Goal: Task Accomplishment & Management: Use online tool/utility

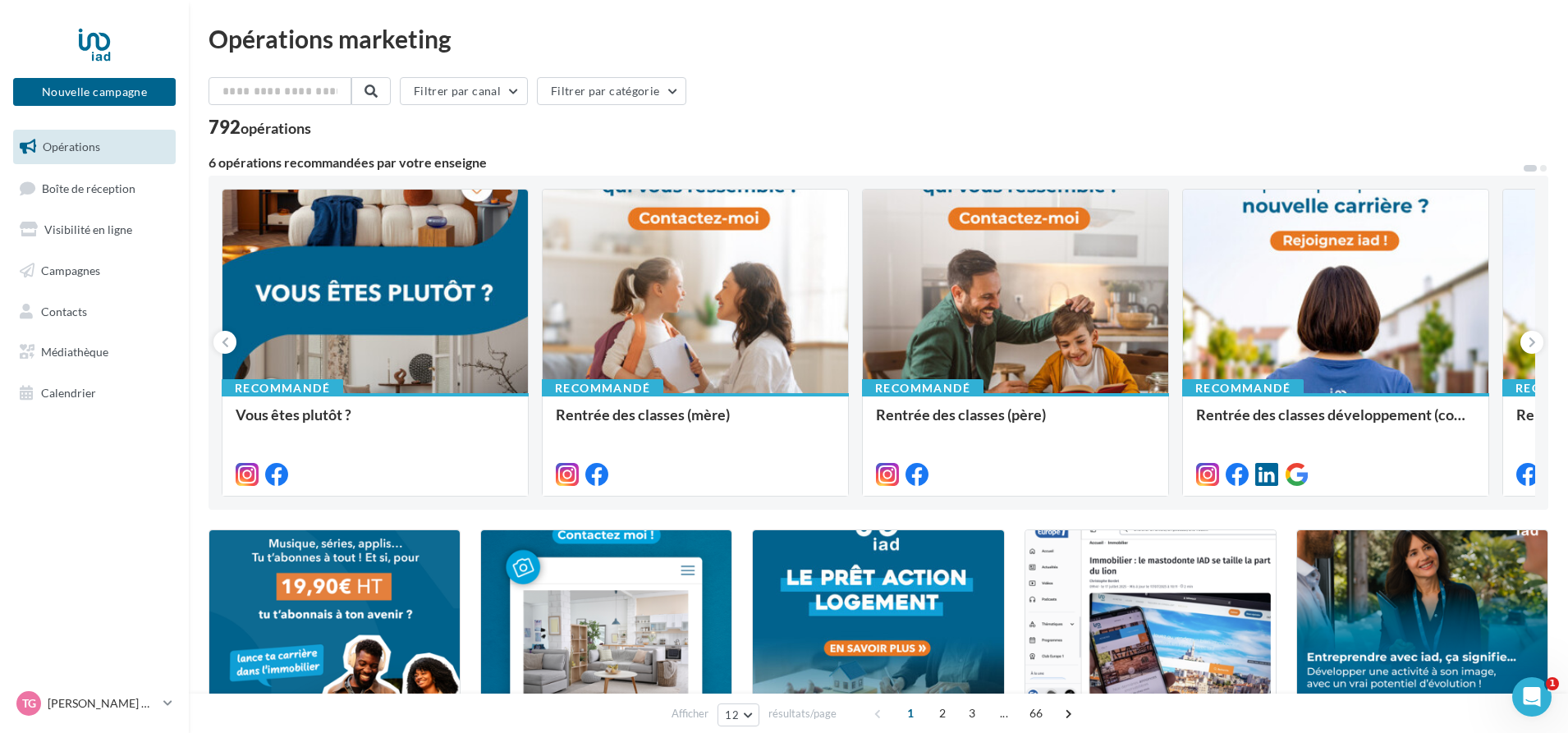
click at [77, 490] on nav "Nouvelle campagne Nouvelle campagne Opérations Boîte de réception Visibilité en…" at bounding box center [94, 366] width 189 height 733
click at [99, 692] on div "TG Thibault GELLY thibault.gelly@iadfrance.fr" at bounding box center [87, 704] width 140 height 25
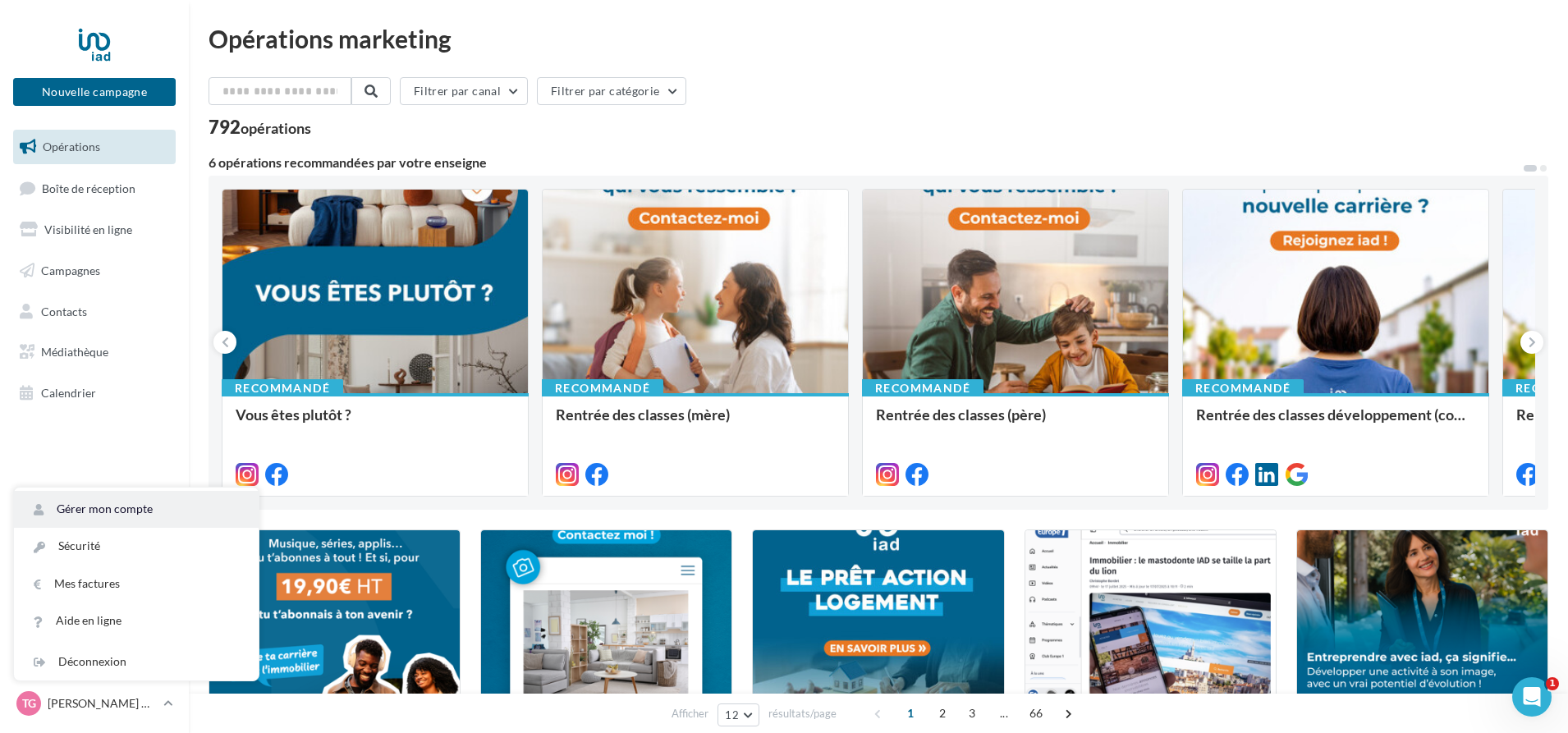
click at [112, 505] on link "Gérer mon compte" at bounding box center [137, 509] width 244 height 37
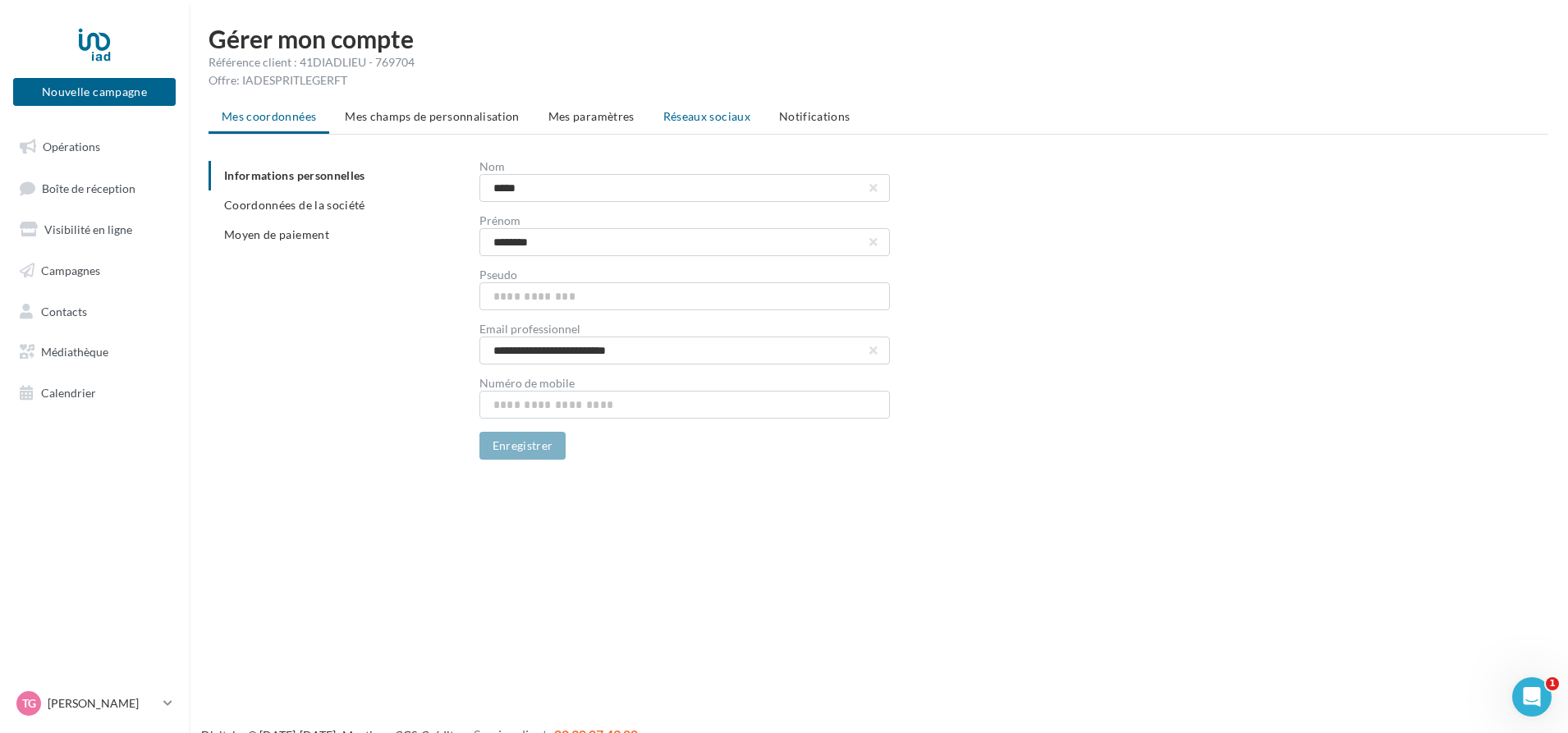
click at [719, 120] on span "Réseaux sociaux" at bounding box center [706, 115] width 87 height 14
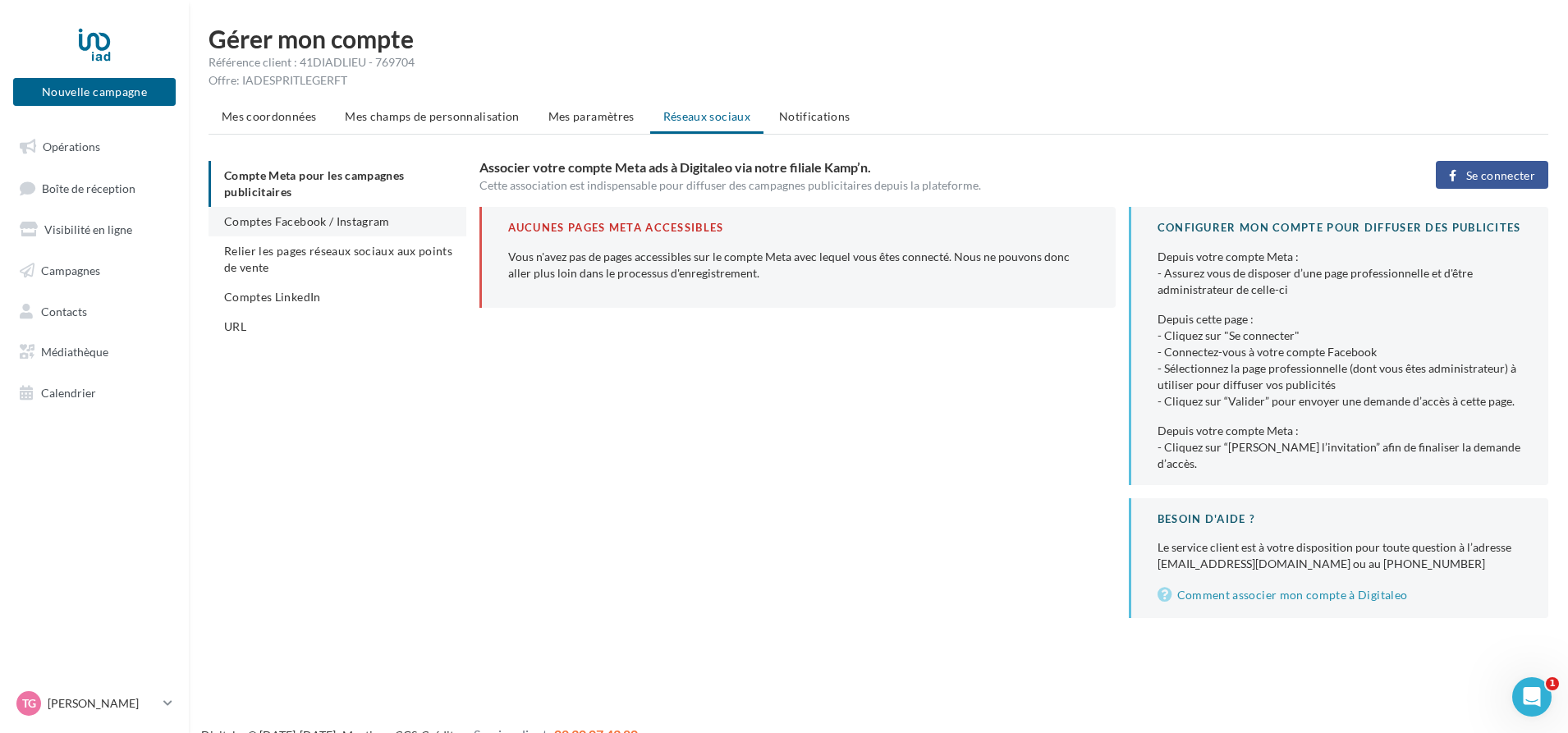
click at [318, 220] on span "Comptes Facebook / Instagram" at bounding box center [307, 221] width 165 height 14
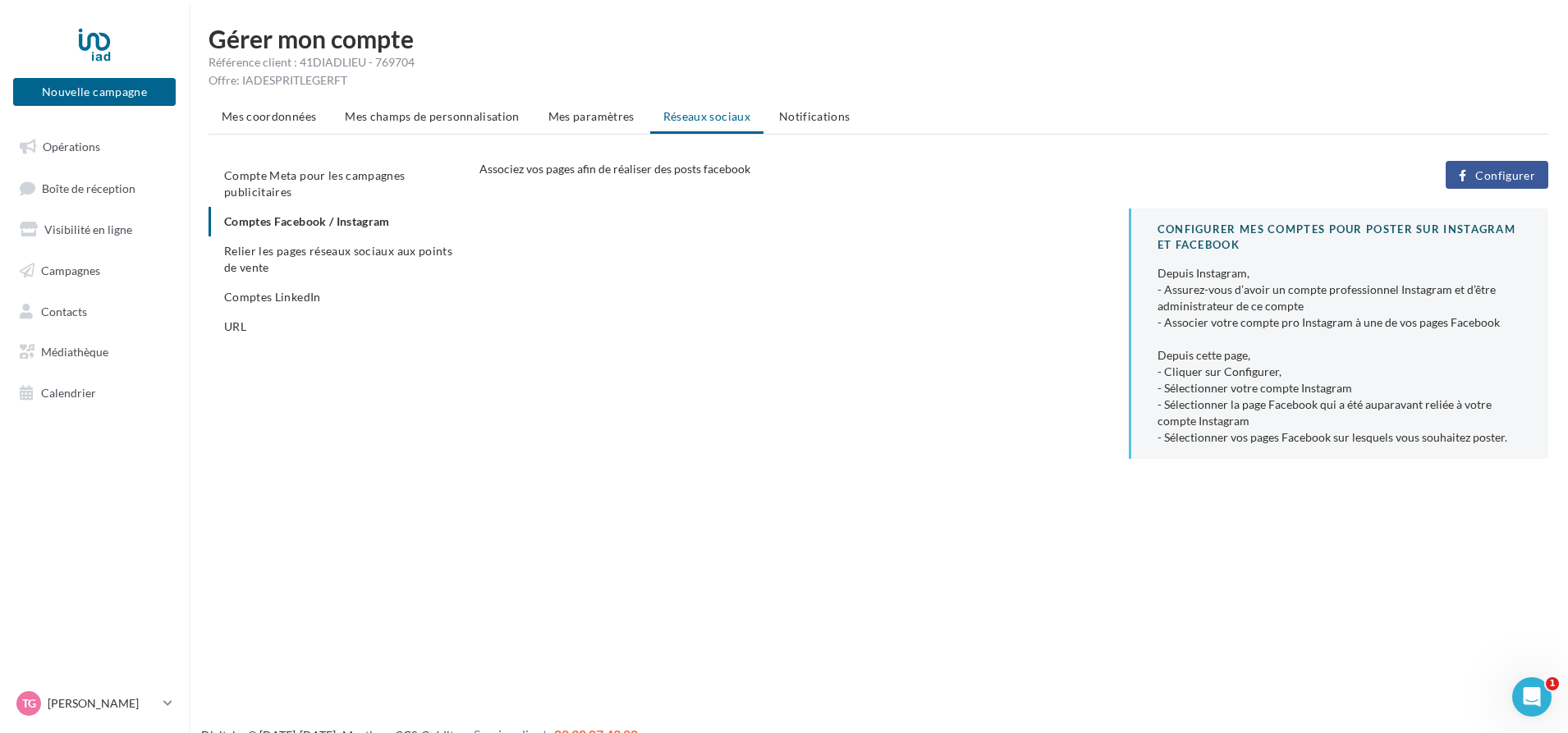
click at [1511, 175] on span "Configurer" at bounding box center [1505, 176] width 60 height 13
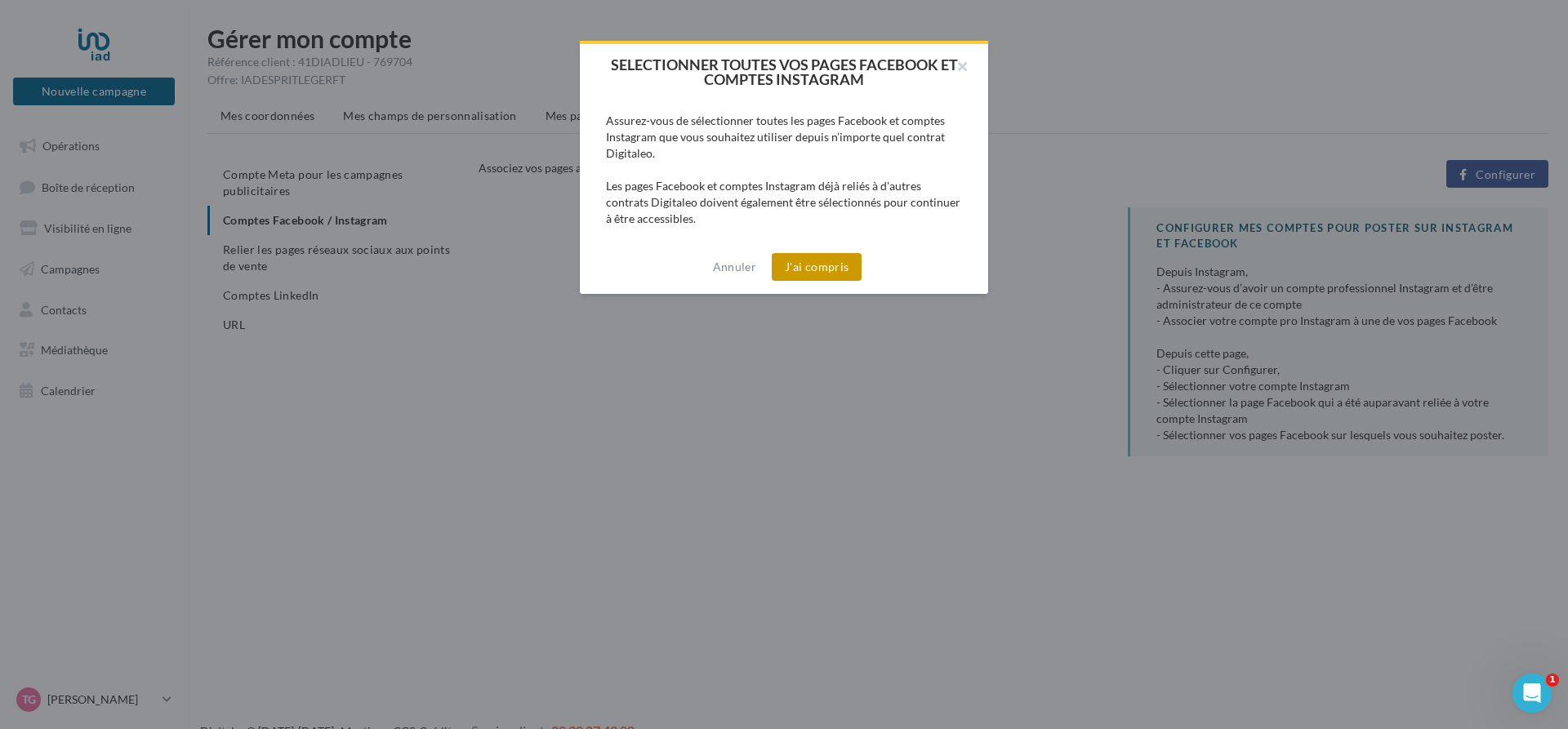
click at [833, 262] on button "J'ai compris" at bounding box center [817, 267] width 90 height 28
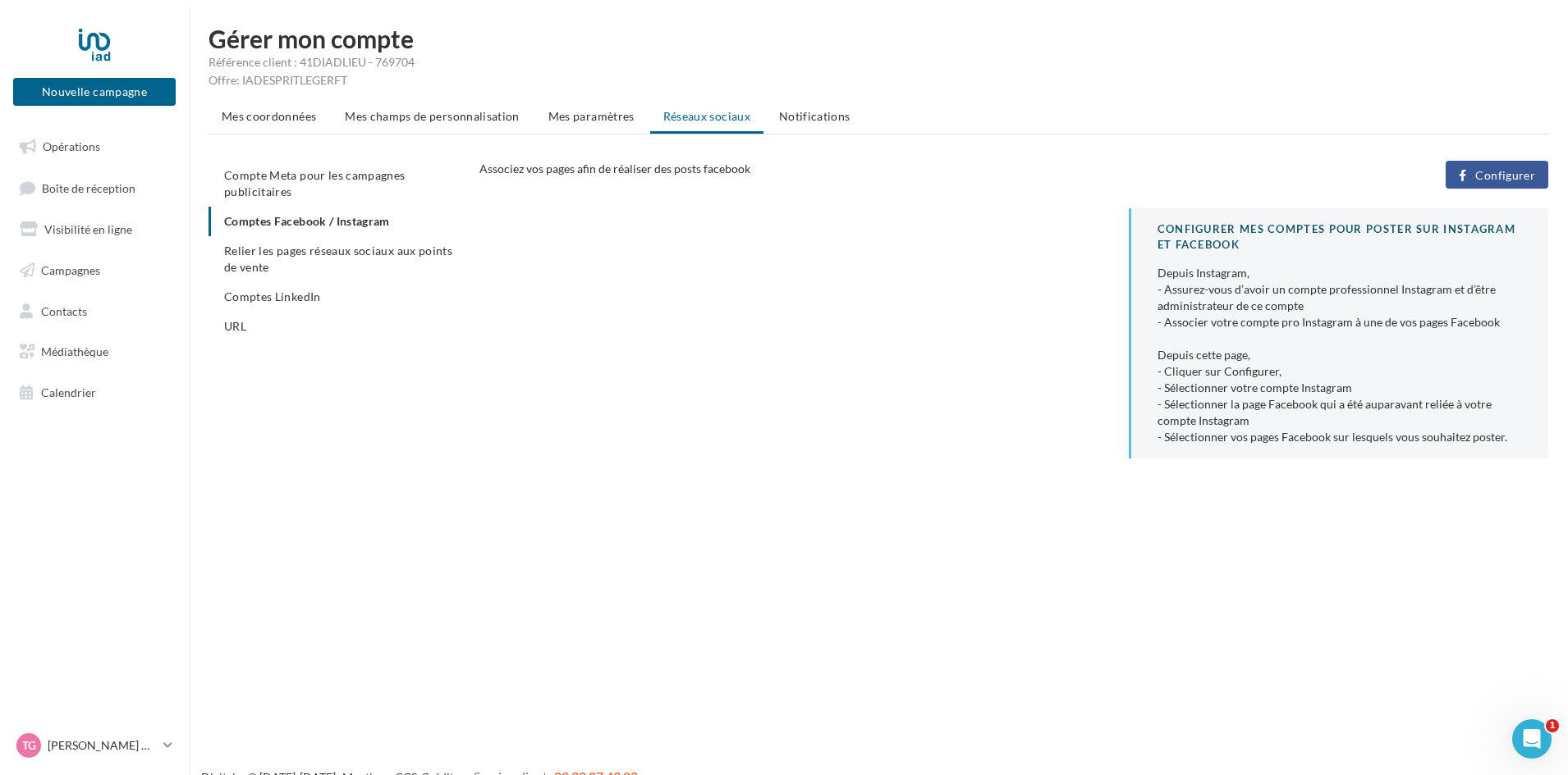
click at [1491, 176] on span "Configurer" at bounding box center [1505, 176] width 60 height 13
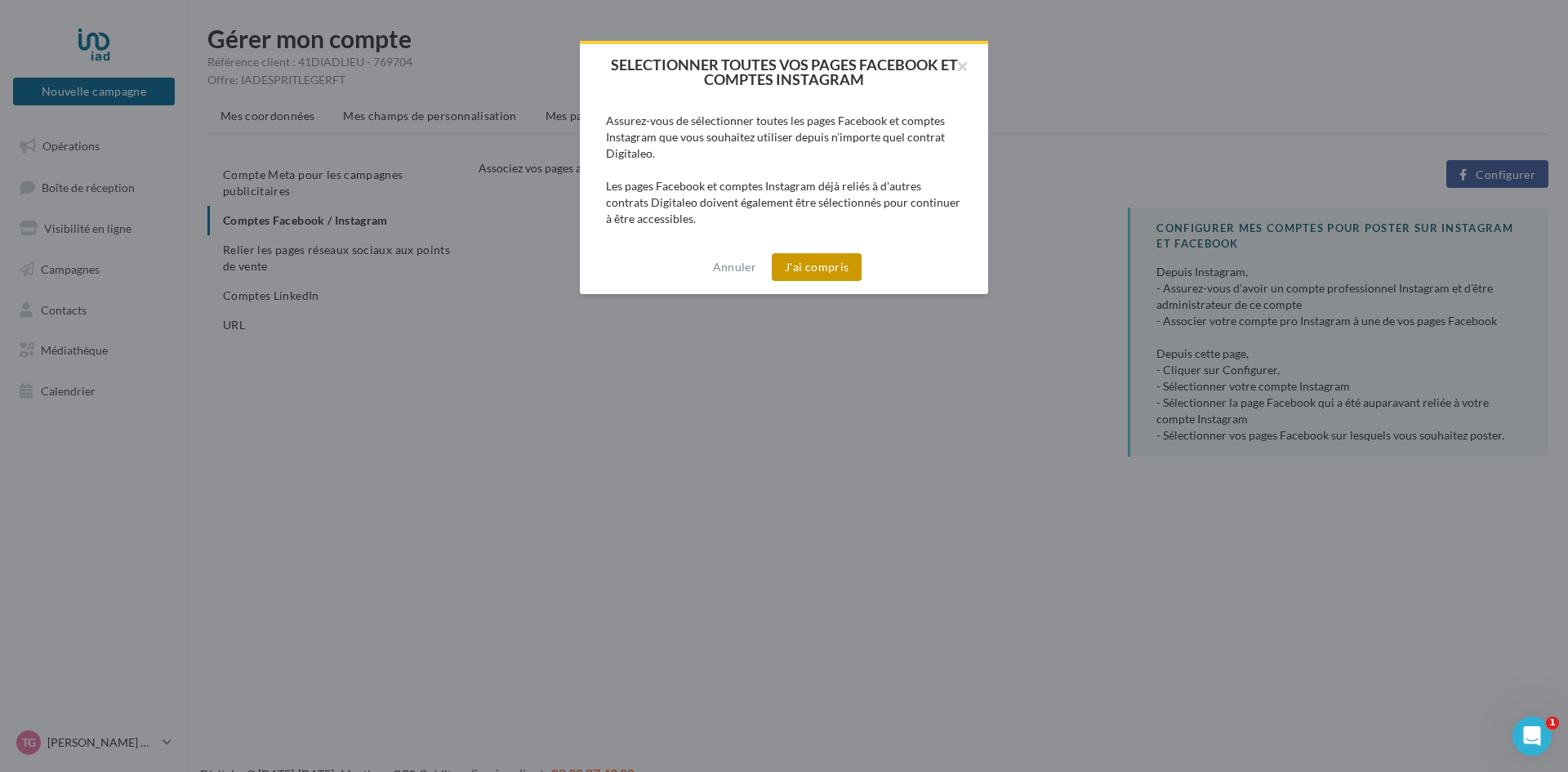
click at [819, 264] on button "J'ai compris" at bounding box center [817, 267] width 90 height 28
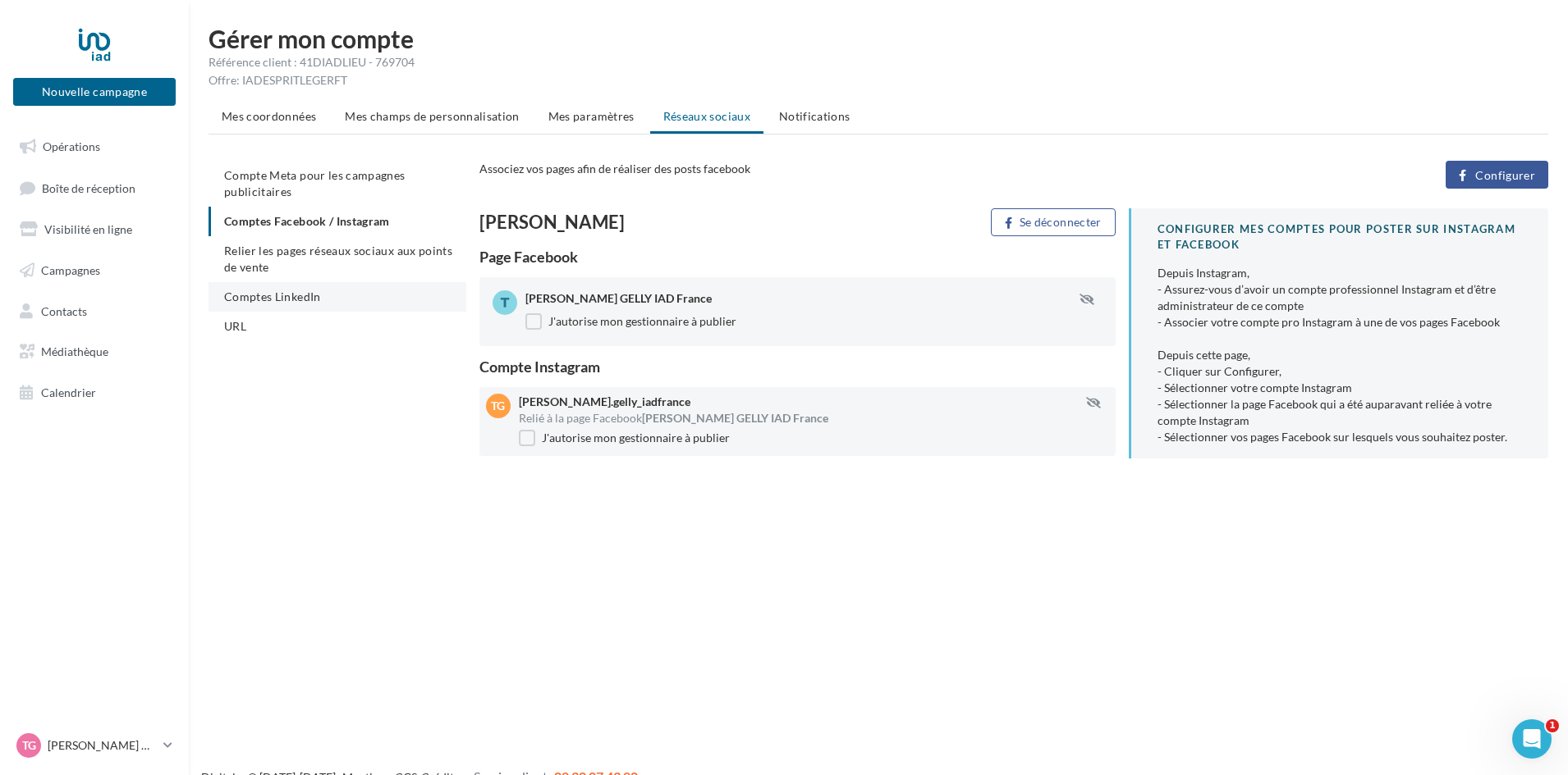
click at [311, 293] on span "Comptes LinkedIn" at bounding box center [272, 296] width 97 height 14
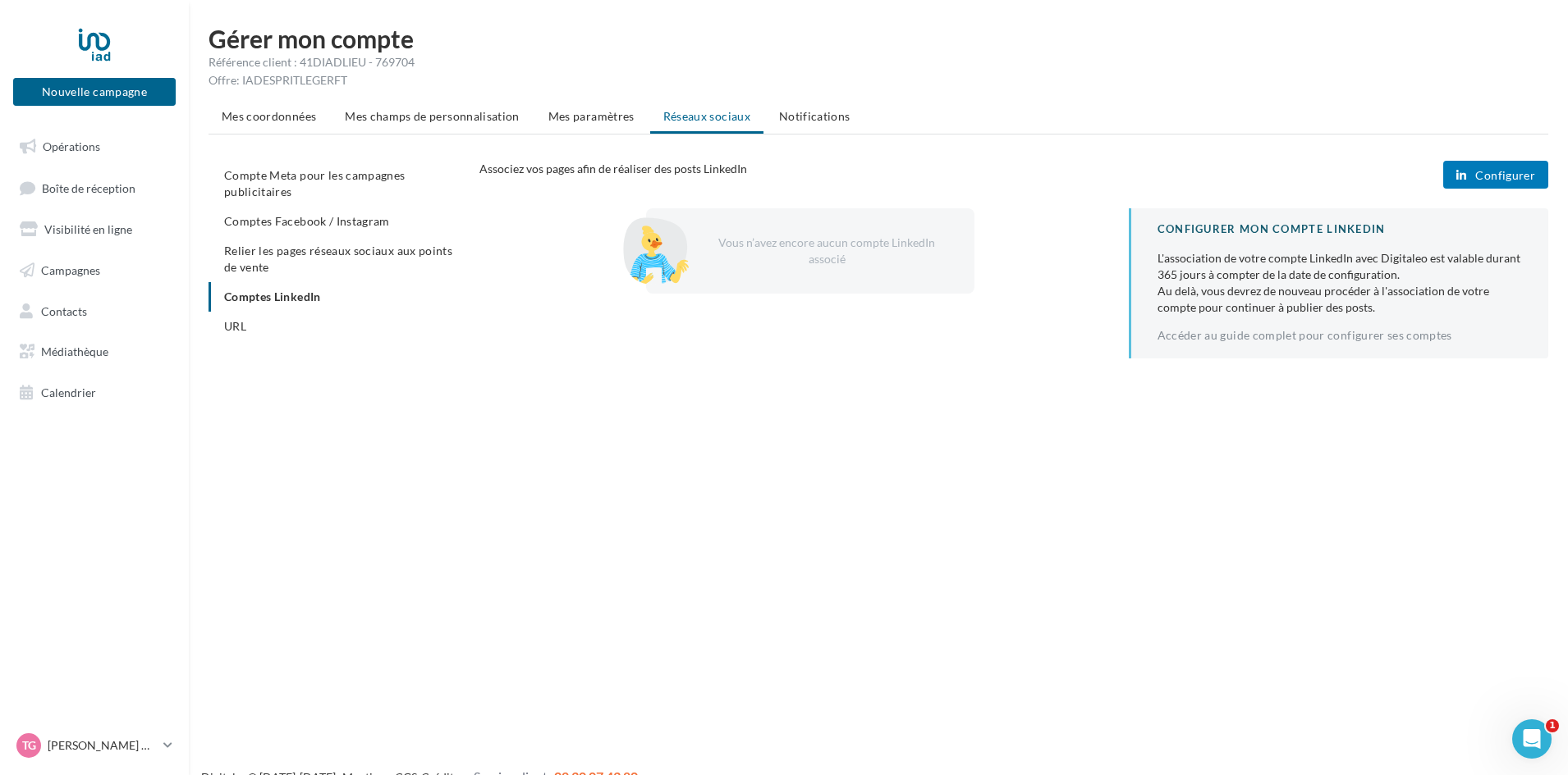
click at [1514, 173] on span "Configurer" at bounding box center [1505, 176] width 60 height 13
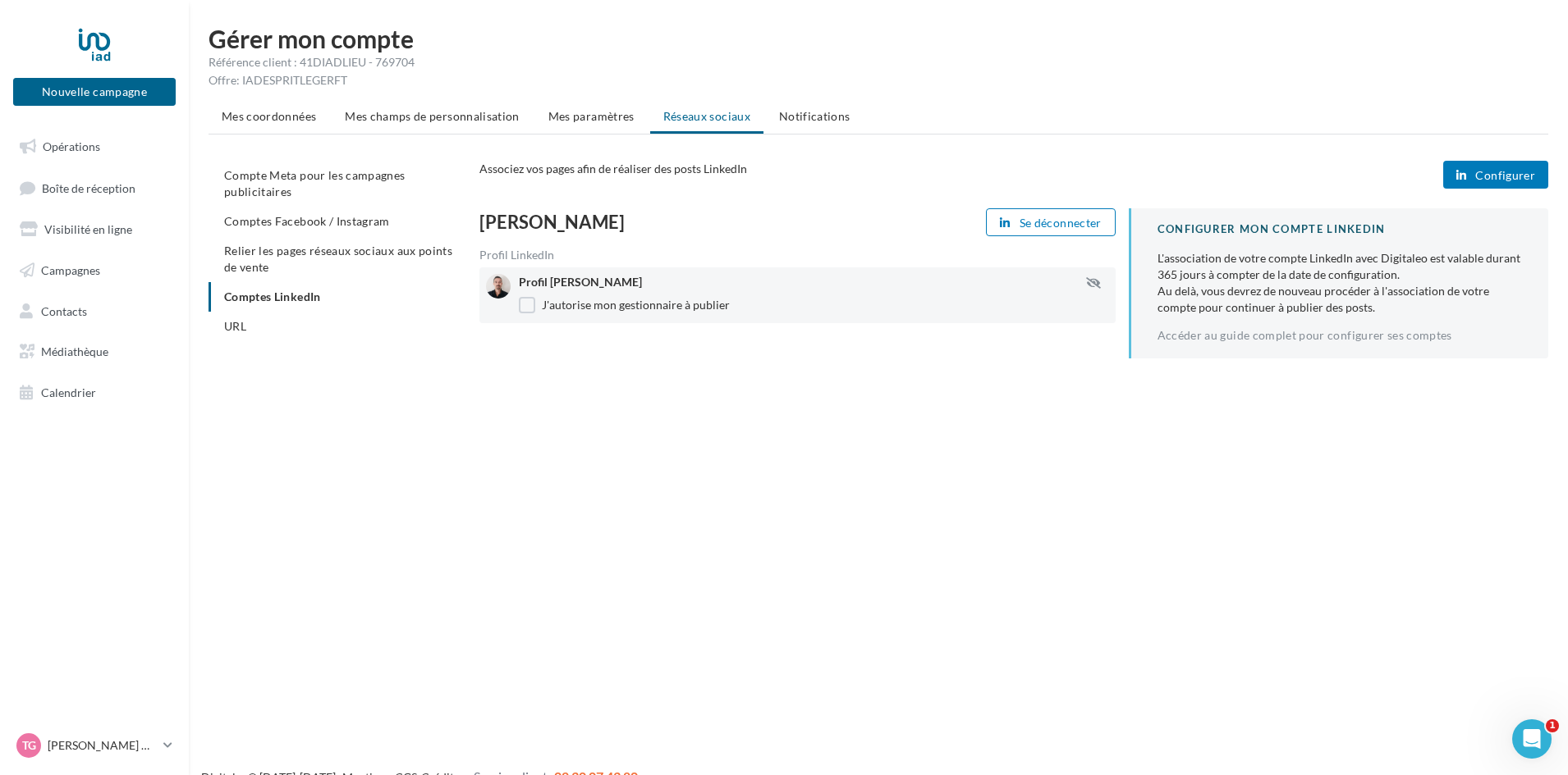
drag, startPoint x: 341, startPoint y: 78, endPoint x: 241, endPoint y: 82, distance: 100.1
click at [241, 82] on div "Offre: IADESPRITLEGERFT" at bounding box center [878, 80] width 1340 height 16
click at [353, 86] on div "Offre: IADESPRITLEGERFT" at bounding box center [878, 80] width 1340 height 16
click at [104, 156] on link "Opérations" at bounding box center [94, 147] width 169 height 35
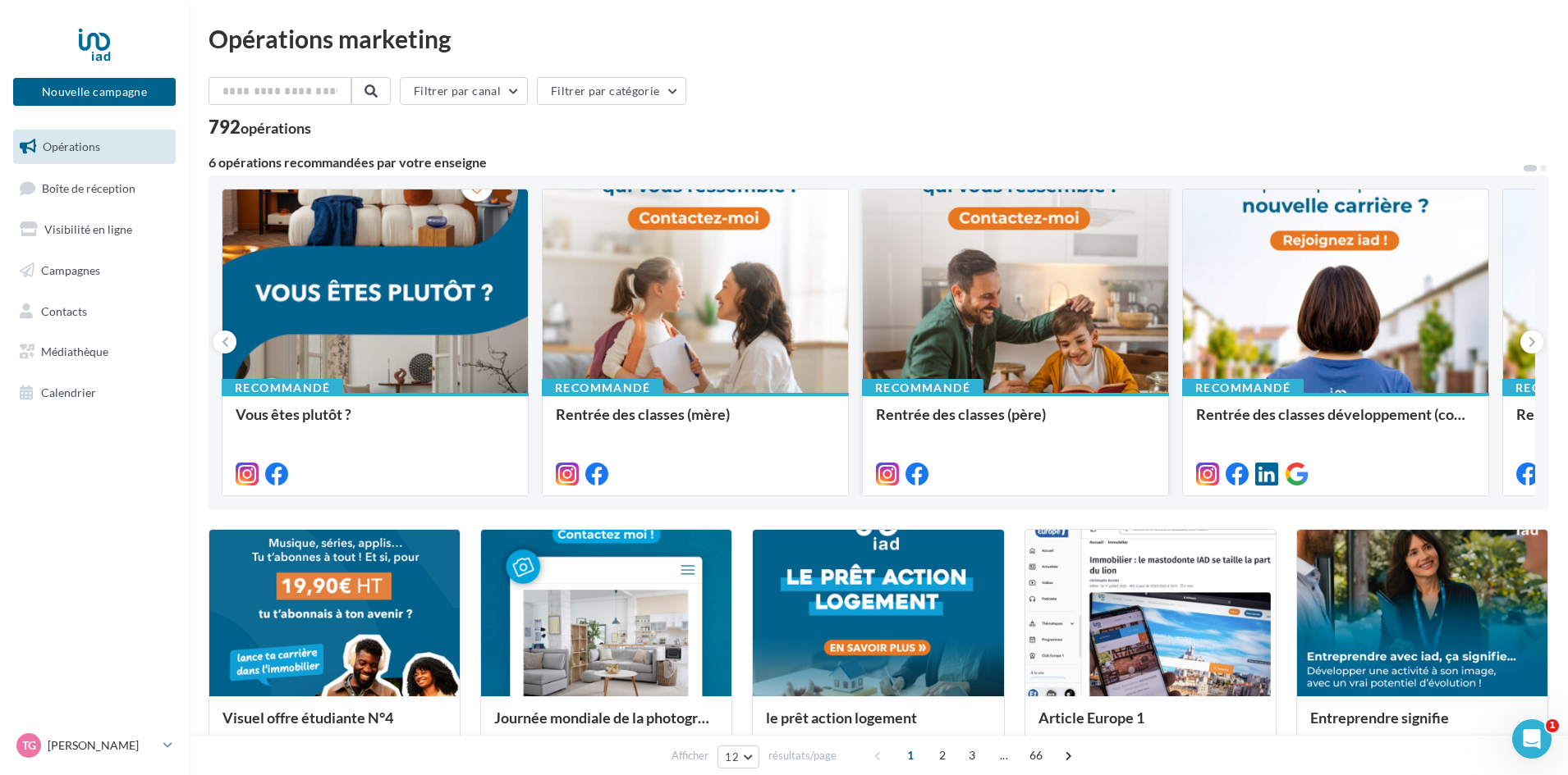
click at [937, 311] on div at bounding box center [1015, 291] width 305 height 205
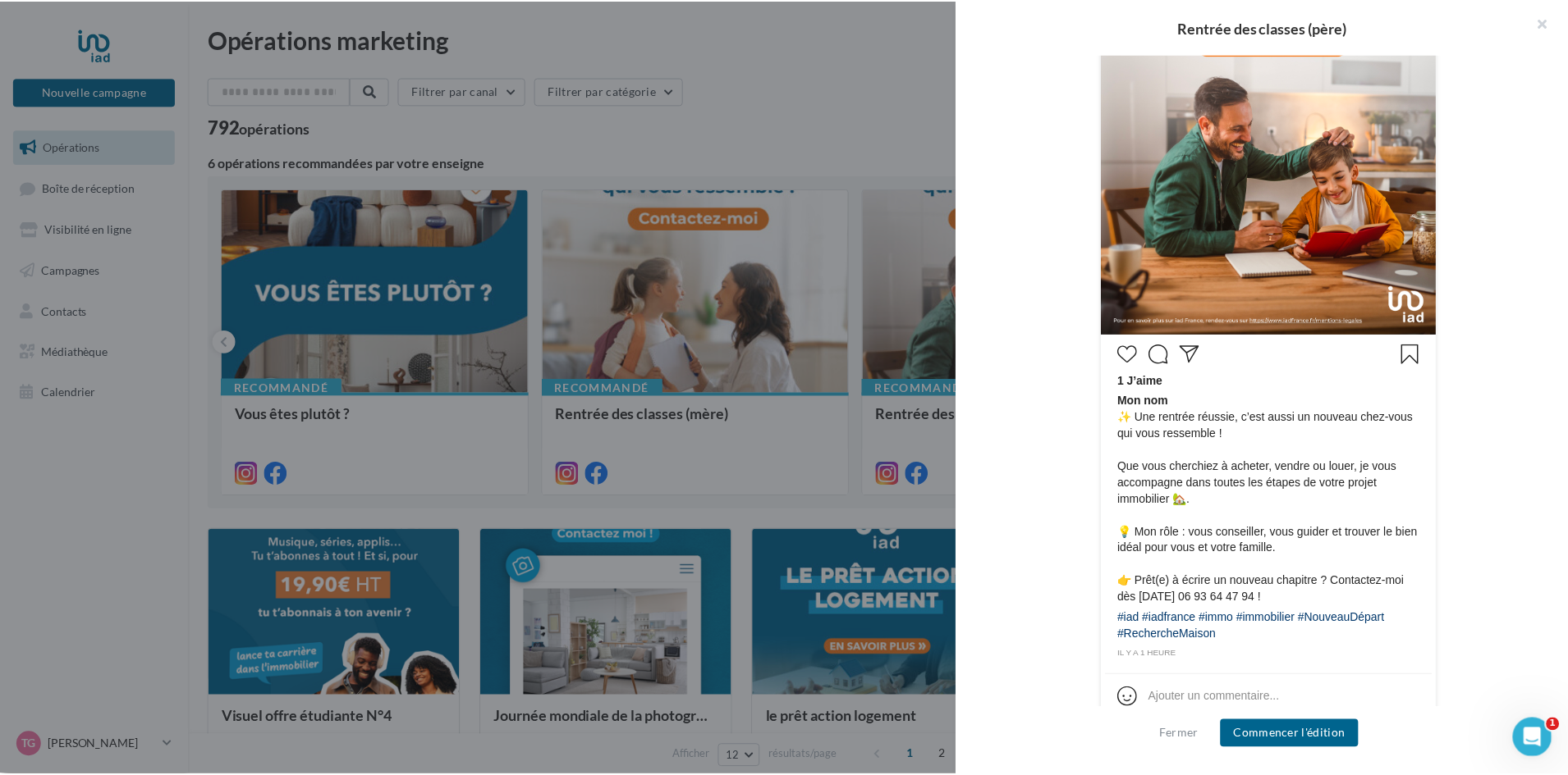
scroll to position [518, 0]
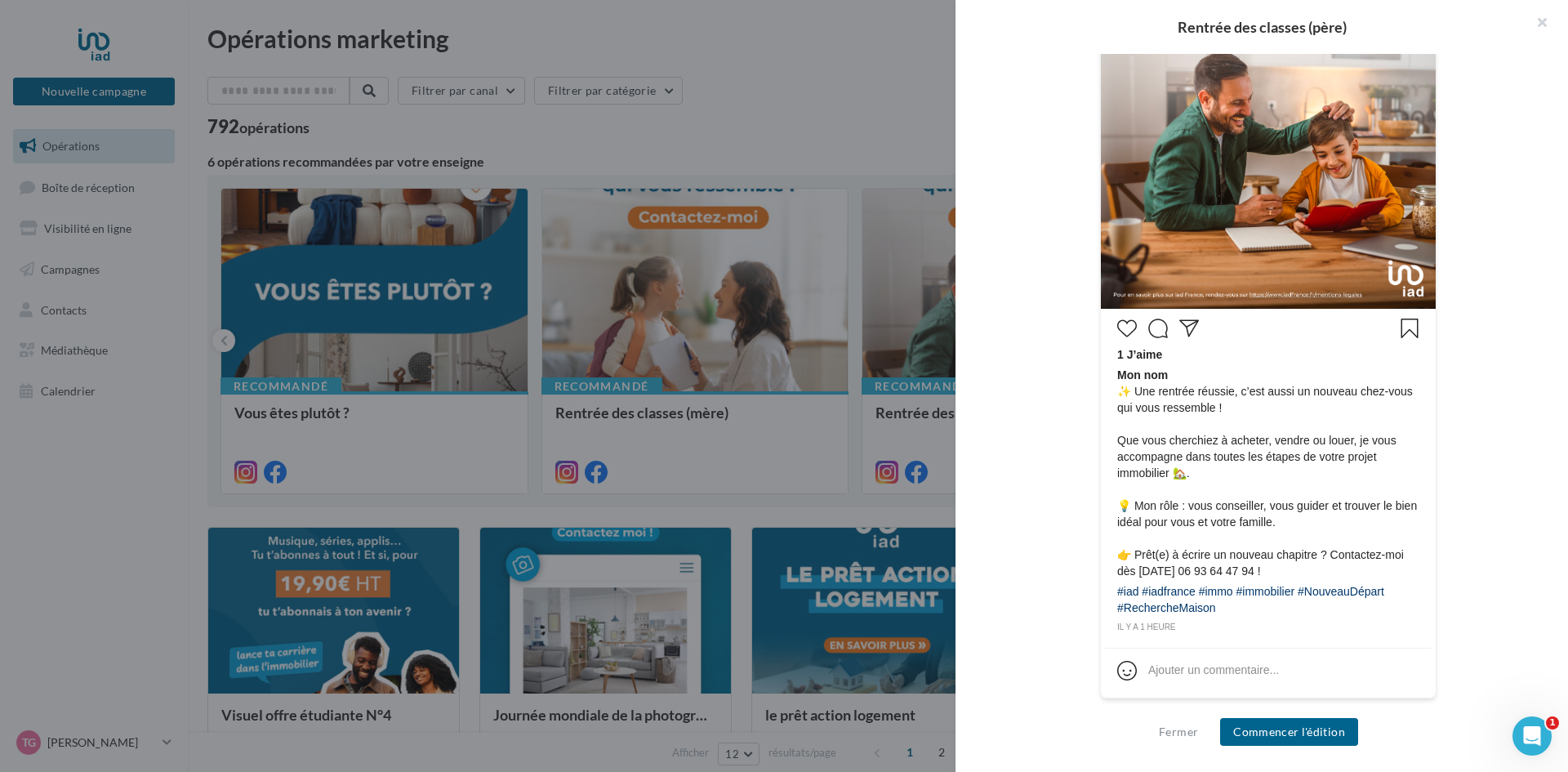
click at [1173, 671] on div "Ajouter un commentaire..." at bounding box center [1214, 670] width 131 height 16
click at [1235, 668] on div "Ajouter un commentaire..." at bounding box center [1214, 670] width 131 height 16
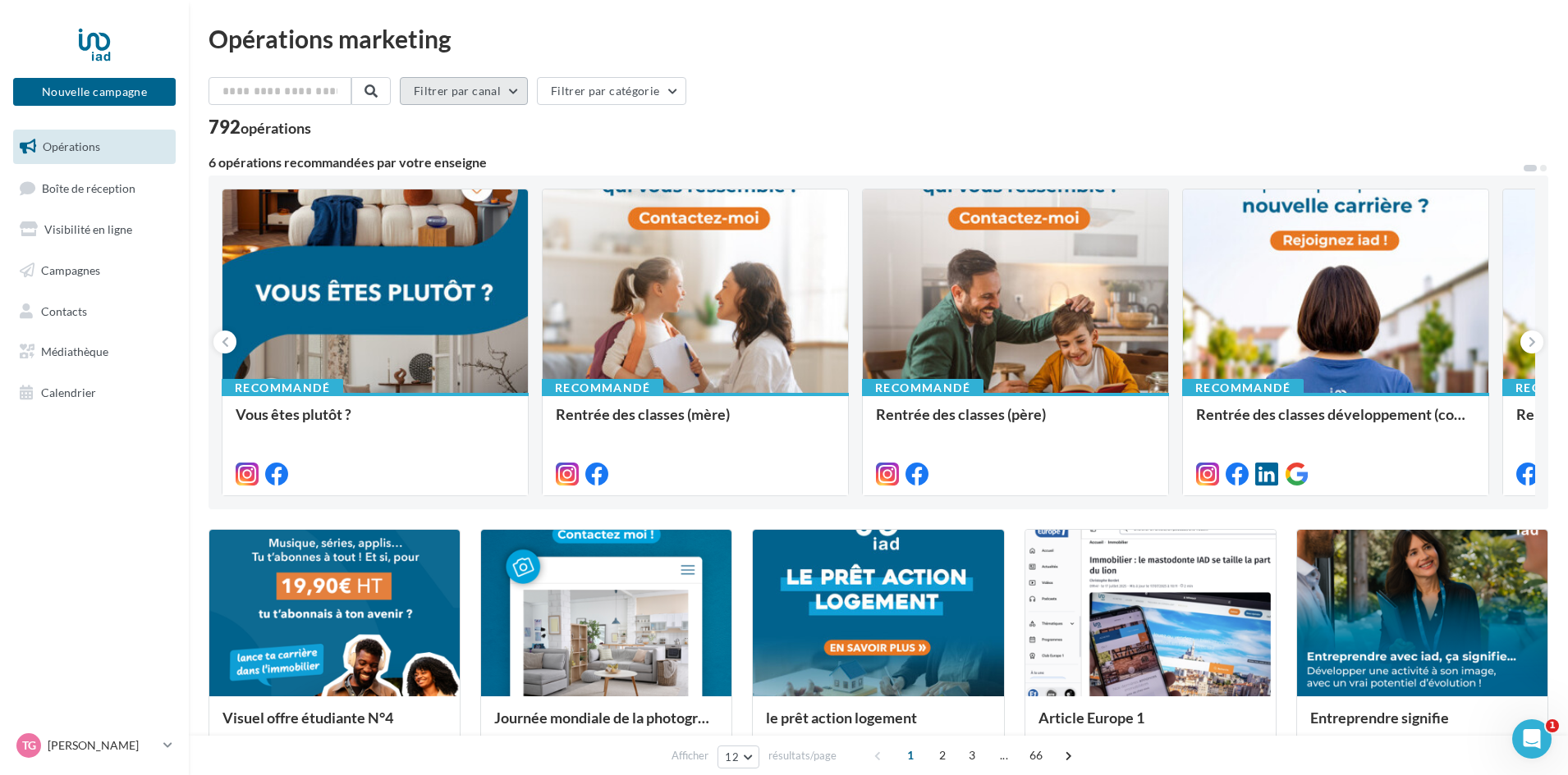
click at [500, 98] on button "Filtrer par canal" at bounding box center [464, 90] width 128 height 28
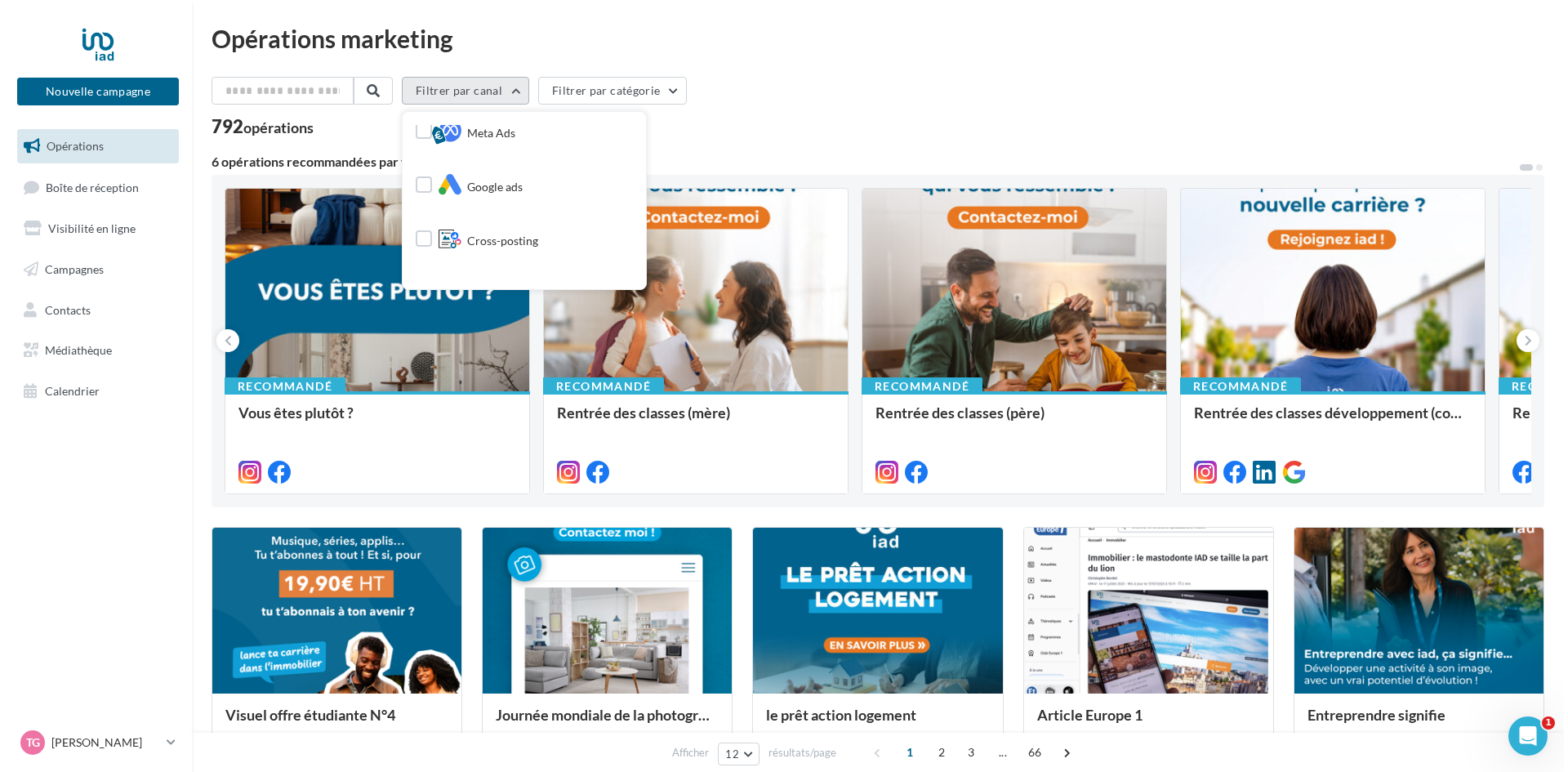
scroll to position [327, 0]
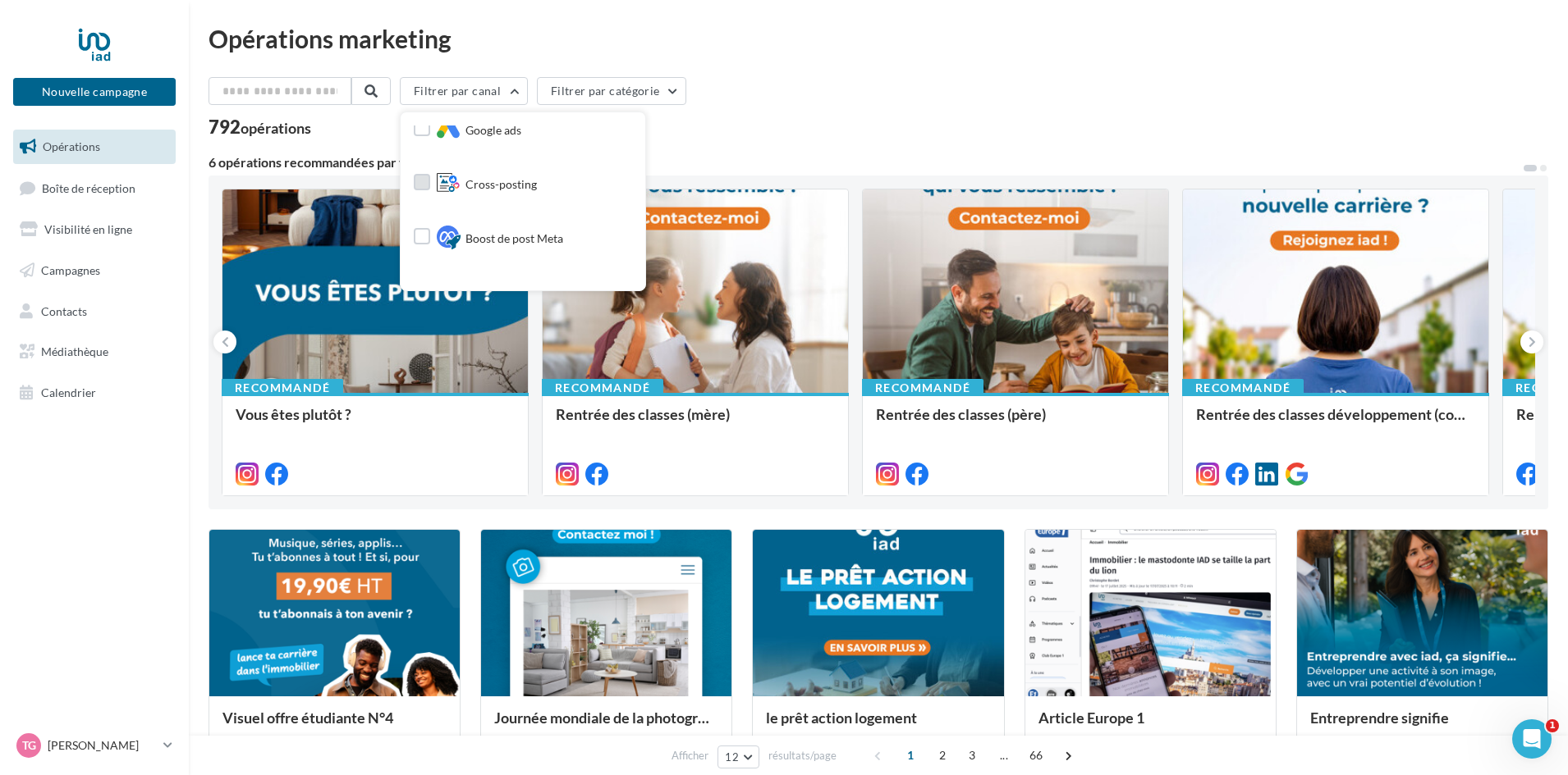
click at [525, 188] on span "Cross-posting" at bounding box center [501, 184] width 71 height 16
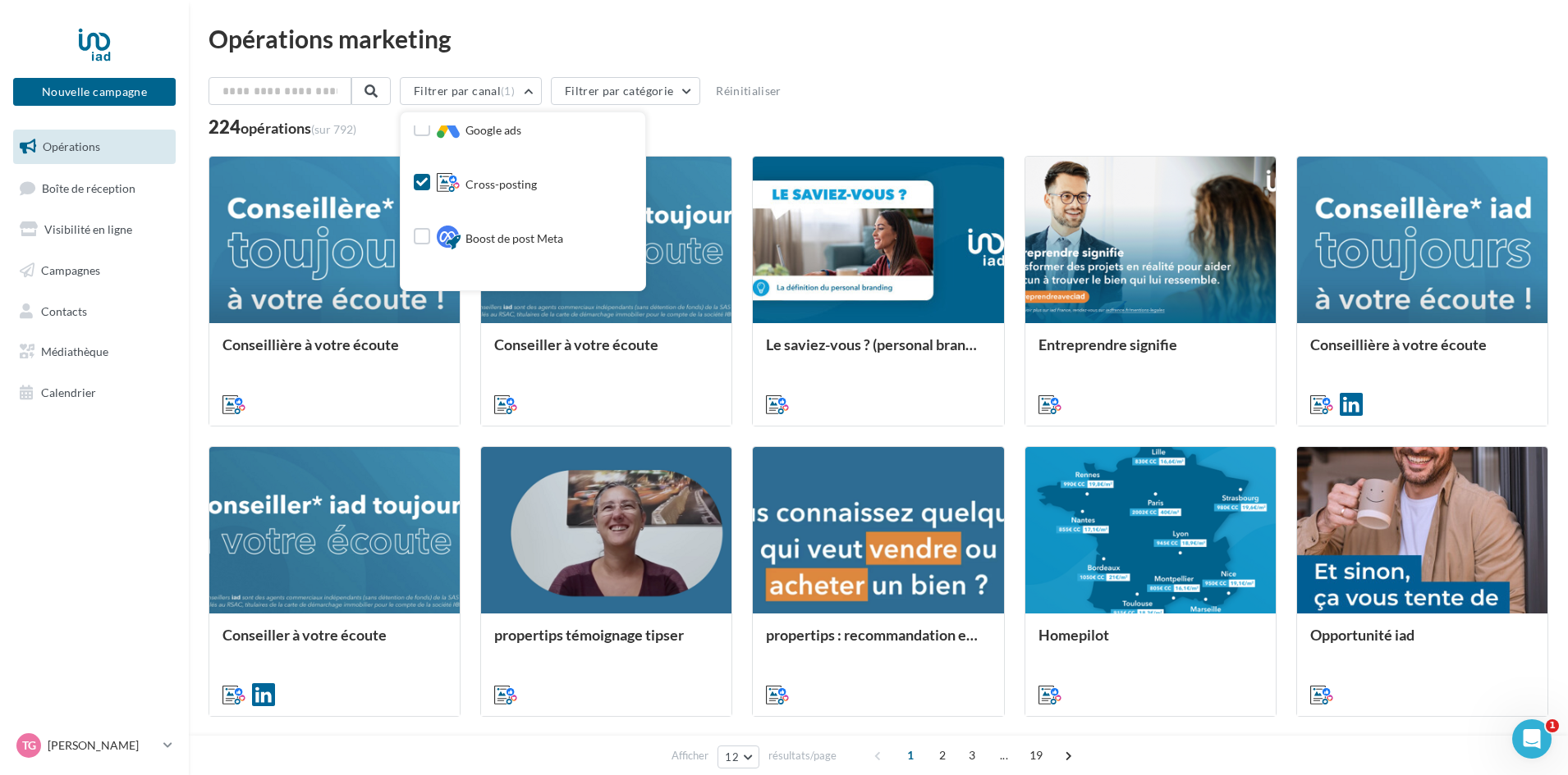
click at [85, 565] on nav "Nouvelle campagne Nouvelle campagne Opérations Boîte de réception Visibilité en…" at bounding box center [94, 388] width 189 height 775
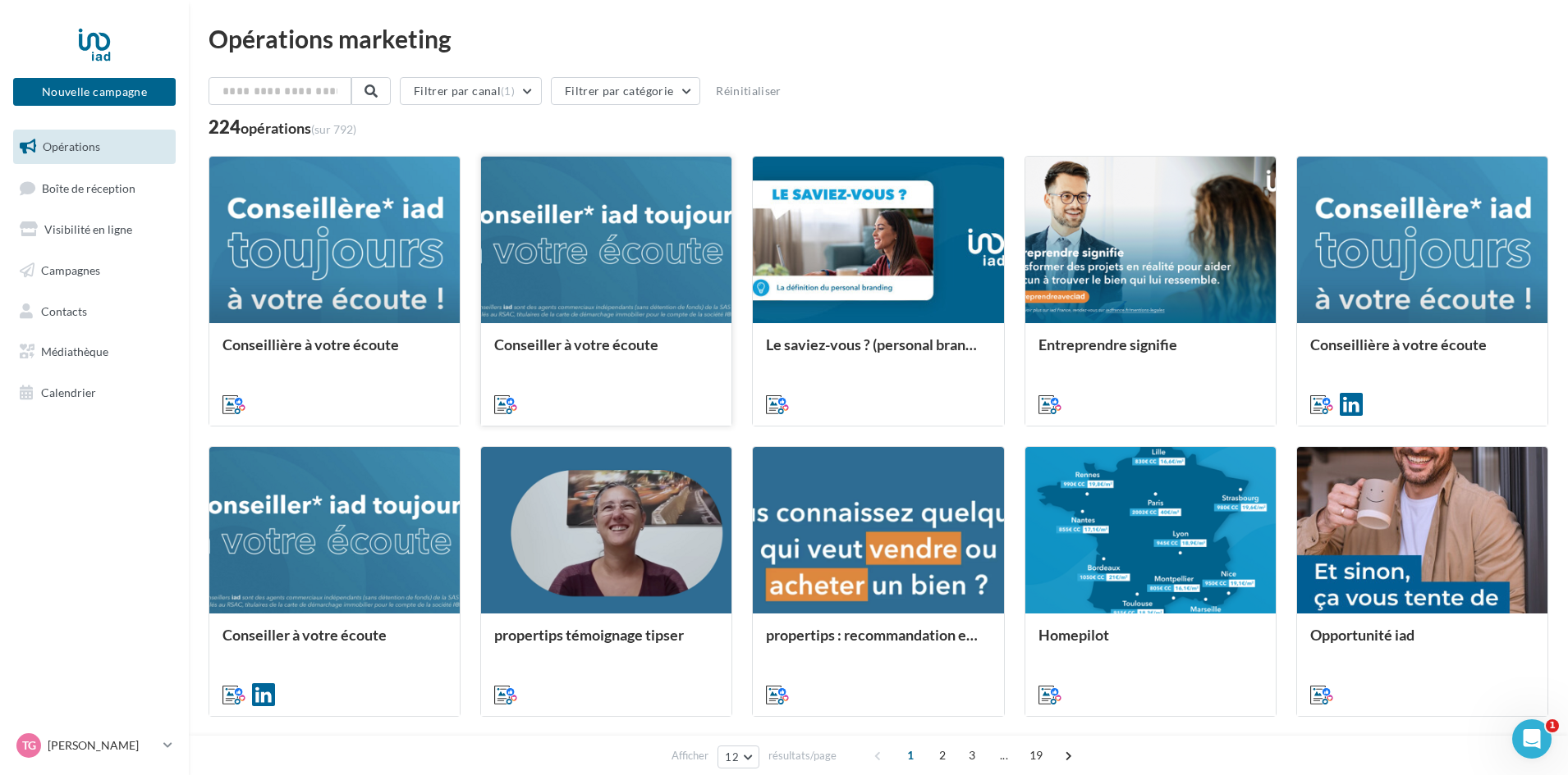
click at [659, 282] on div at bounding box center [606, 240] width 250 height 168
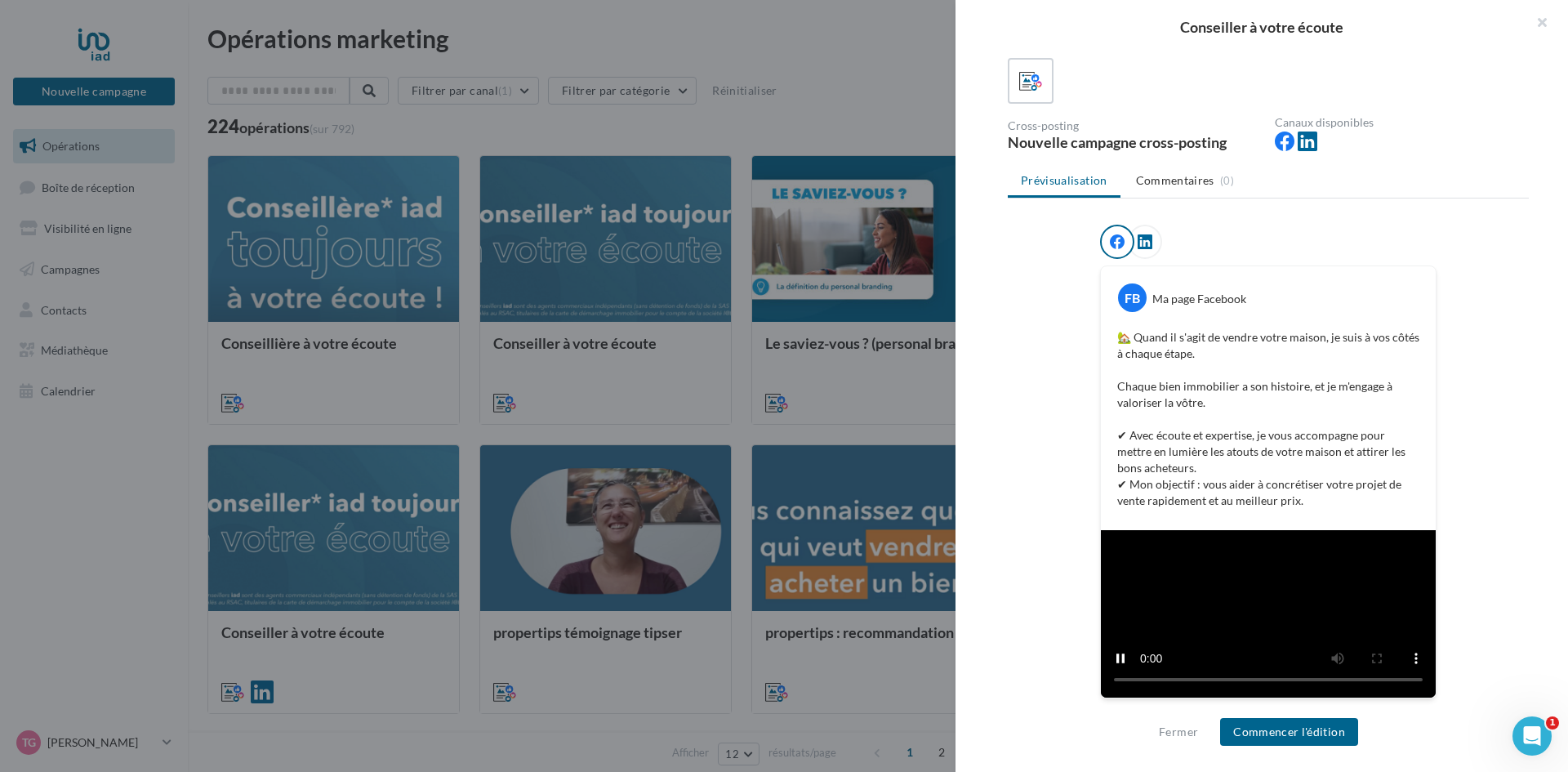
scroll to position [261, 0]
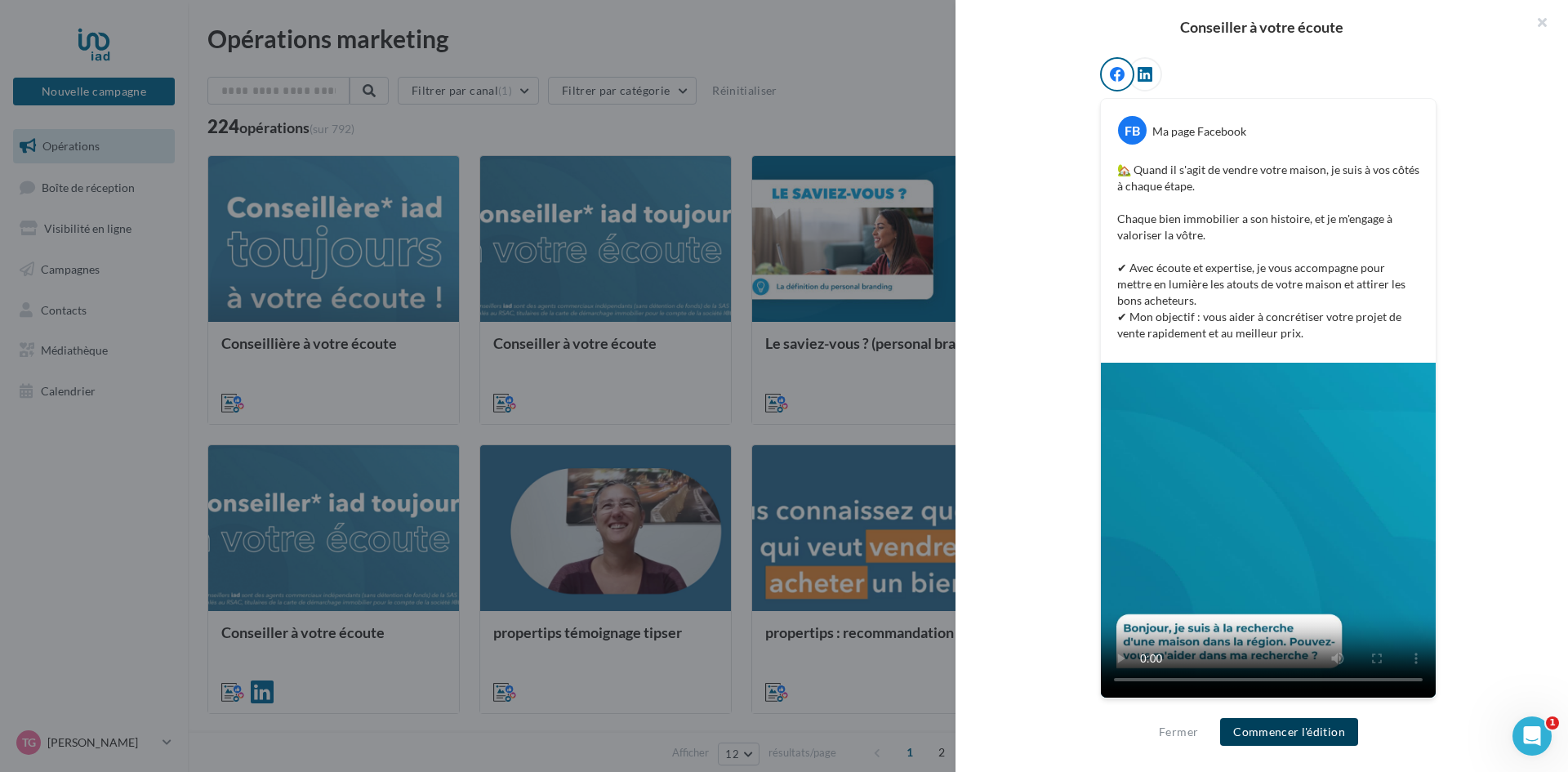
click at [1289, 722] on button "Commencer l'édition" at bounding box center [1289, 732] width 138 height 28
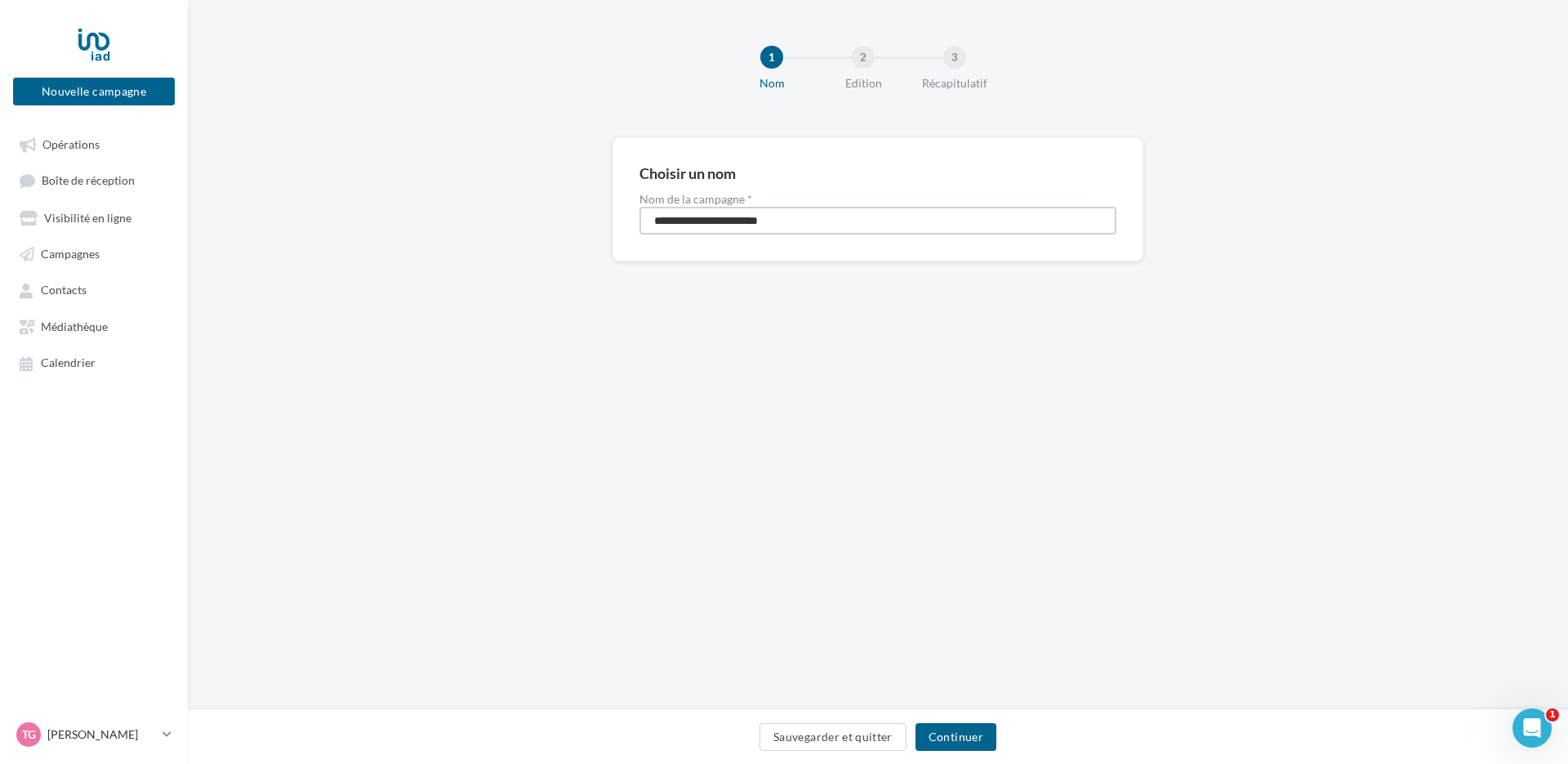
click at [791, 222] on input "**********" at bounding box center [878, 220] width 477 height 28
click at [756, 322] on div "**********" at bounding box center [878, 355] width 1380 height 710
drag, startPoint x: 827, startPoint y: 223, endPoint x: 934, endPoint y: 307, distance: 136.0
click at [828, 223] on input "**********" at bounding box center [878, 220] width 477 height 28
type input "**********"
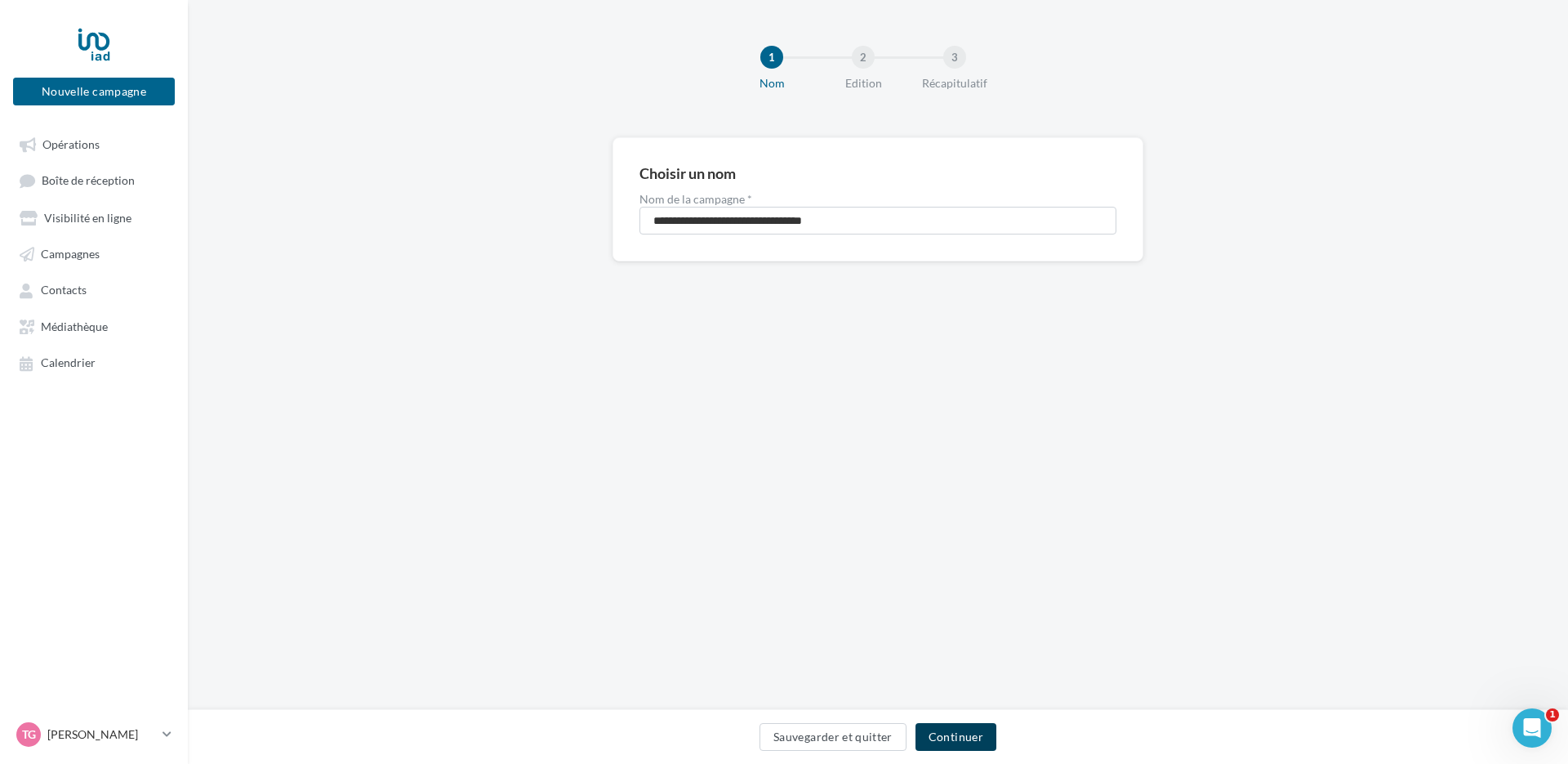
click at [983, 733] on button "Continuer" at bounding box center [956, 736] width 80 height 28
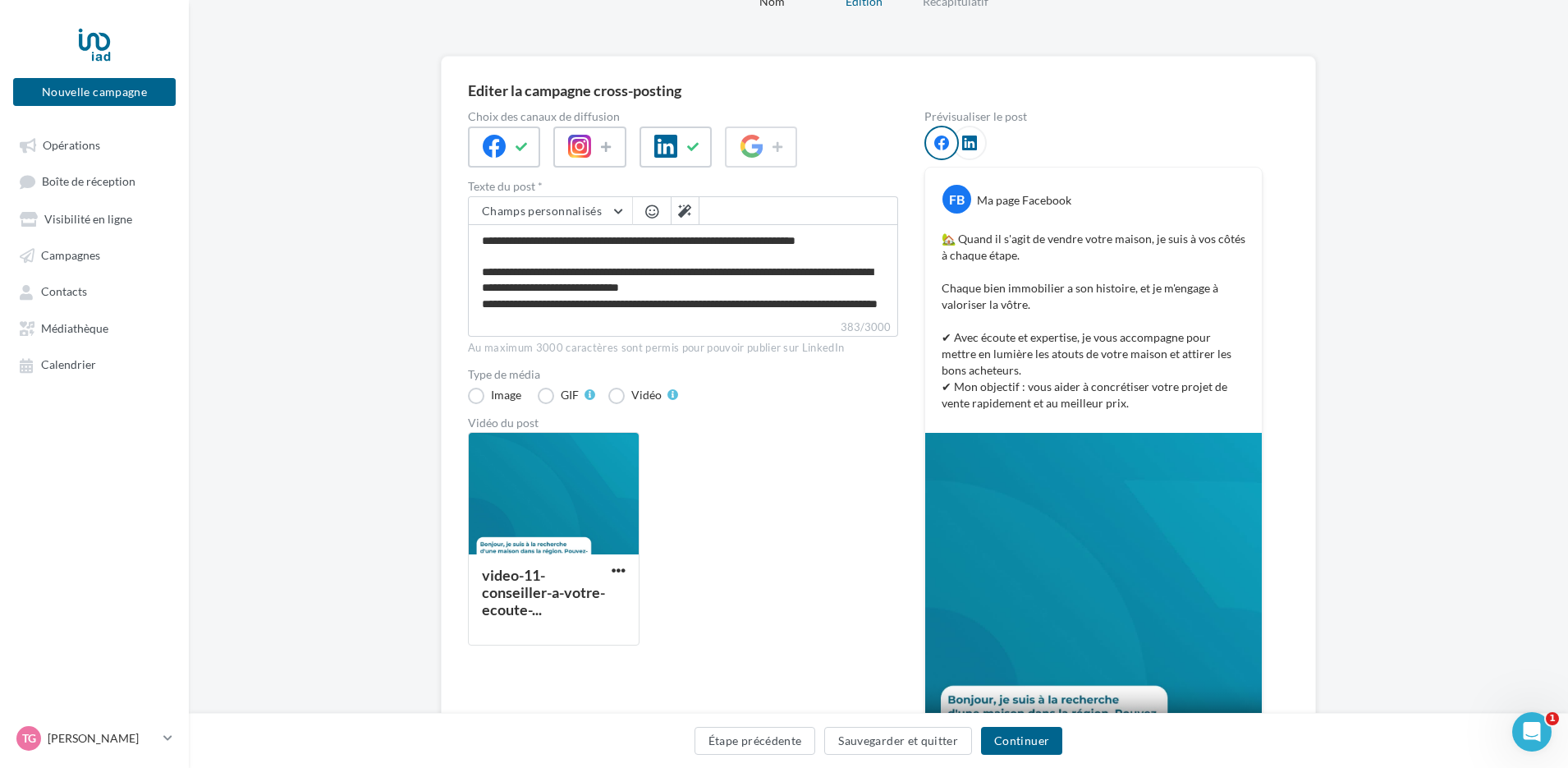
scroll to position [46, 0]
click at [689, 218] on button at bounding box center [684, 211] width 28 height 28
type textarea "**********"
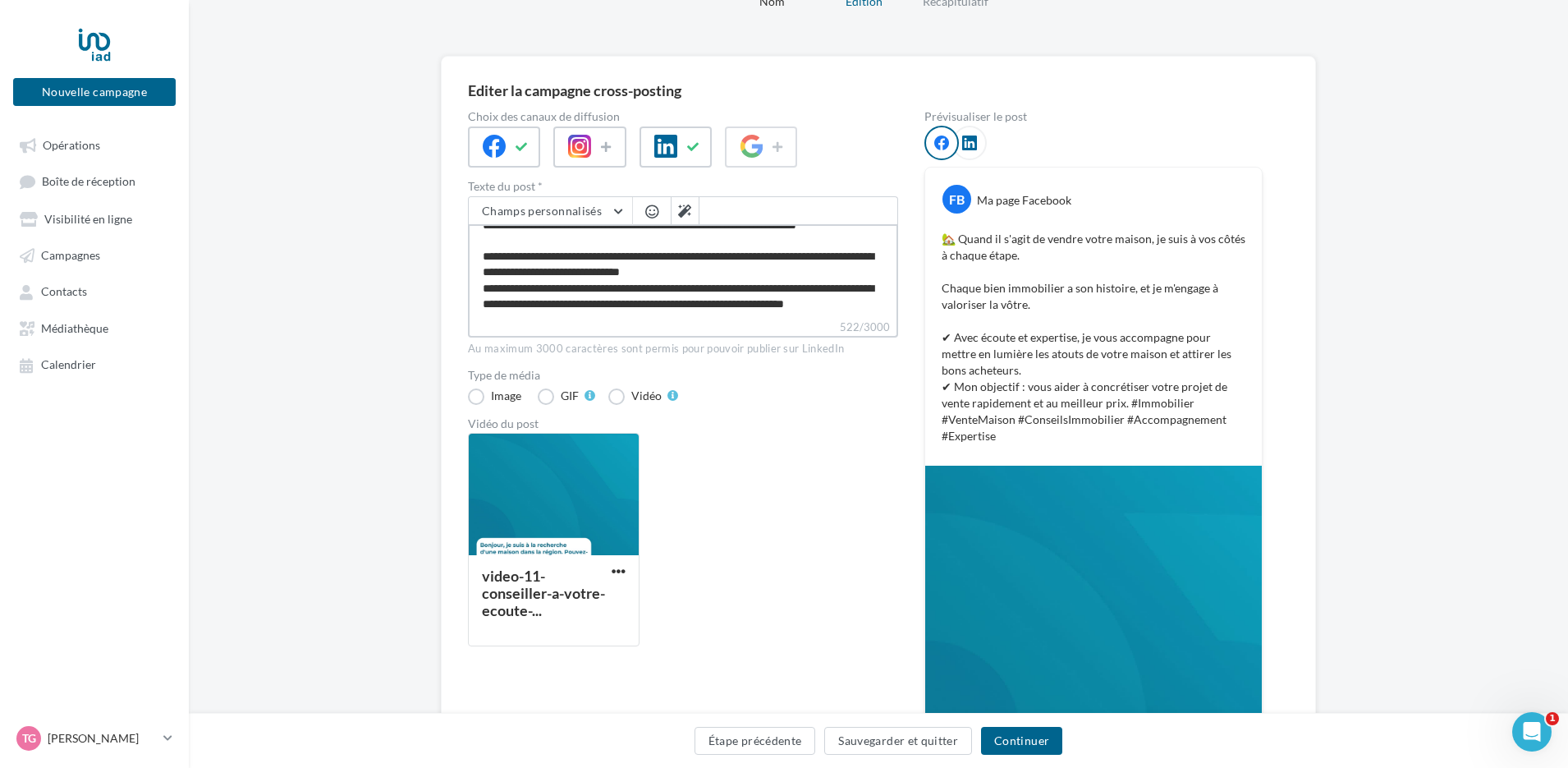
scroll to position [63, 0]
click at [563, 289] on textarea "**********" at bounding box center [682, 271] width 430 height 94
type textarea "**********"
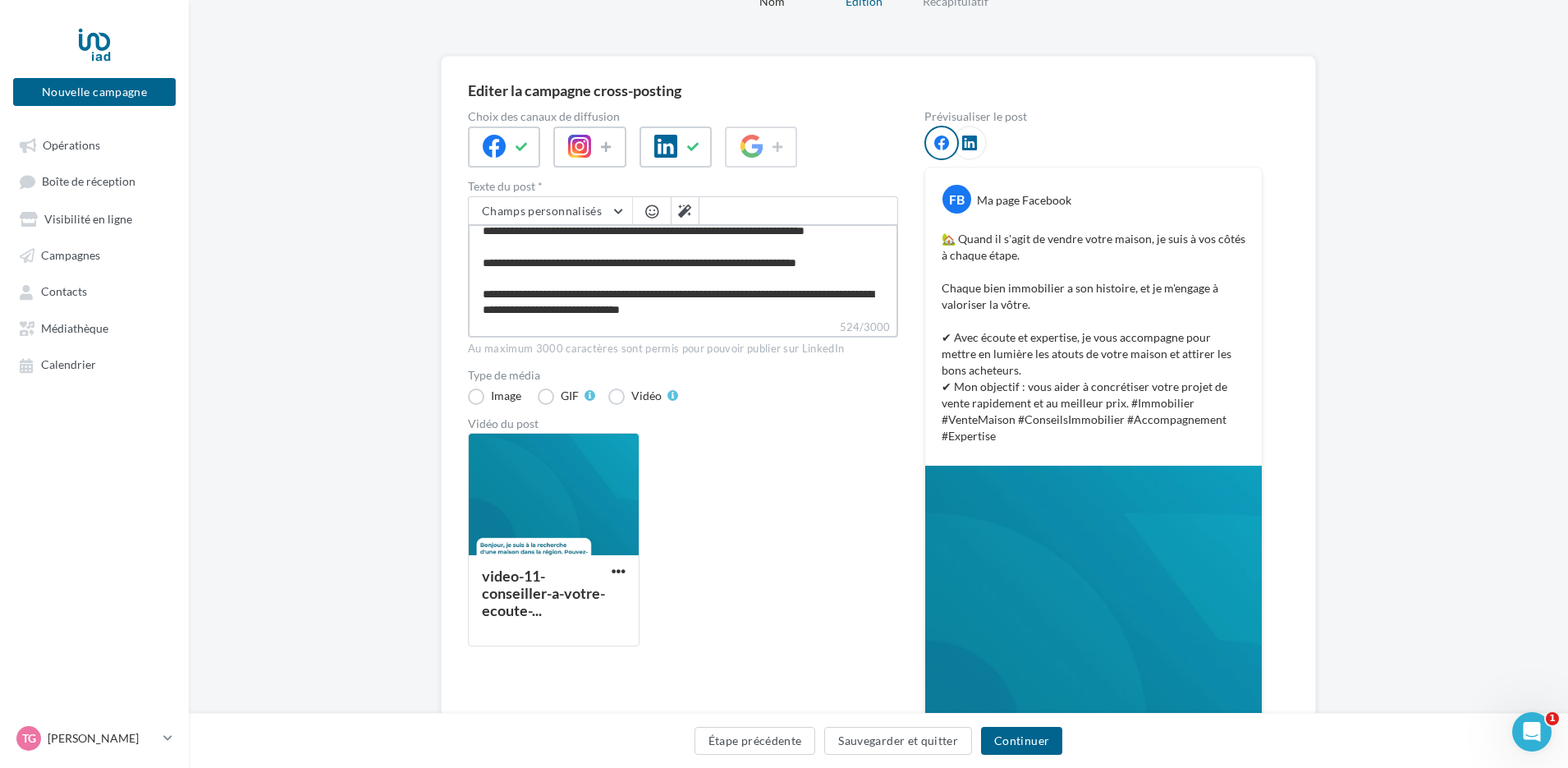
scroll to position [0, 0]
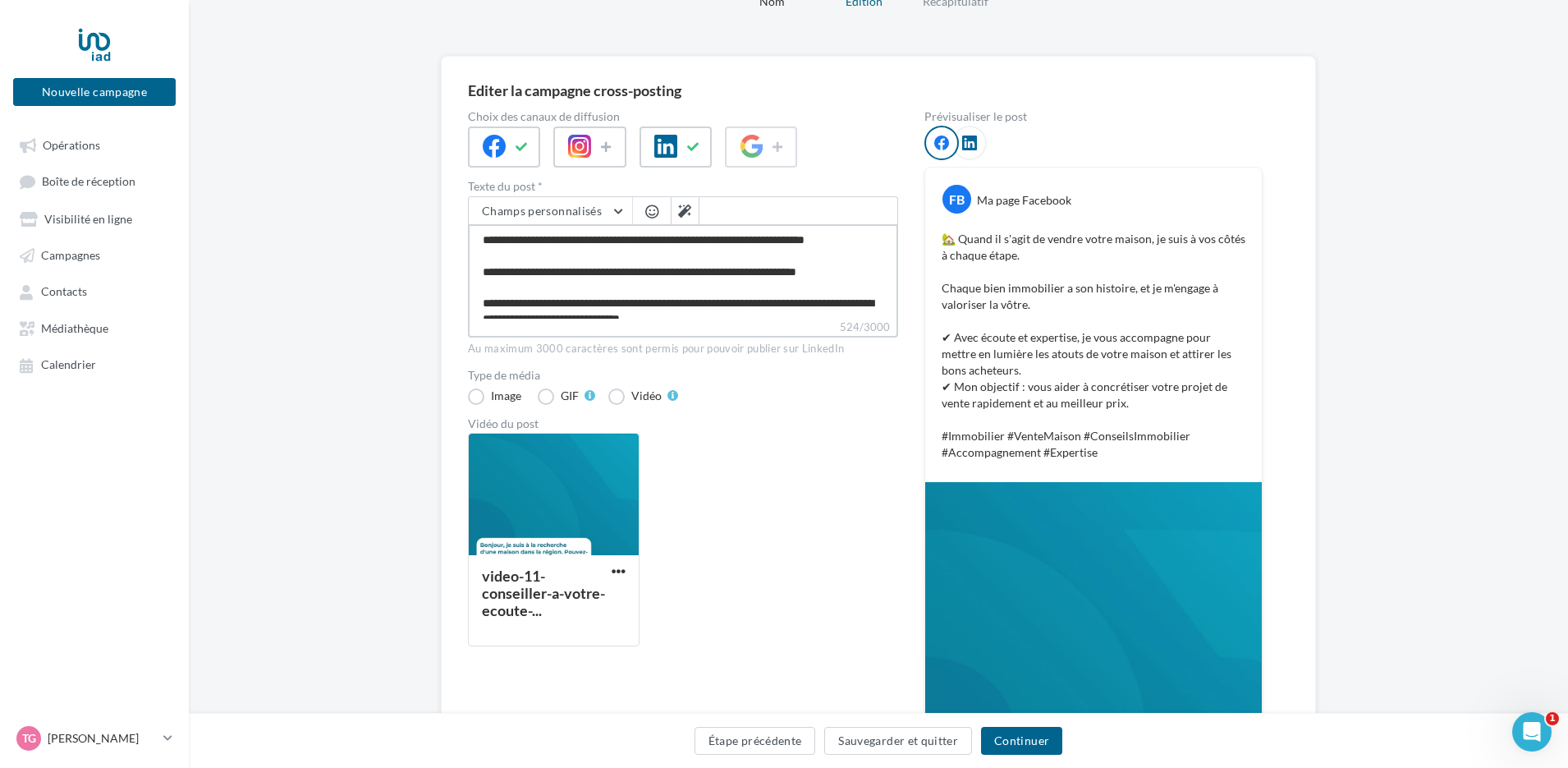
type textarea "**********"
click at [820, 446] on div "video-11-conseiller-a-votre-ecoute-..." at bounding box center [689, 546] width 443 height 227
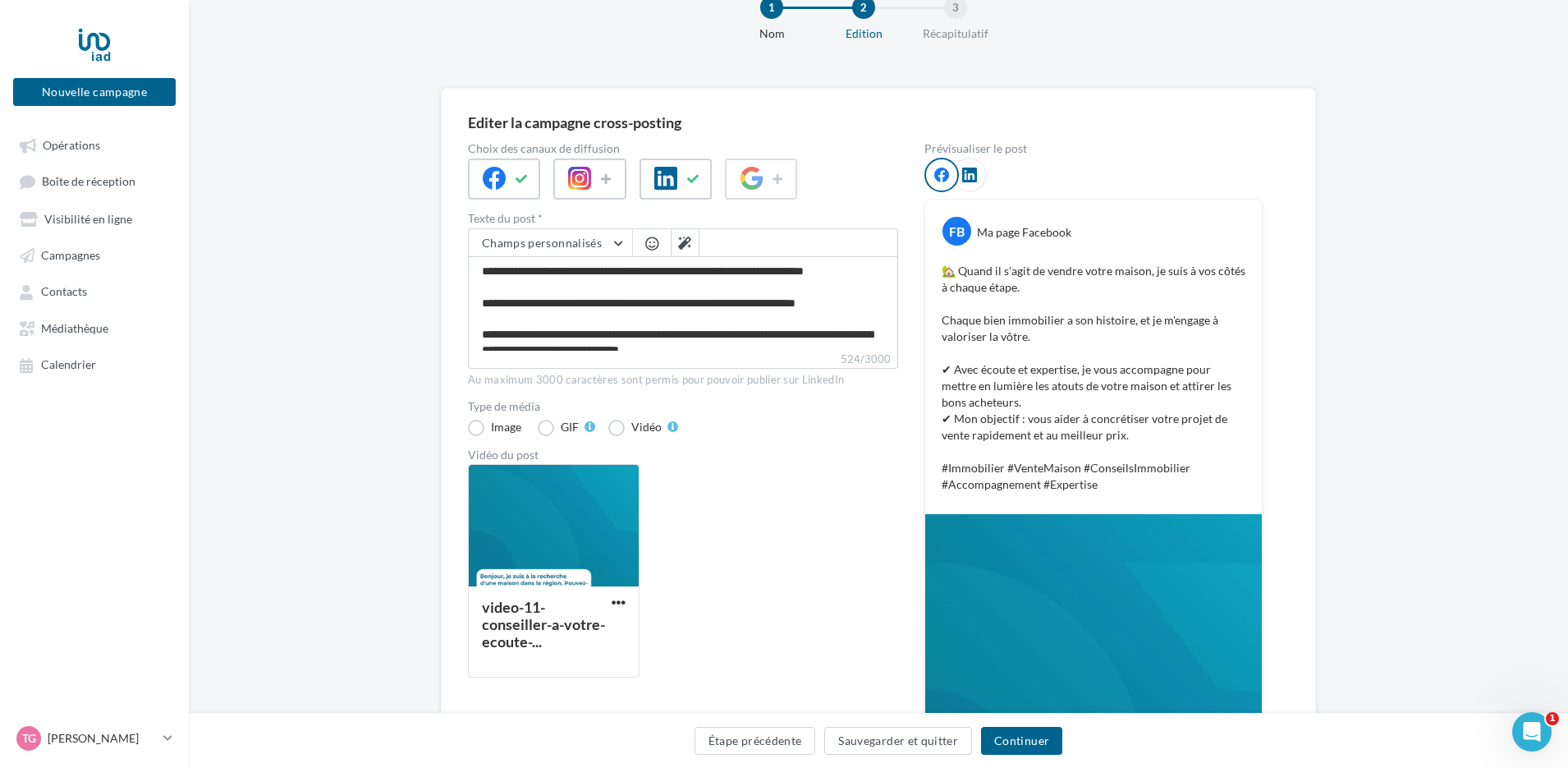
scroll to position [46, 0]
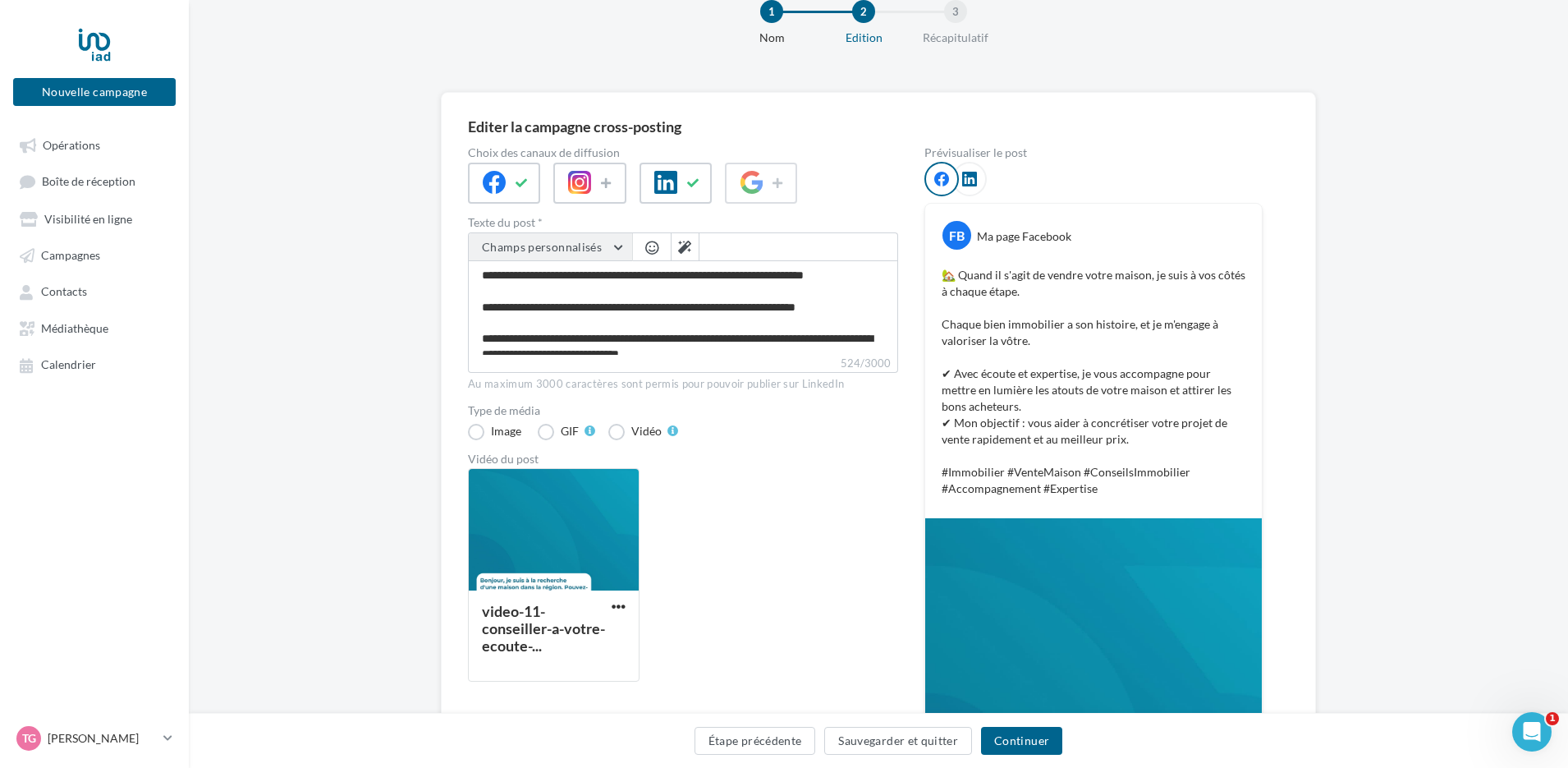
click at [597, 249] on span "Champs personnalisés" at bounding box center [542, 246] width 120 height 14
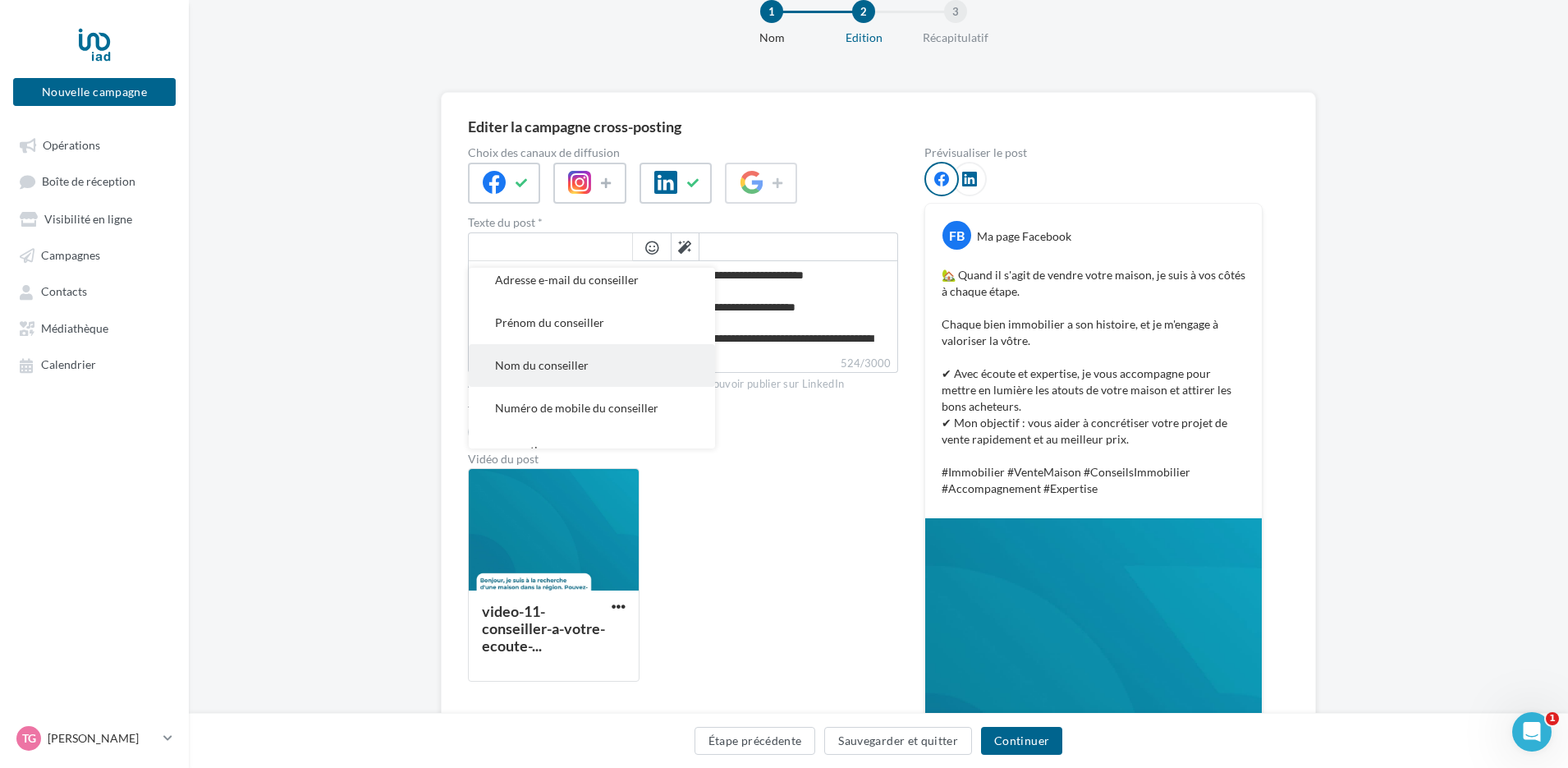
scroll to position [358, 0]
click at [573, 414] on button "propertips" at bounding box center [592, 400] width 246 height 42
type textarea "**********"
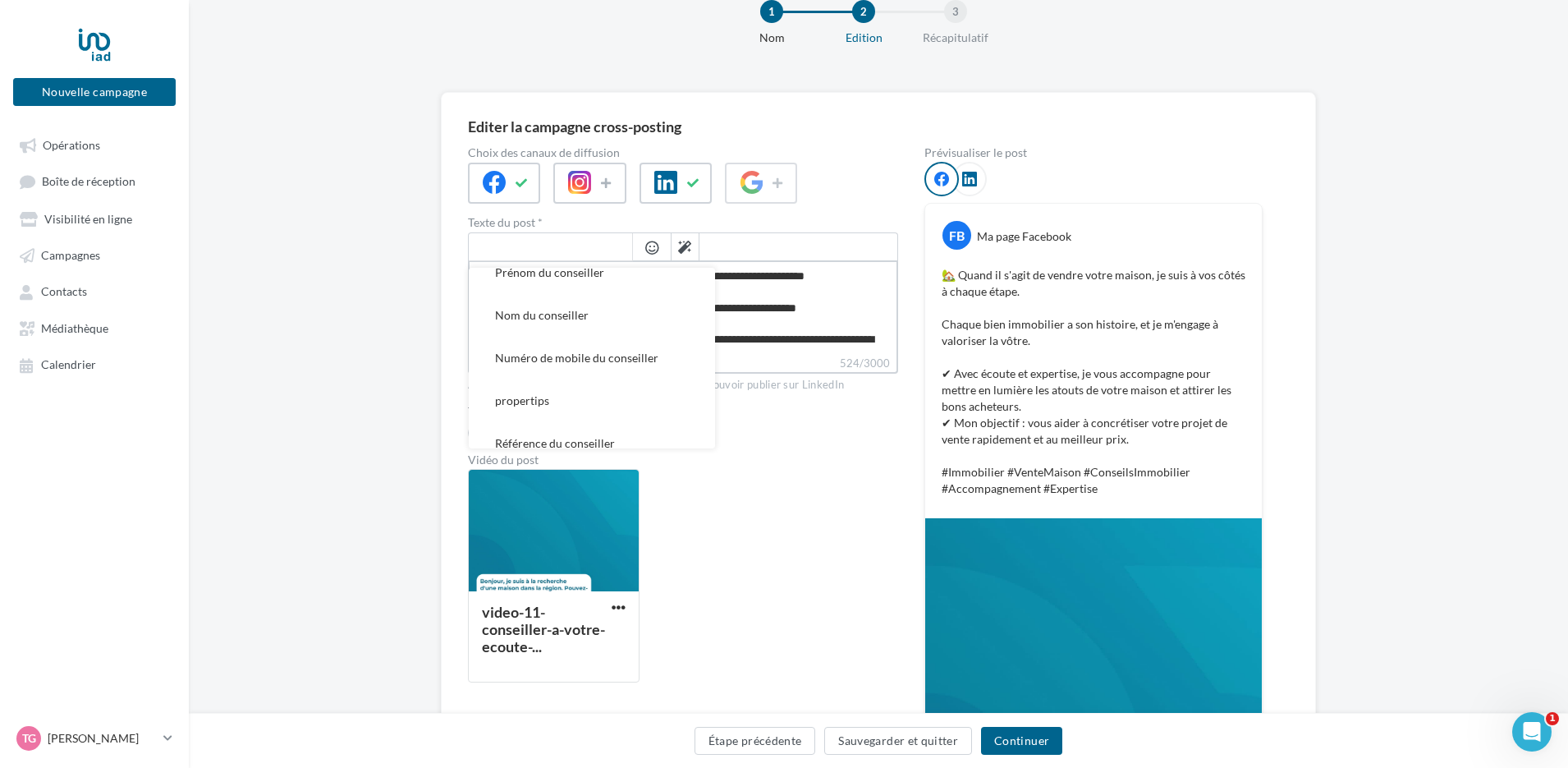
scroll to position [94, 0]
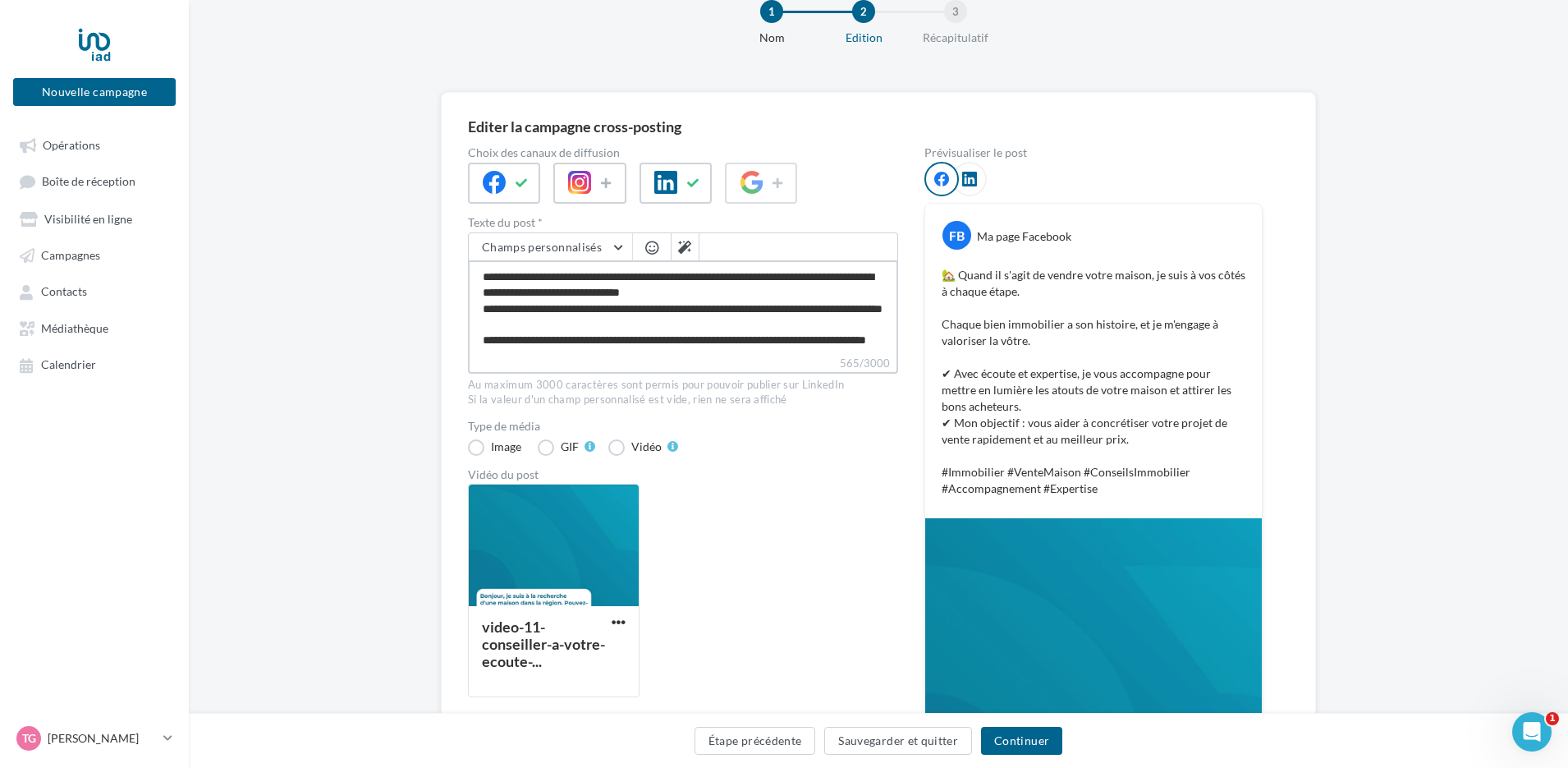
click at [704, 334] on textarea "**********" at bounding box center [682, 308] width 430 height 94
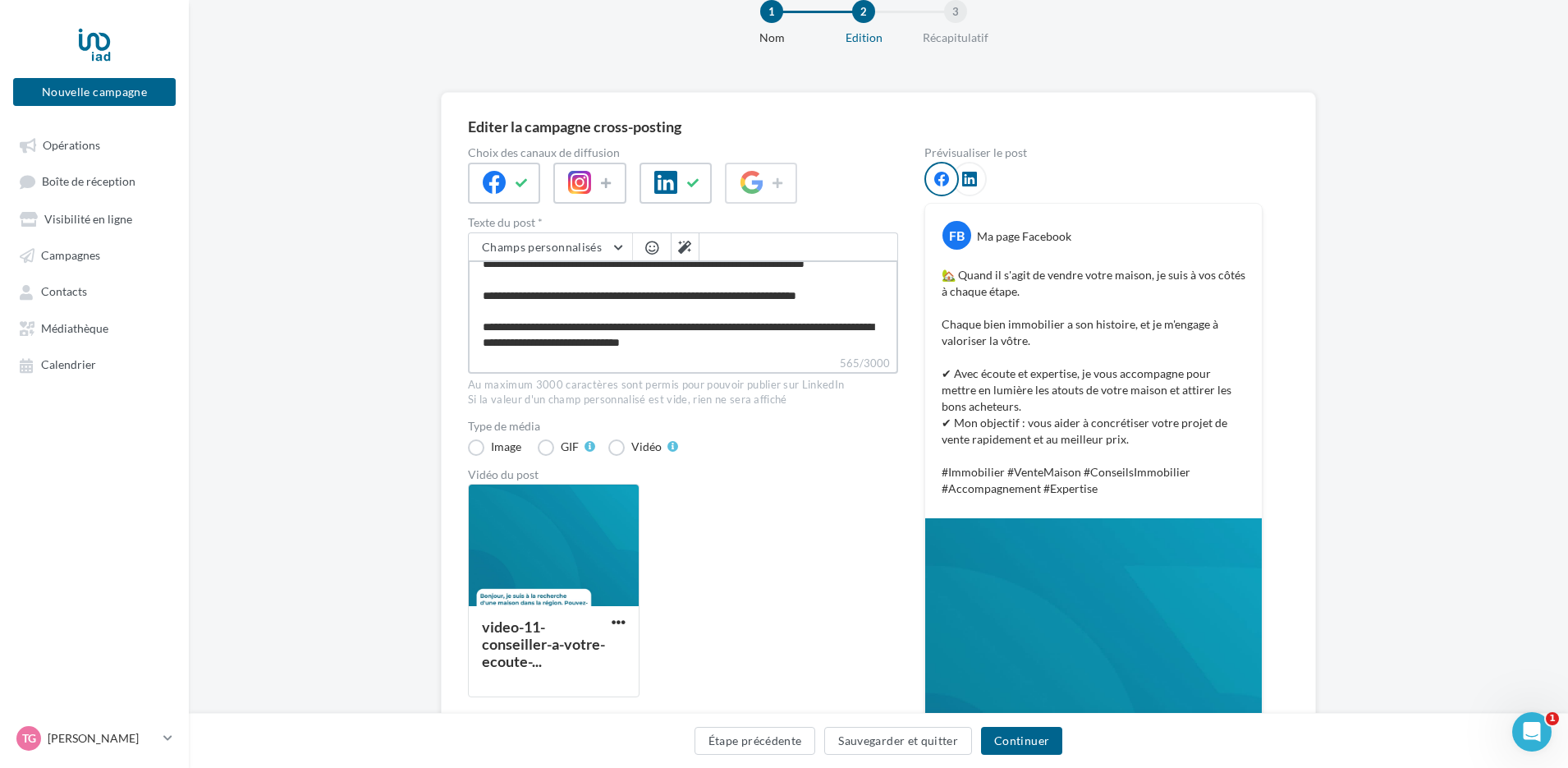
scroll to position [0, 0]
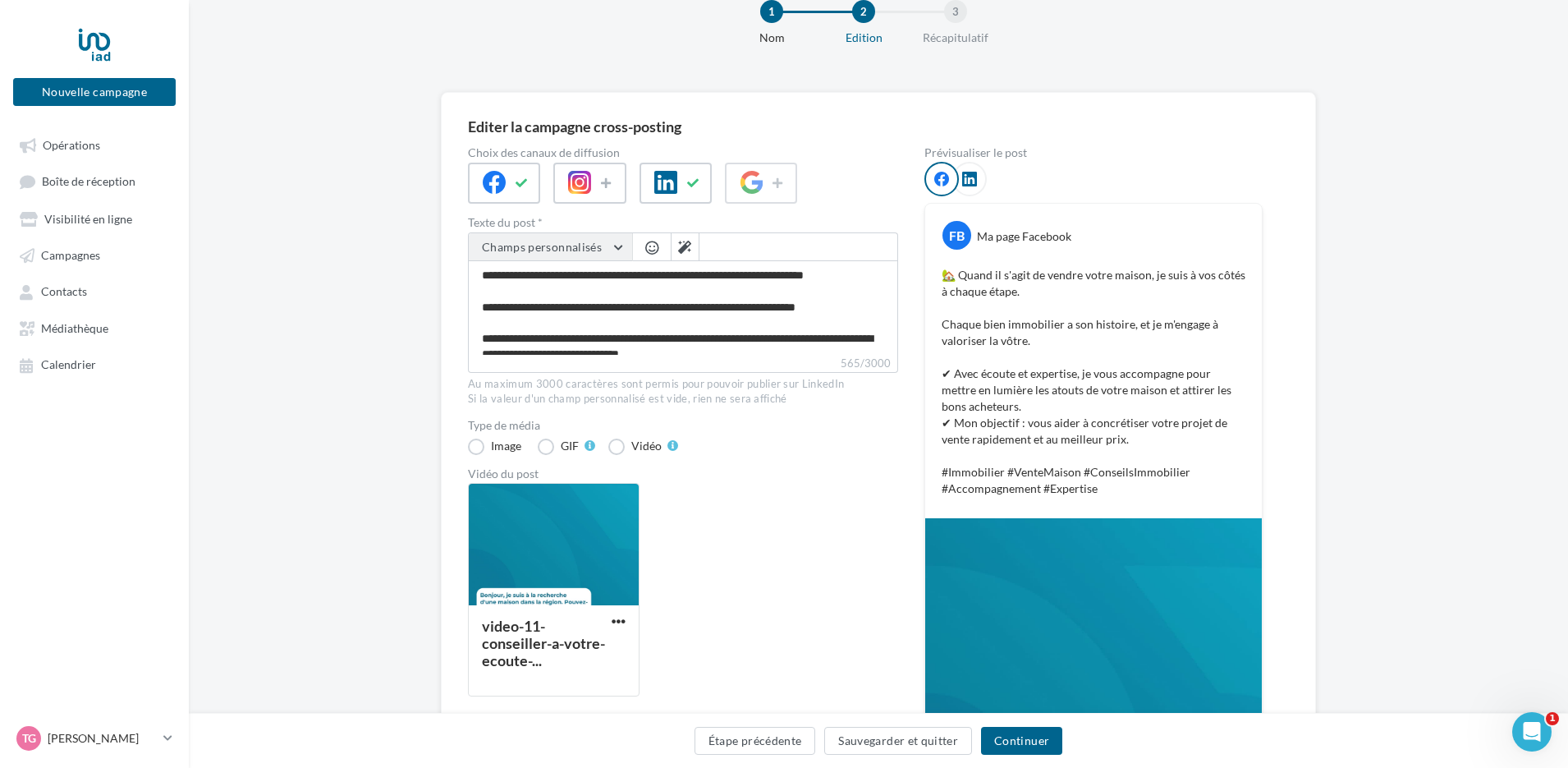
click at [583, 251] on span "Champs personnalisés" at bounding box center [542, 246] width 120 height 14
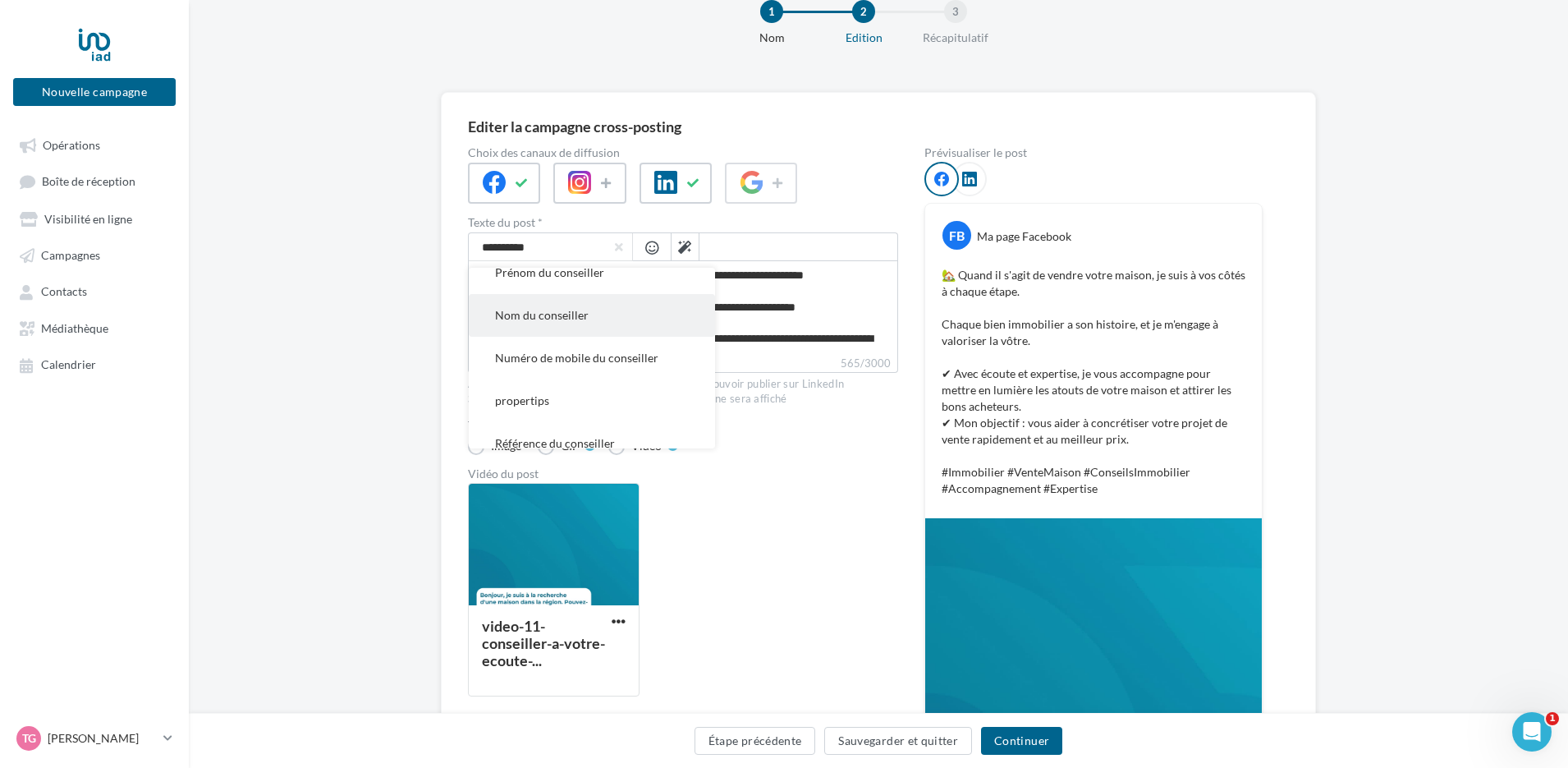
click at [577, 307] on button "Nom du conseiller" at bounding box center [592, 315] width 246 height 42
type textarea "**********"
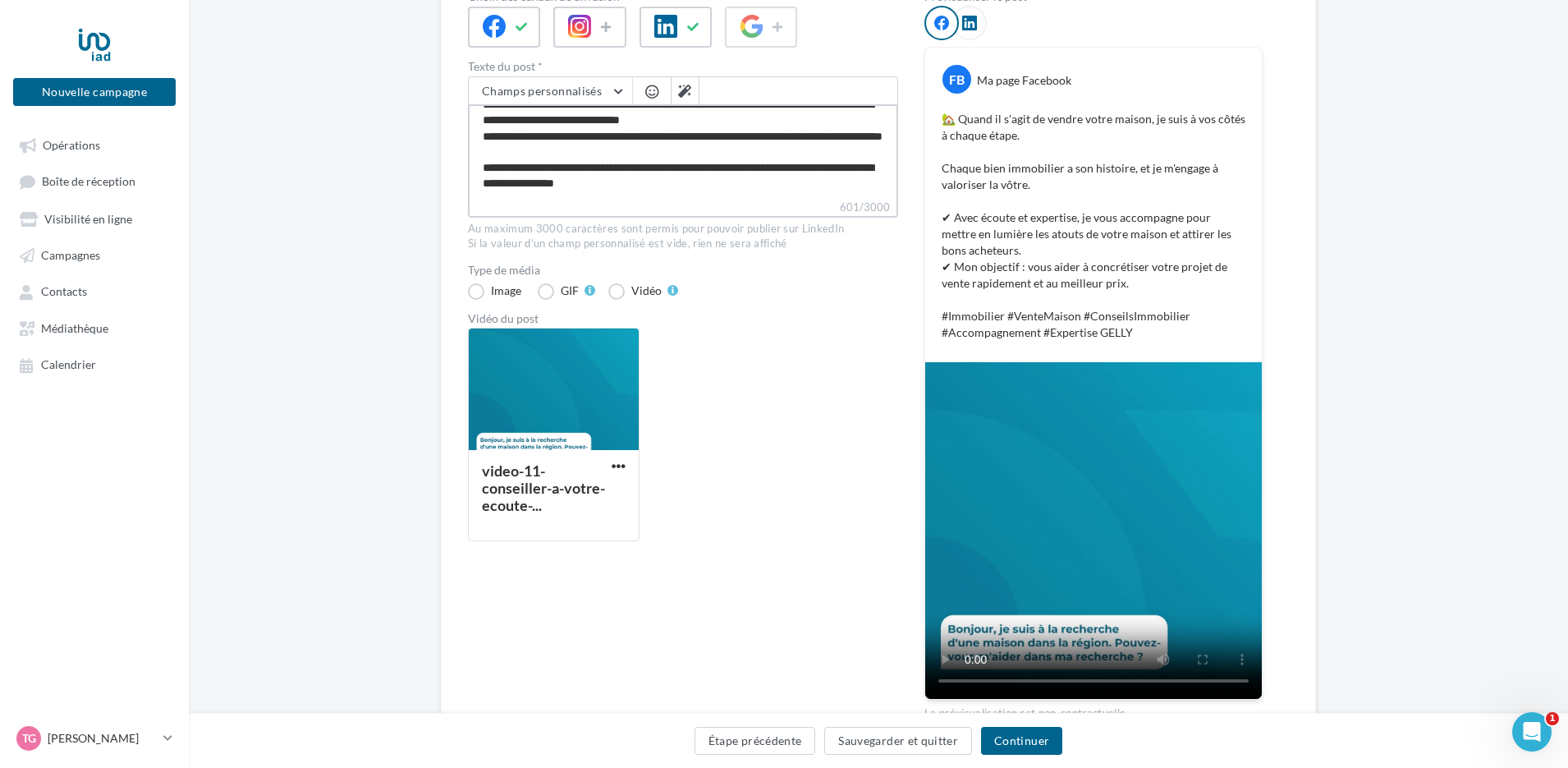
scroll to position [128, 0]
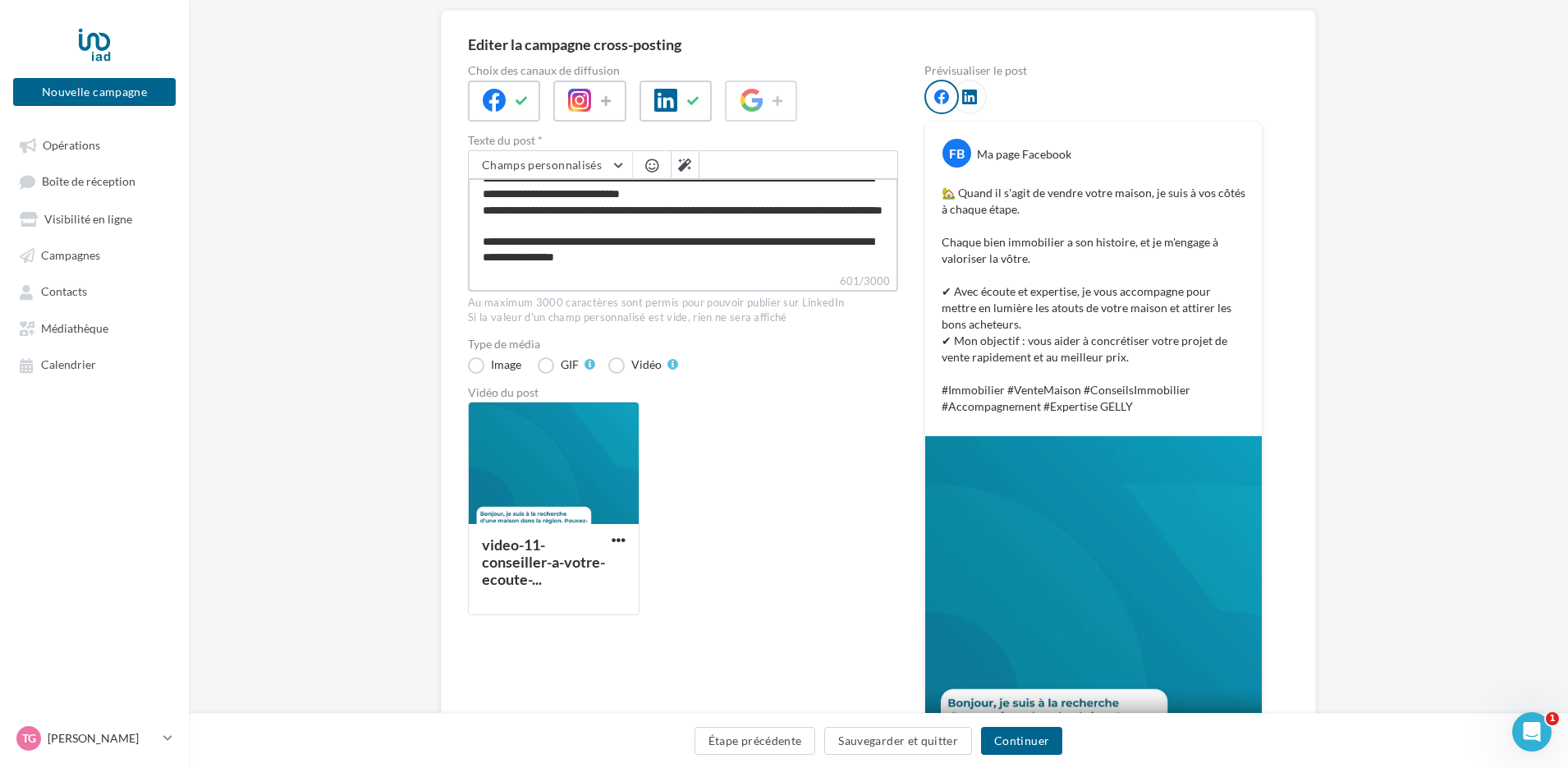
drag, startPoint x: 758, startPoint y: 264, endPoint x: 645, endPoint y: 261, distance: 113.0
click at [645, 261] on textarea "**********" at bounding box center [682, 225] width 430 height 94
type textarea "**********"
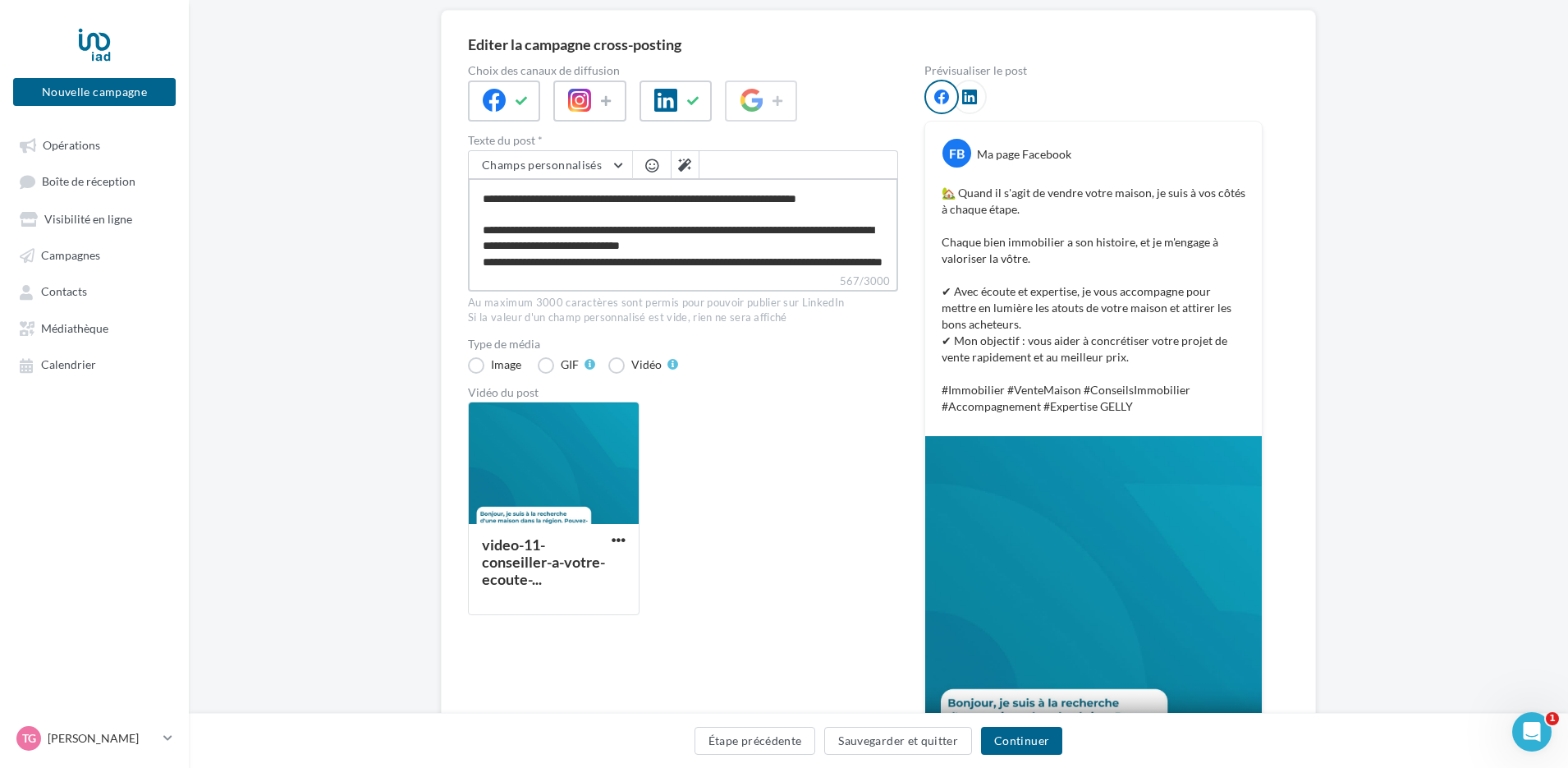
scroll to position [0, 0]
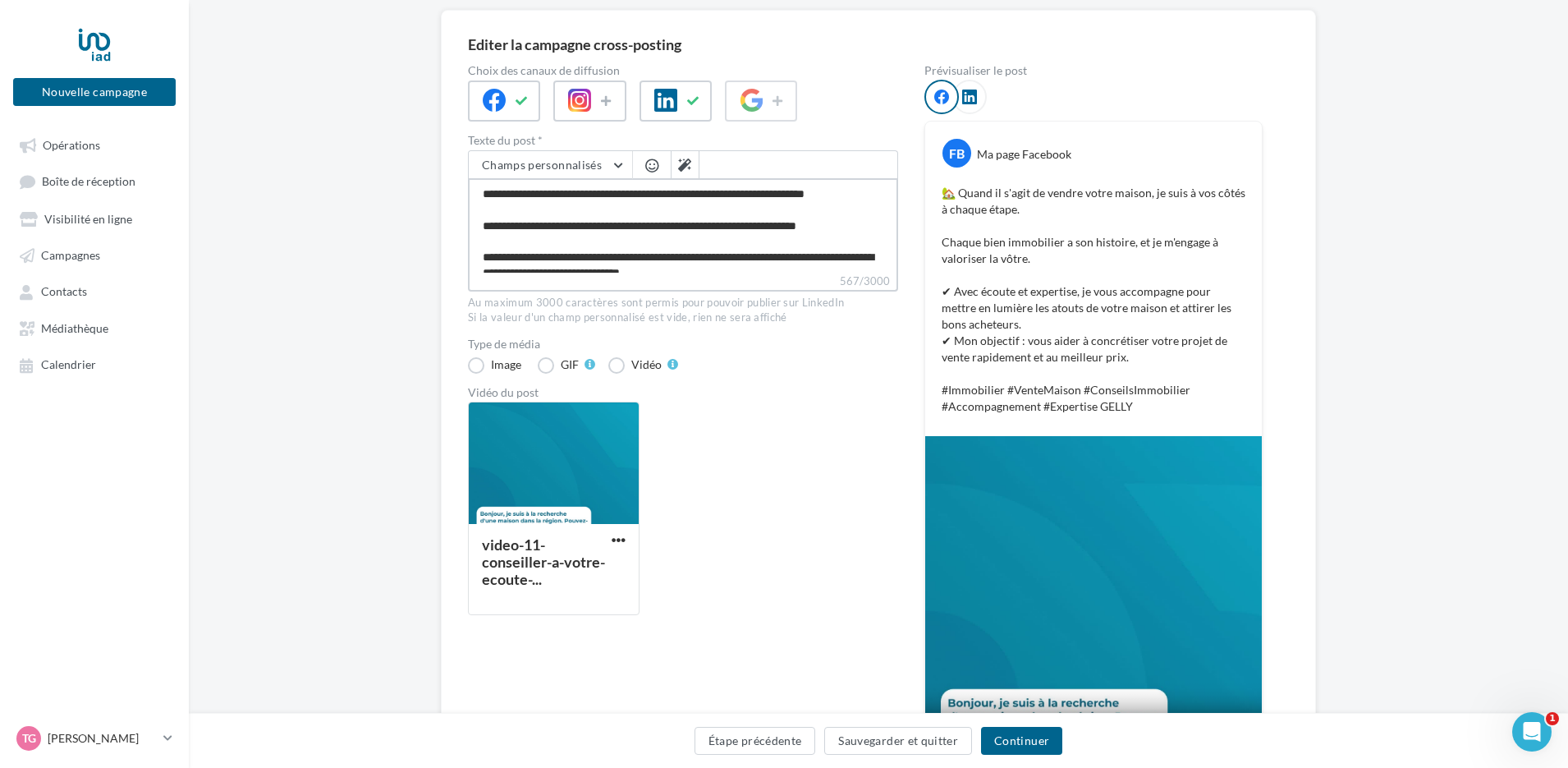
click at [506, 247] on textarea "**********" at bounding box center [682, 225] width 430 height 94
type textarea "**********"
click at [569, 170] on span "Champs personnalisés" at bounding box center [542, 165] width 120 height 14
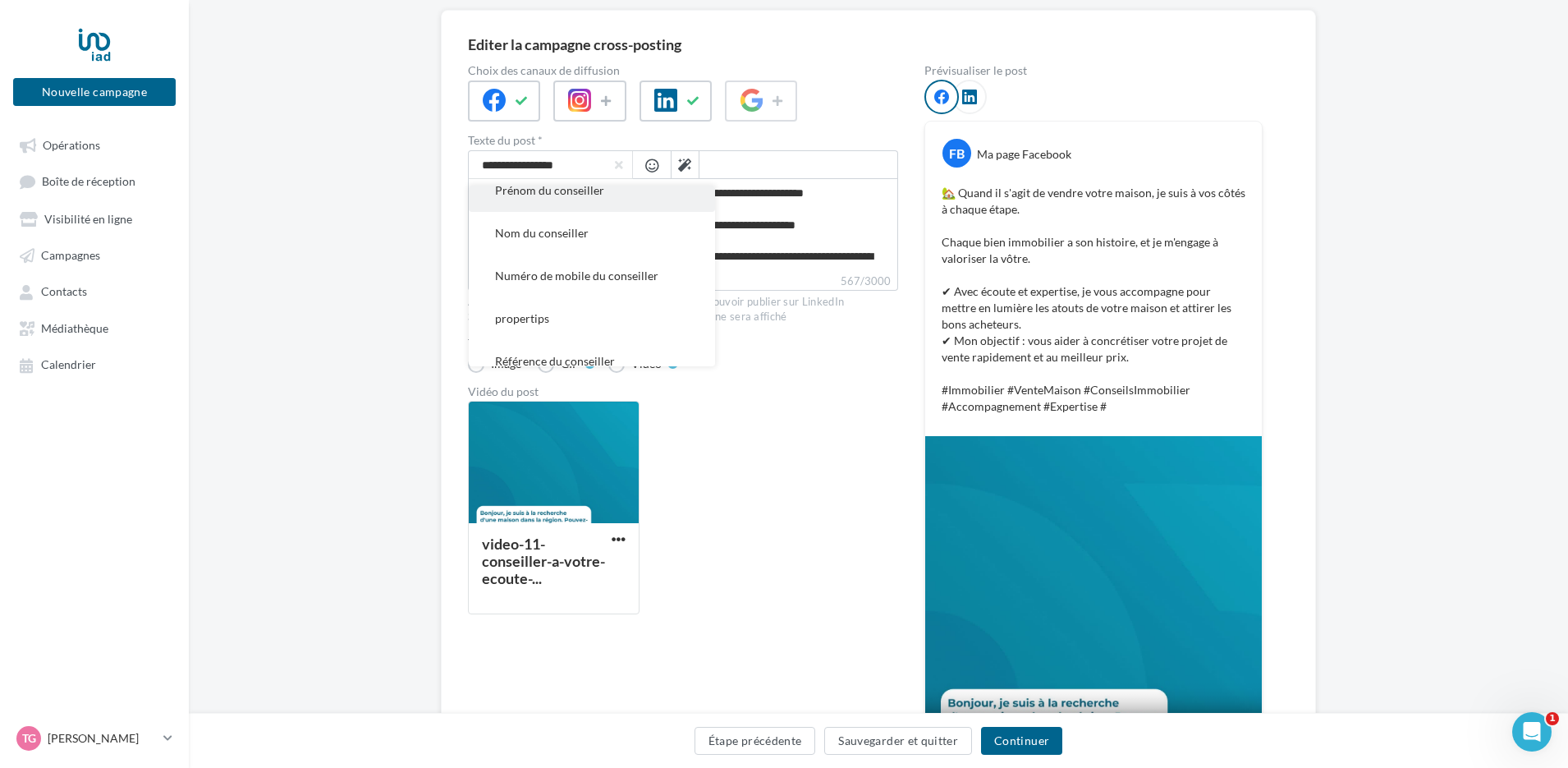
scroll to position [440, 0]
click at [570, 278] on span "Référence du conseiller" at bounding box center [555, 278] width 120 height 14
type textarea "**********"
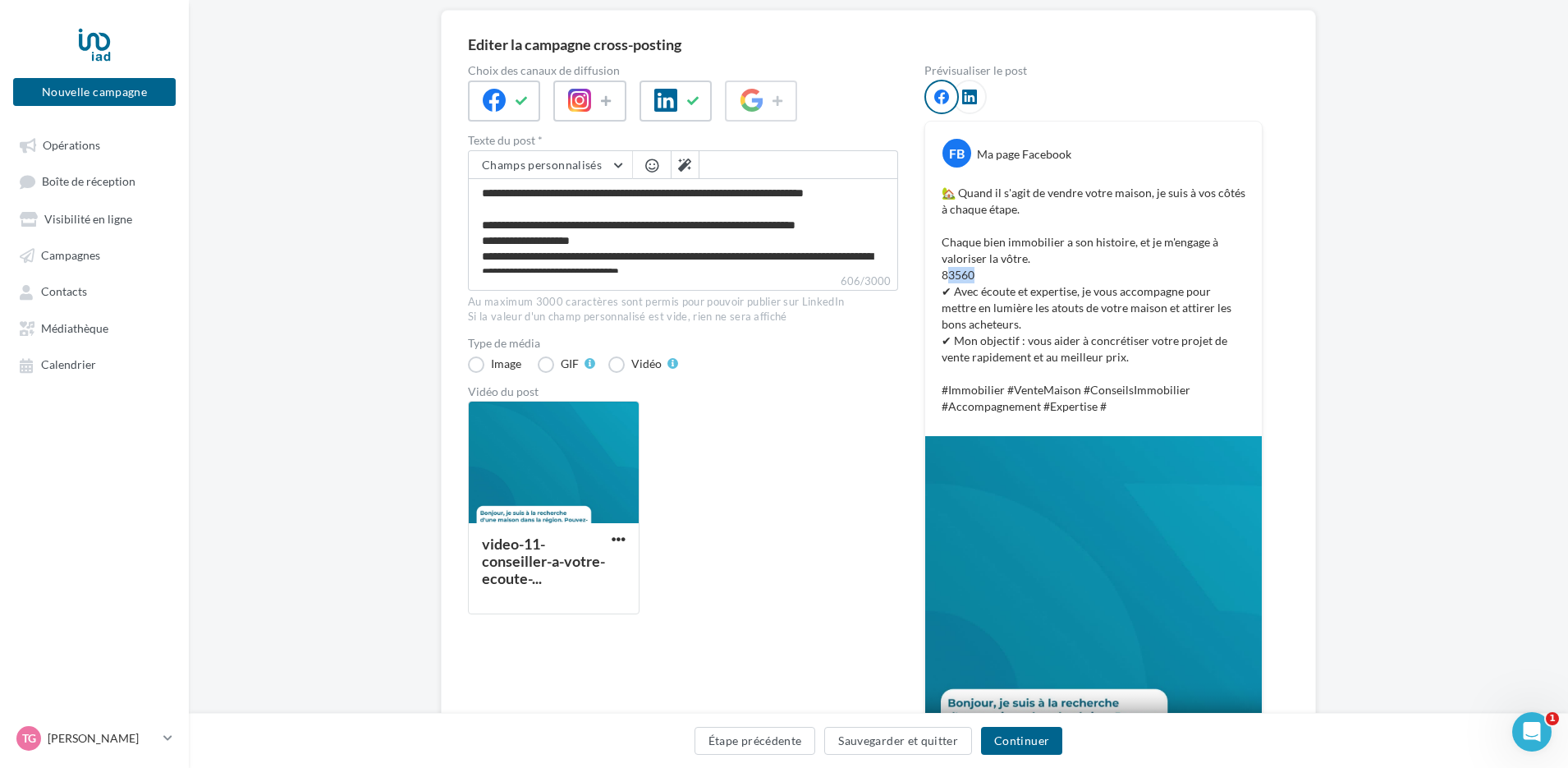
drag, startPoint x: 971, startPoint y: 277, endPoint x: 921, endPoint y: 274, distance: 50.1
click at [921, 274] on div "Choix des canaux de diffusion Texte du post * Champs personnalisés Lien de soll…" at bounding box center [877, 436] width 821 height 743
drag, startPoint x: 974, startPoint y: 276, endPoint x: 939, endPoint y: 271, distance: 35.4
click at [939, 271] on div "🏡 Quand il s'agit de vendre votre maison, je suis à vos côtés à chaque étape. C…" at bounding box center [1093, 299] width 328 height 238
drag, startPoint x: 605, startPoint y: 247, endPoint x: 468, endPoint y: 247, distance: 137.0
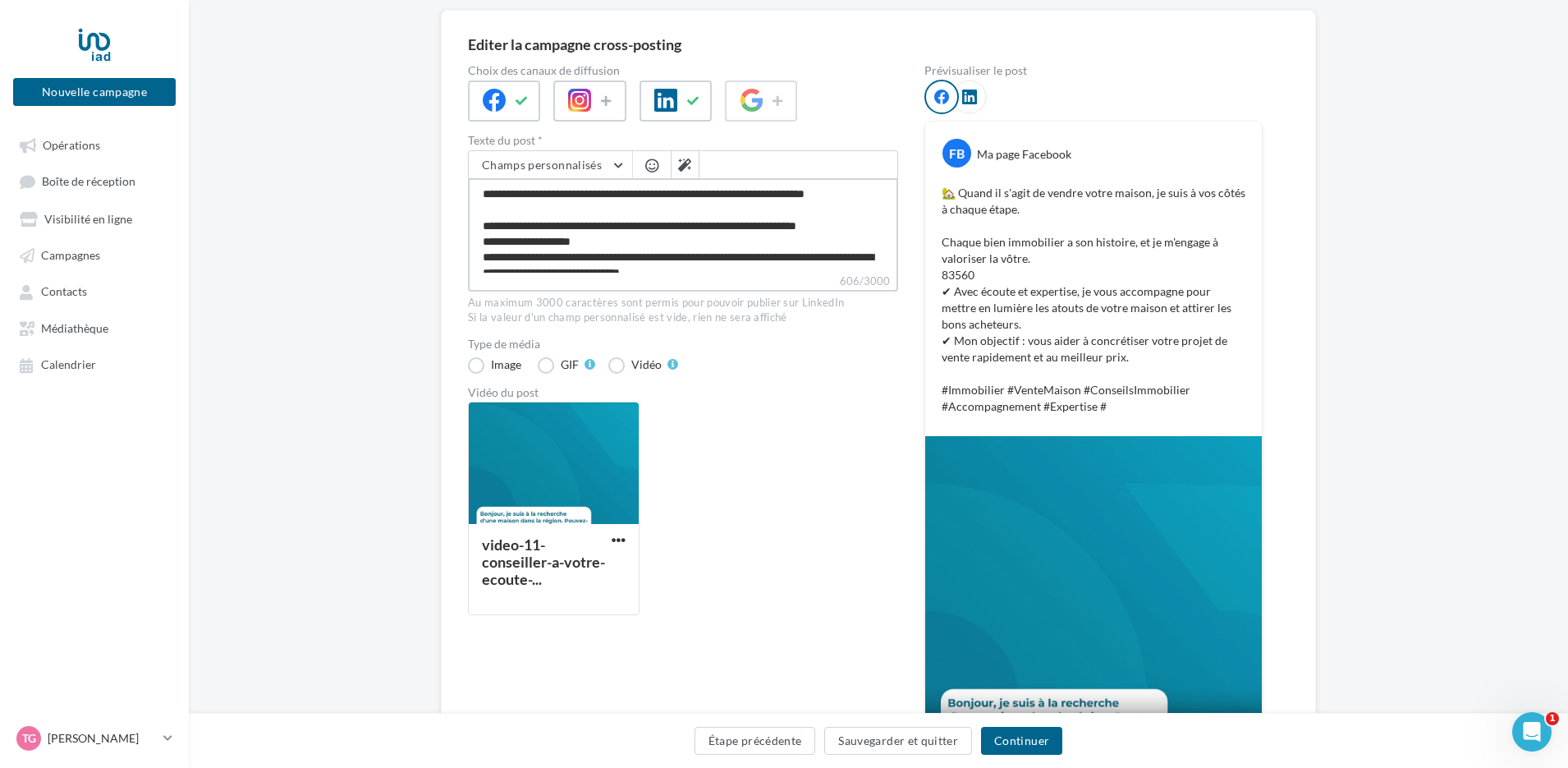
click at [468, 247] on textarea "**********" at bounding box center [682, 225] width 430 height 94
type textarea "**********"
click at [1004, 736] on button "Continuer" at bounding box center [1022, 740] width 81 height 28
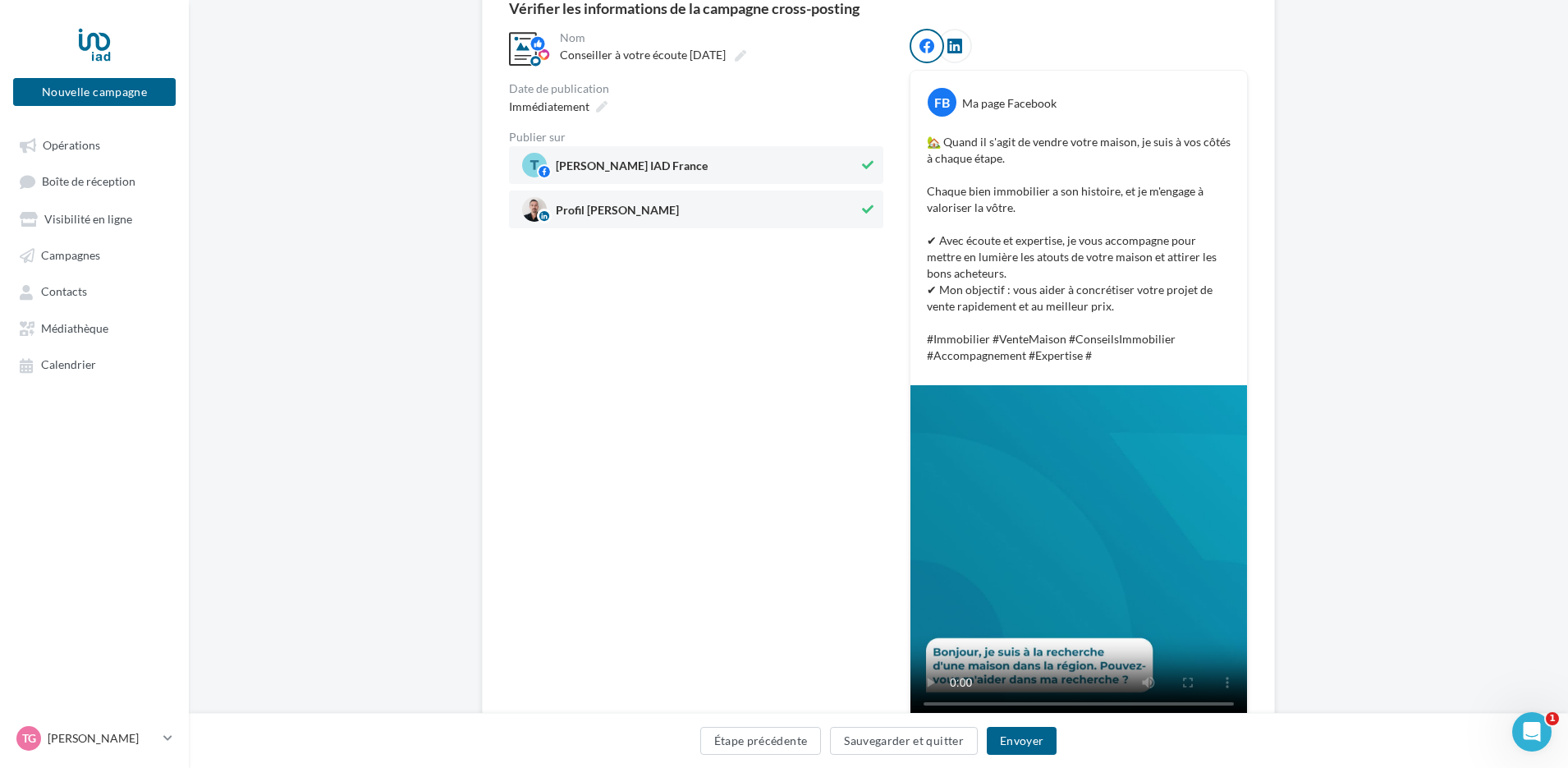
scroll to position [82, 0]
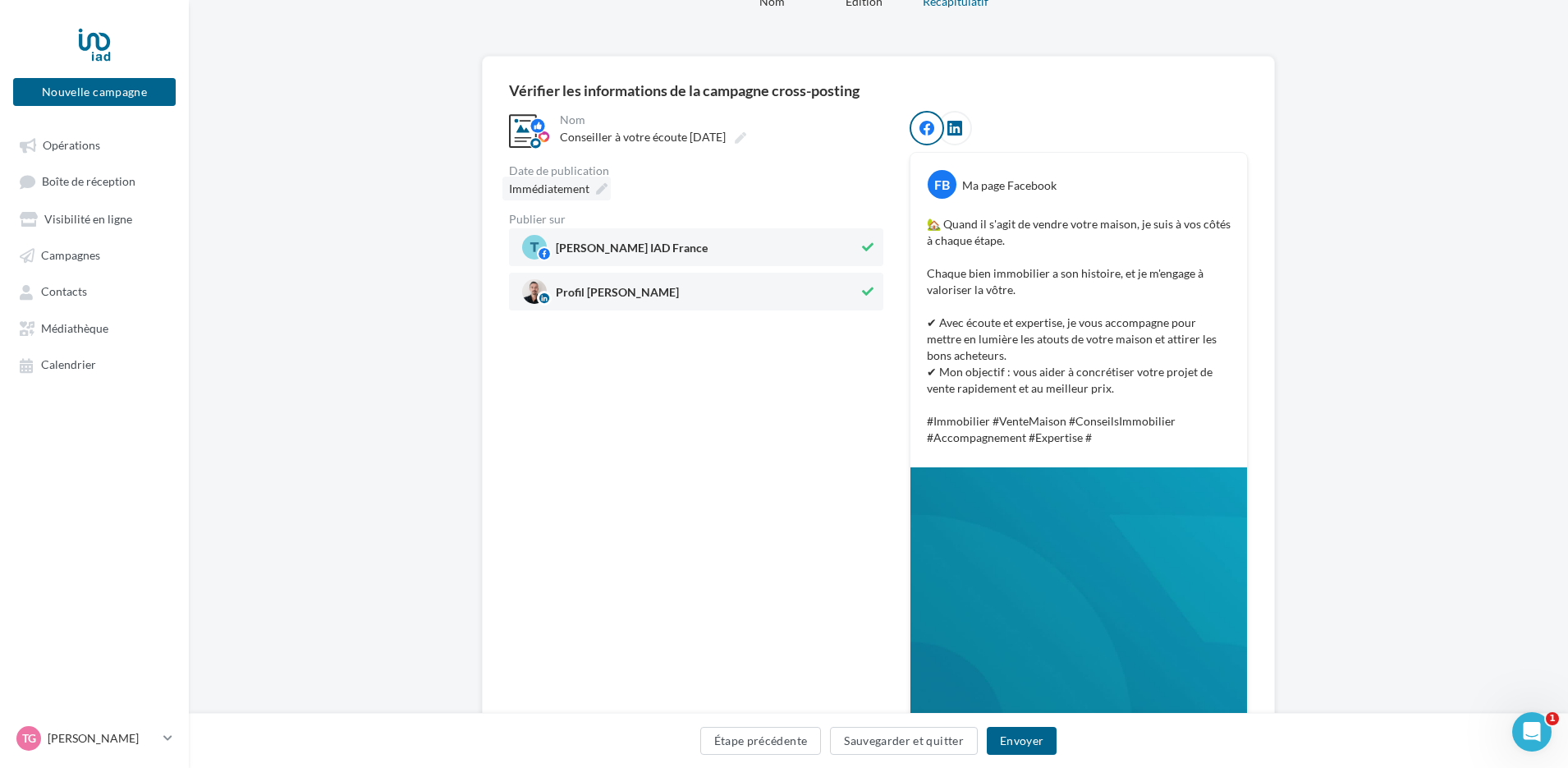
click at [599, 185] on icon at bounding box center [602, 189] width 12 height 12
click at [736, 193] on div "Immédiatement" at bounding box center [695, 188] width 374 height 24
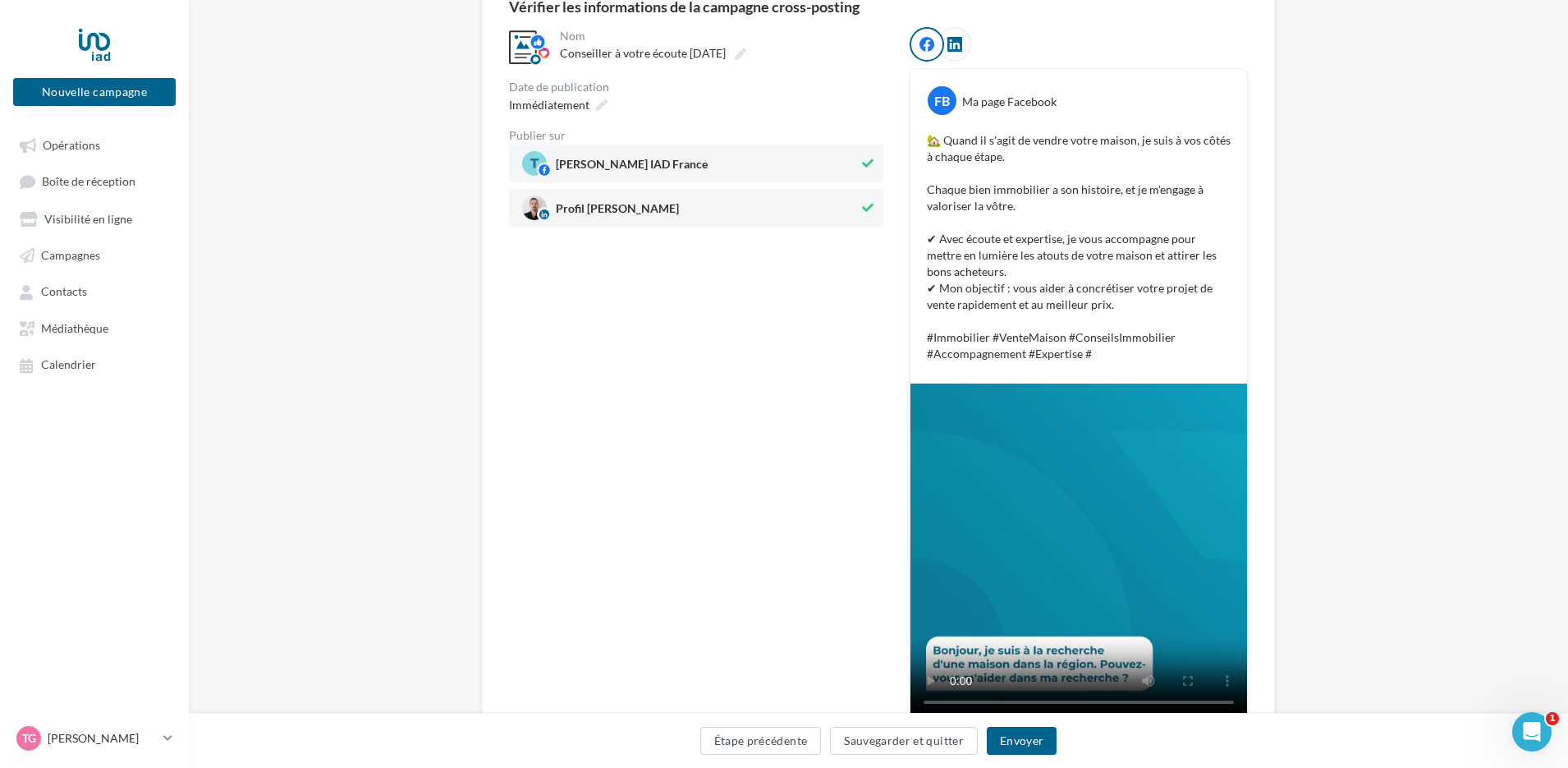
scroll to position [18, 0]
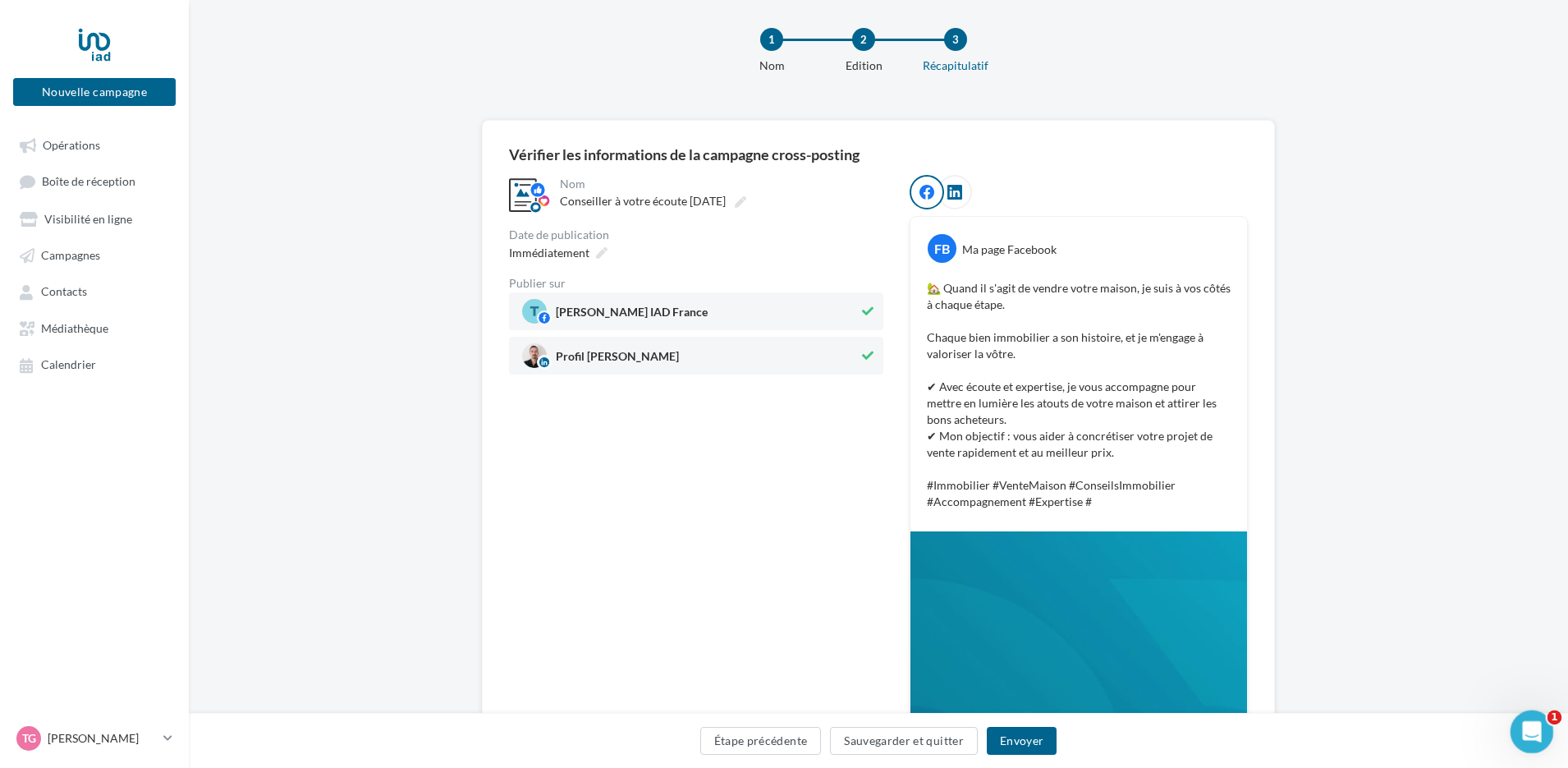
click at [1536, 745] on div "Ouvrir le Messenger Intercom" at bounding box center [1530, 730] width 54 height 54
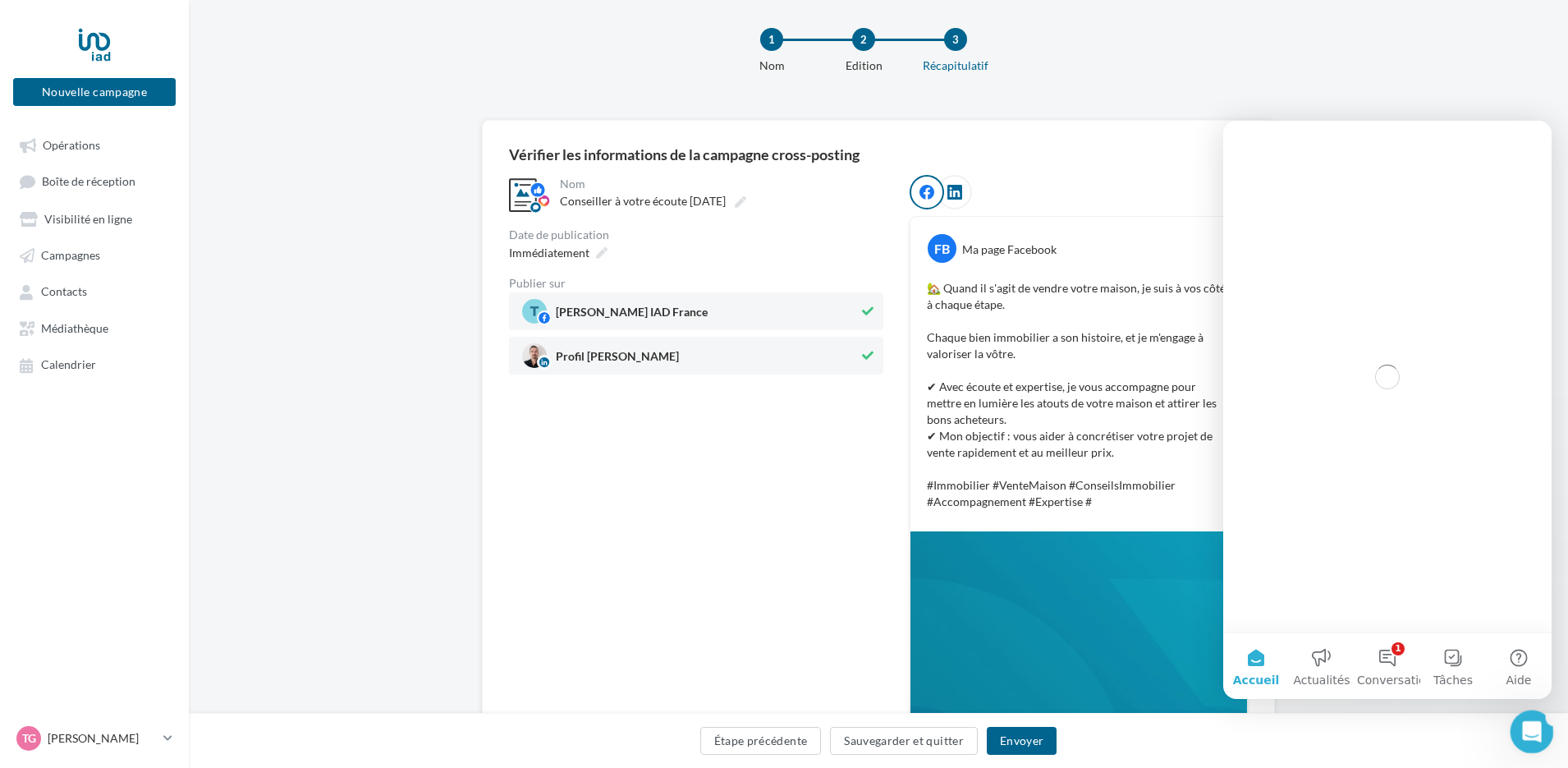
scroll to position [0, 0]
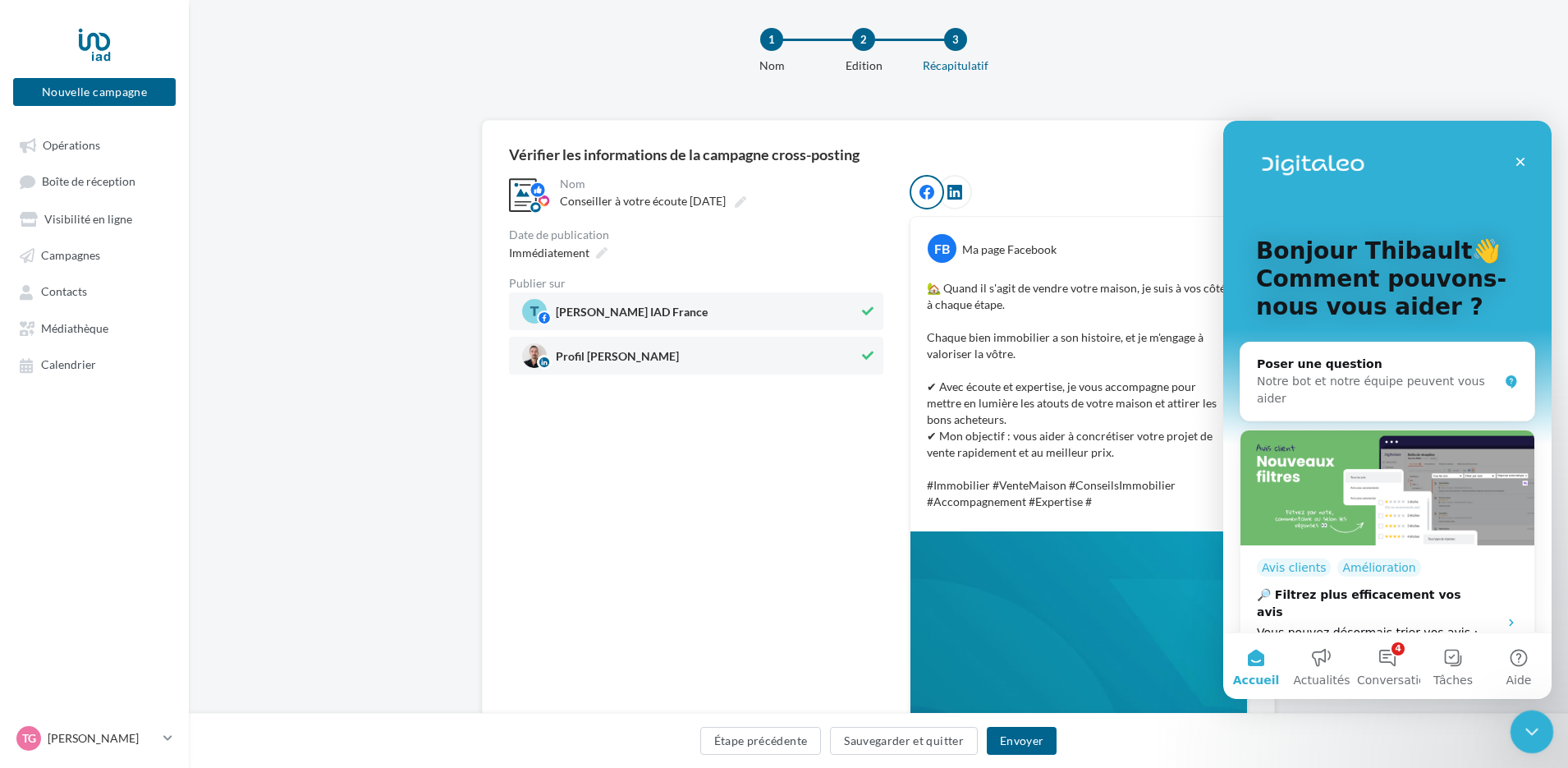
click at [1536, 745] on div "Fermer le Messenger Intercom" at bounding box center [1529, 729] width 39 height 39
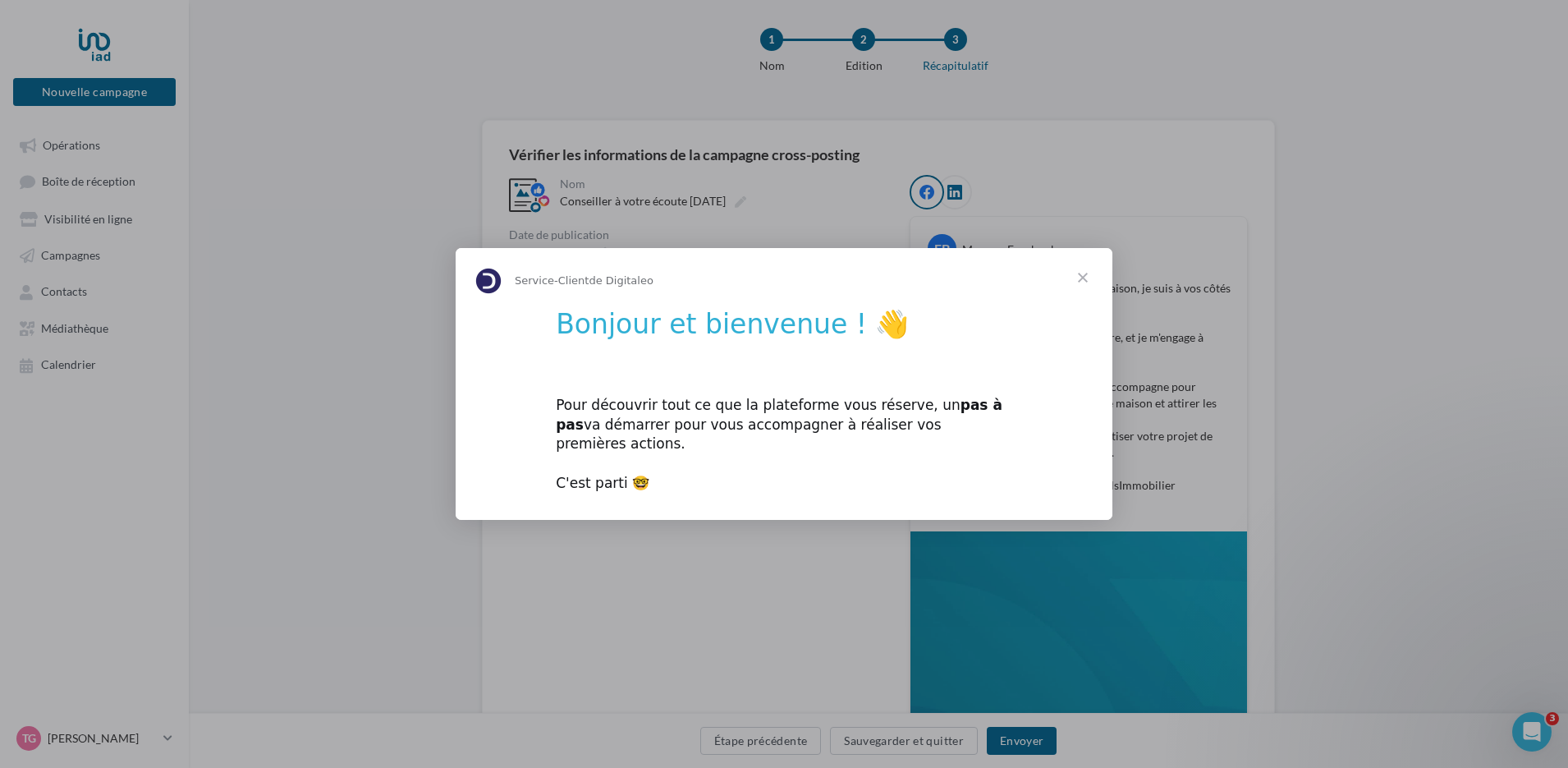
click at [1082, 288] on span "Fermer" at bounding box center [1082, 277] width 59 height 59
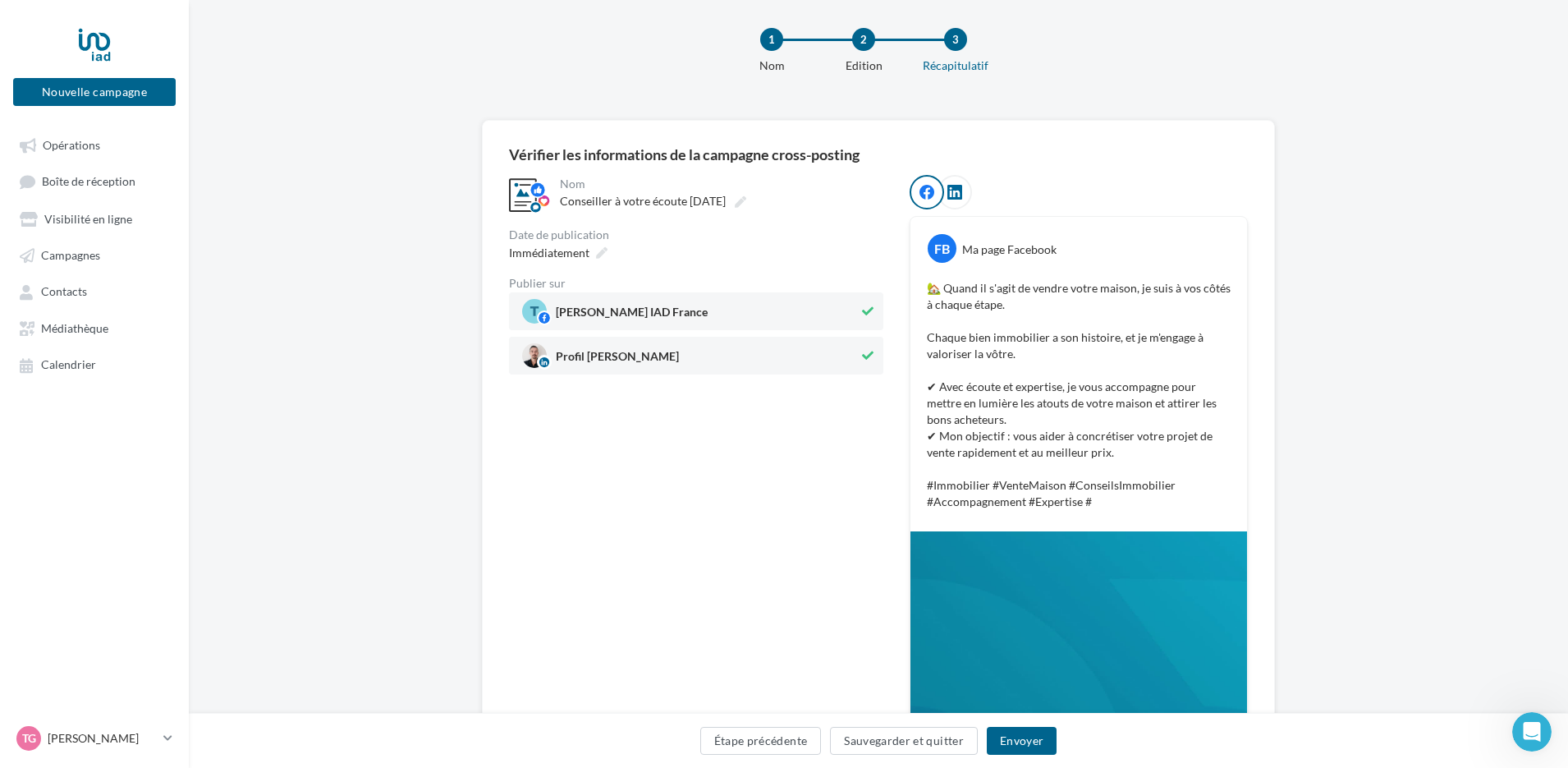
click at [1525, 711] on div "**********" at bounding box center [878, 545] width 1379 height 850
click at [1525, 720] on icon "Ouvrir le Messenger Intercom" at bounding box center [1530, 730] width 27 height 27
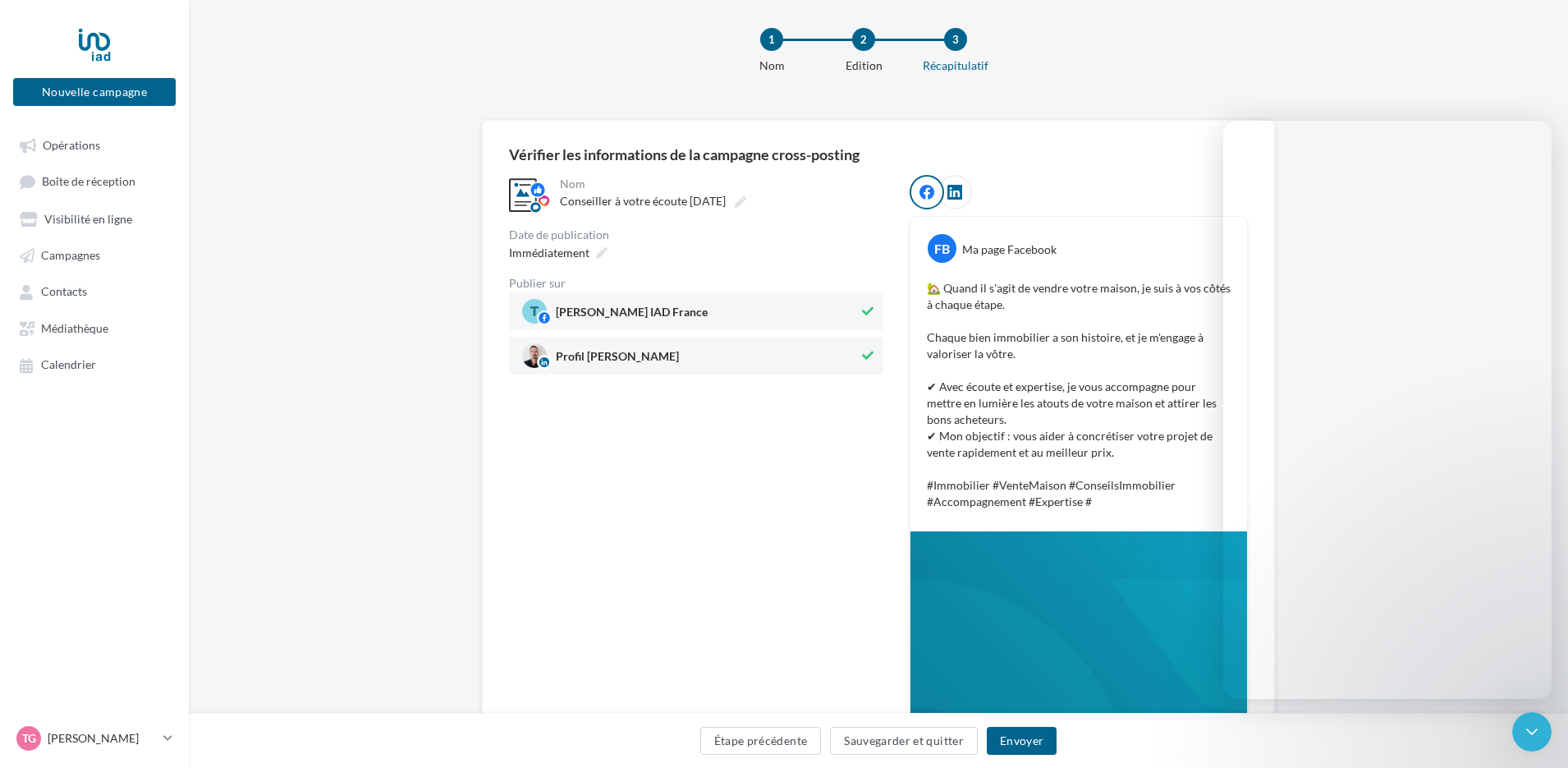
scroll to position [360, 0]
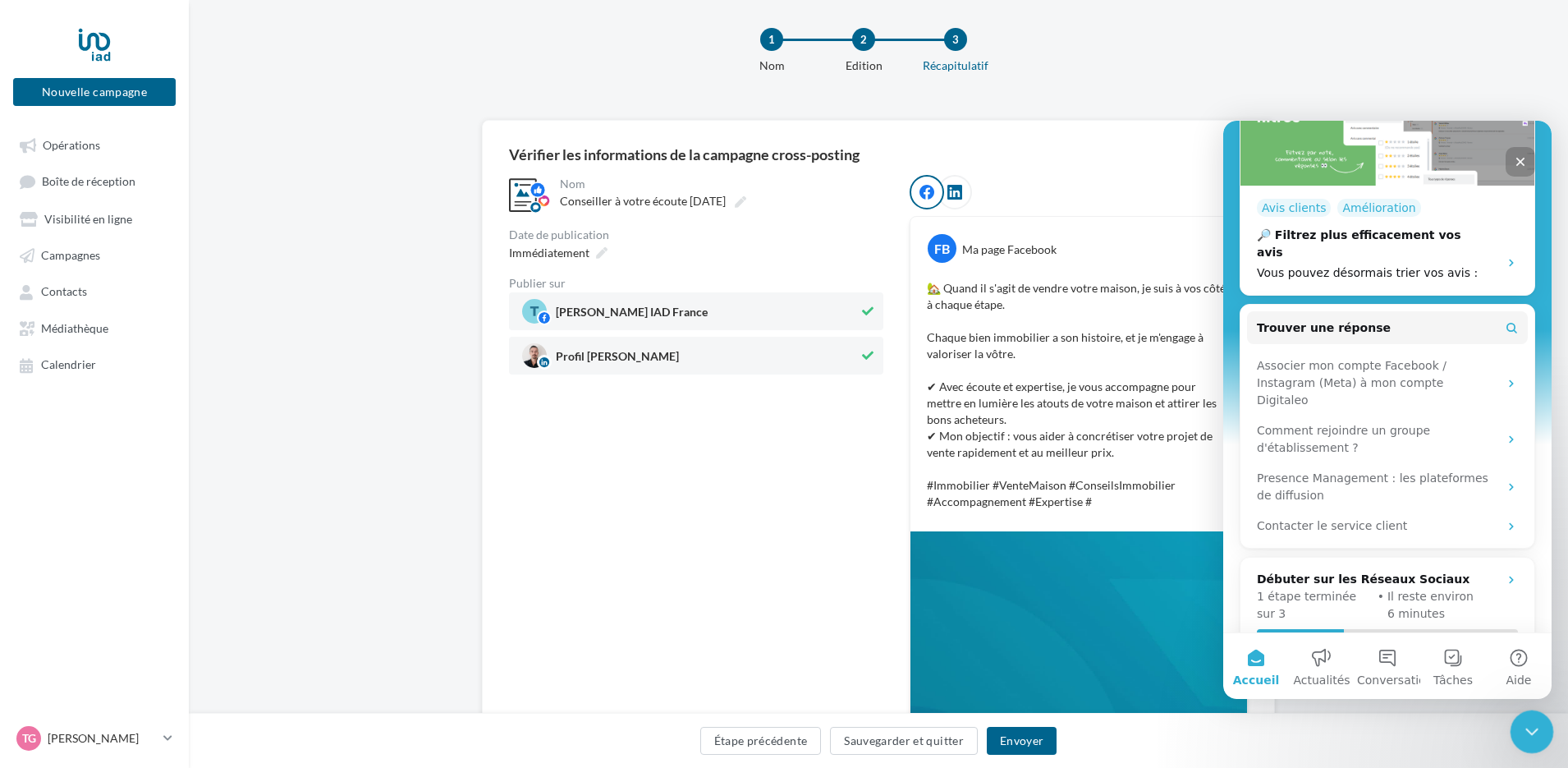
click at [1522, 731] on icon "Fermer le Messenger Intercom" at bounding box center [1530, 730] width 19 height 19
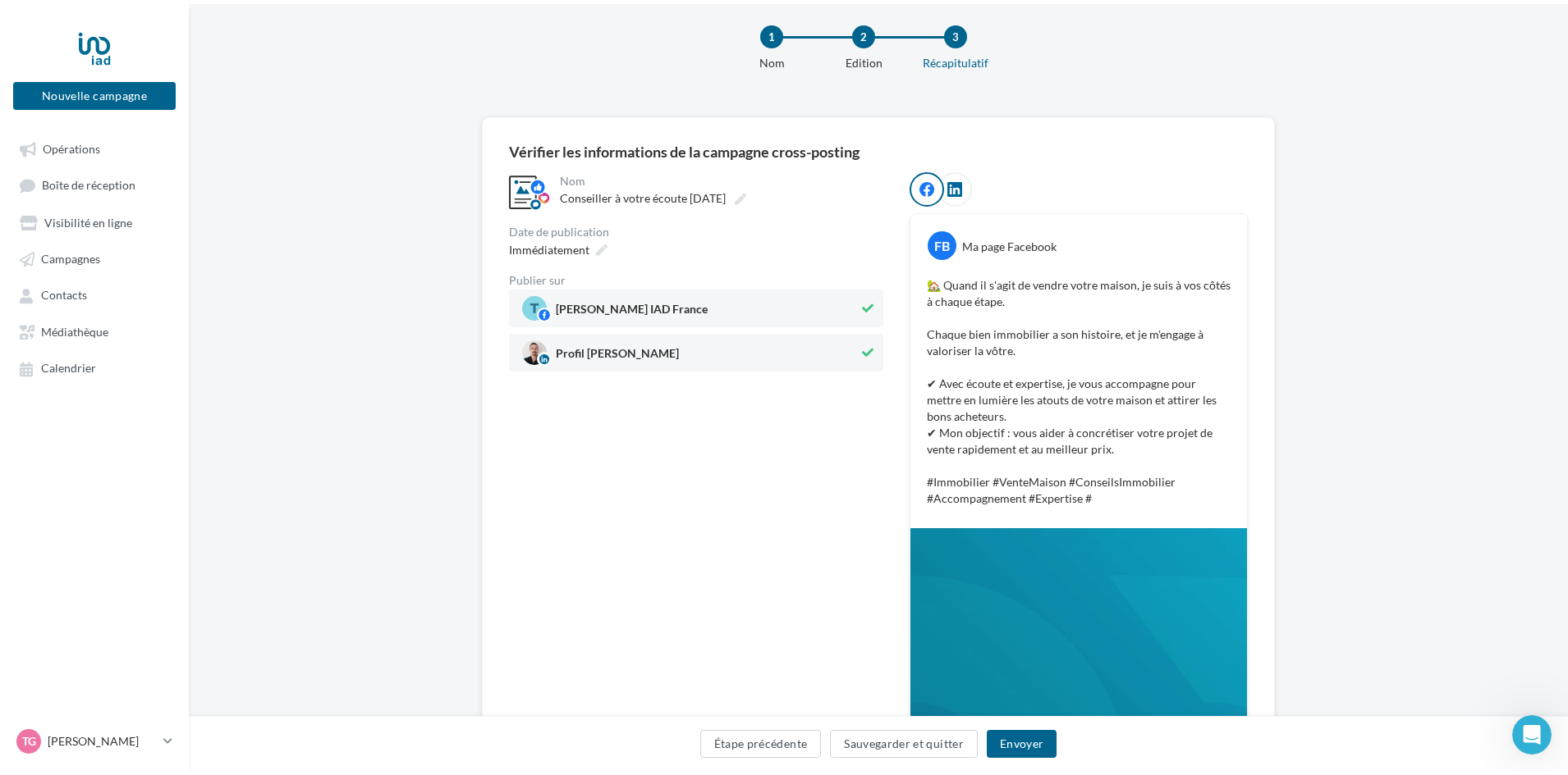
scroll to position [0, 0]
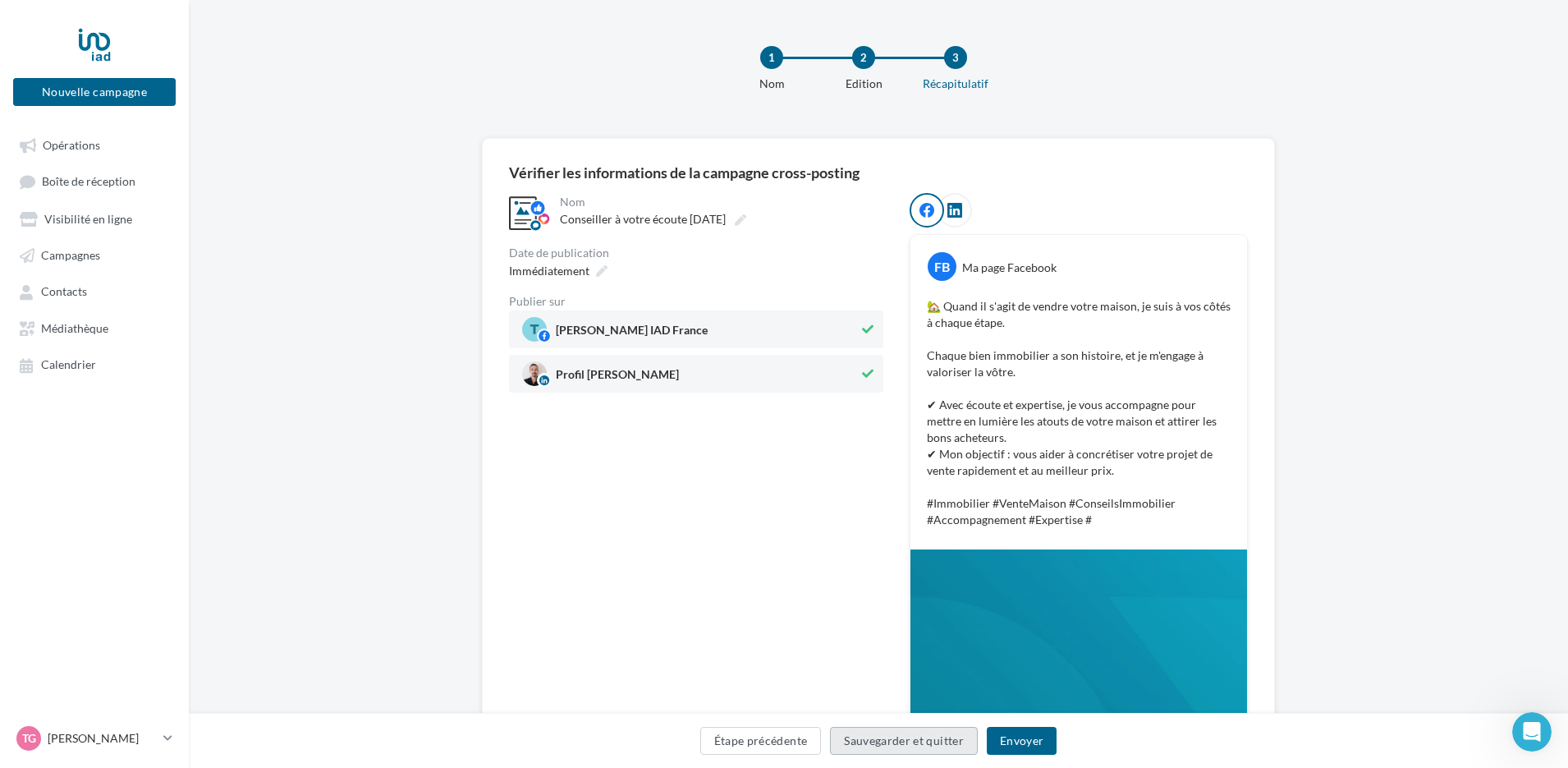
click at [883, 747] on button "Sauvegarder et quitter" at bounding box center [904, 740] width 148 height 28
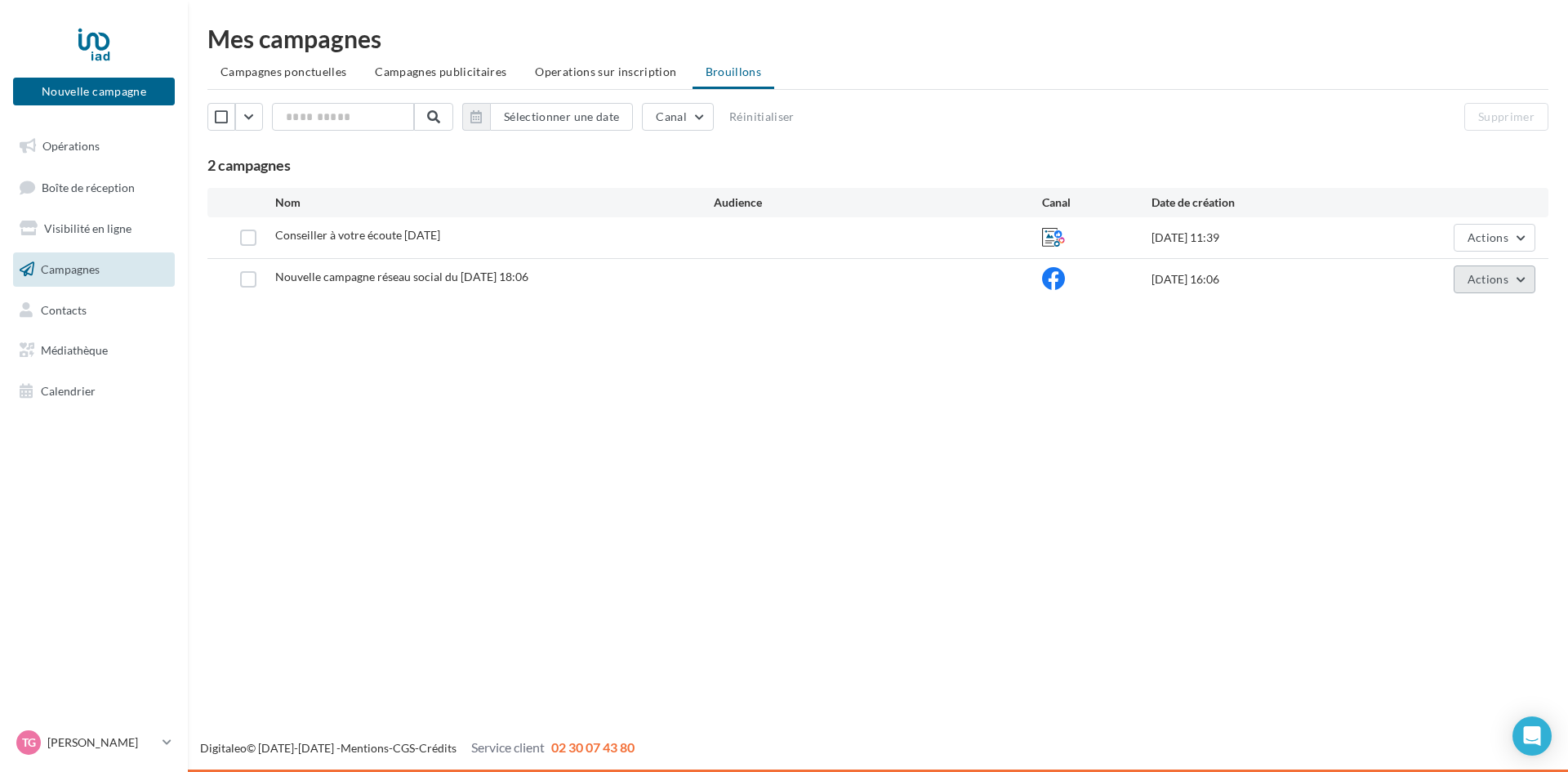
click at [1509, 280] on button "Actions" at bounding box center [1494, 279] width 81 height 28
click at [1464, 443] on button "Supprimer" at bounding box center [1454, 445] width 164 height 42
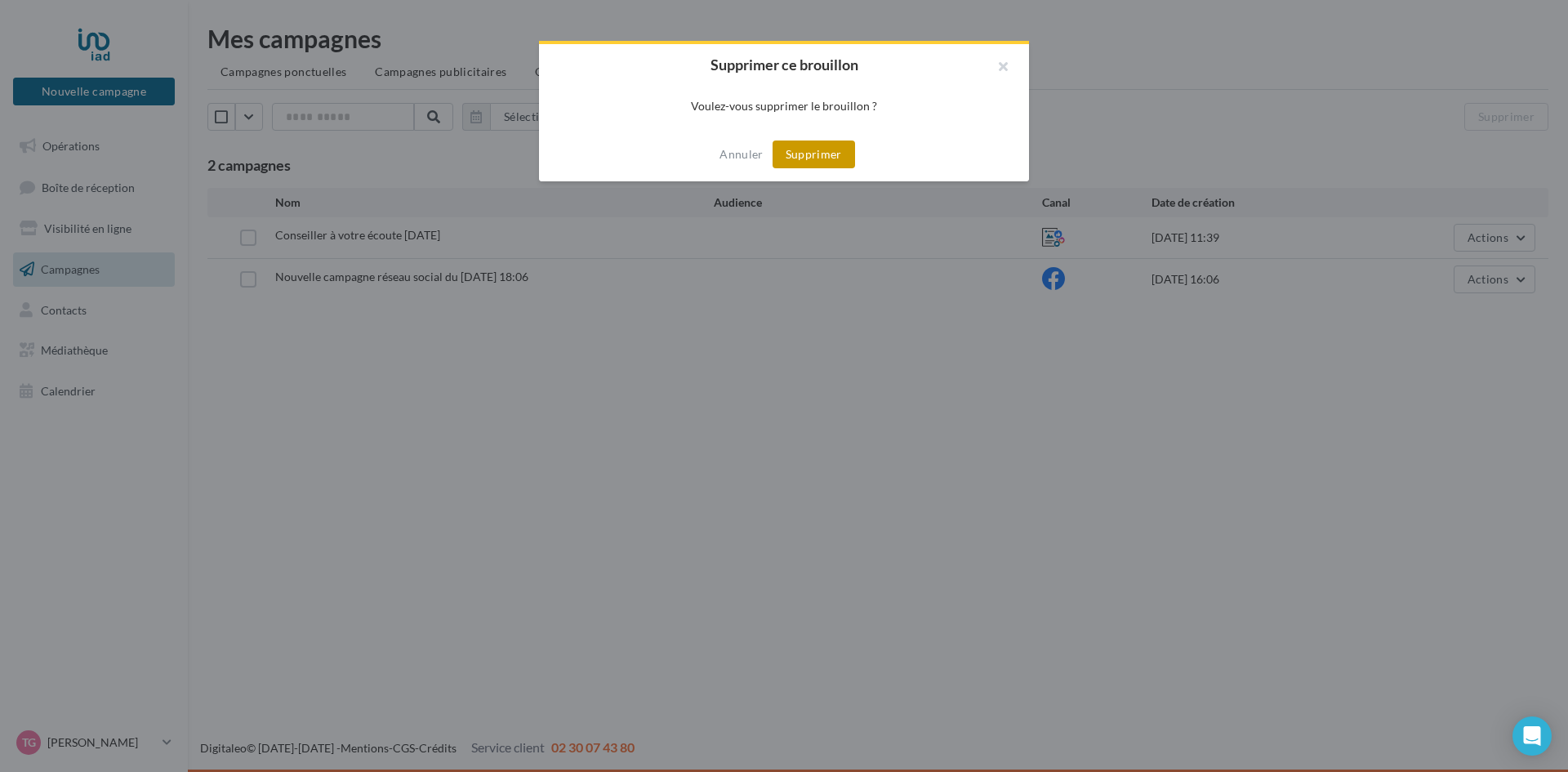
click at [812, 156] on button "Supprimer" at bounding box center [814, 154] width 82 height 28
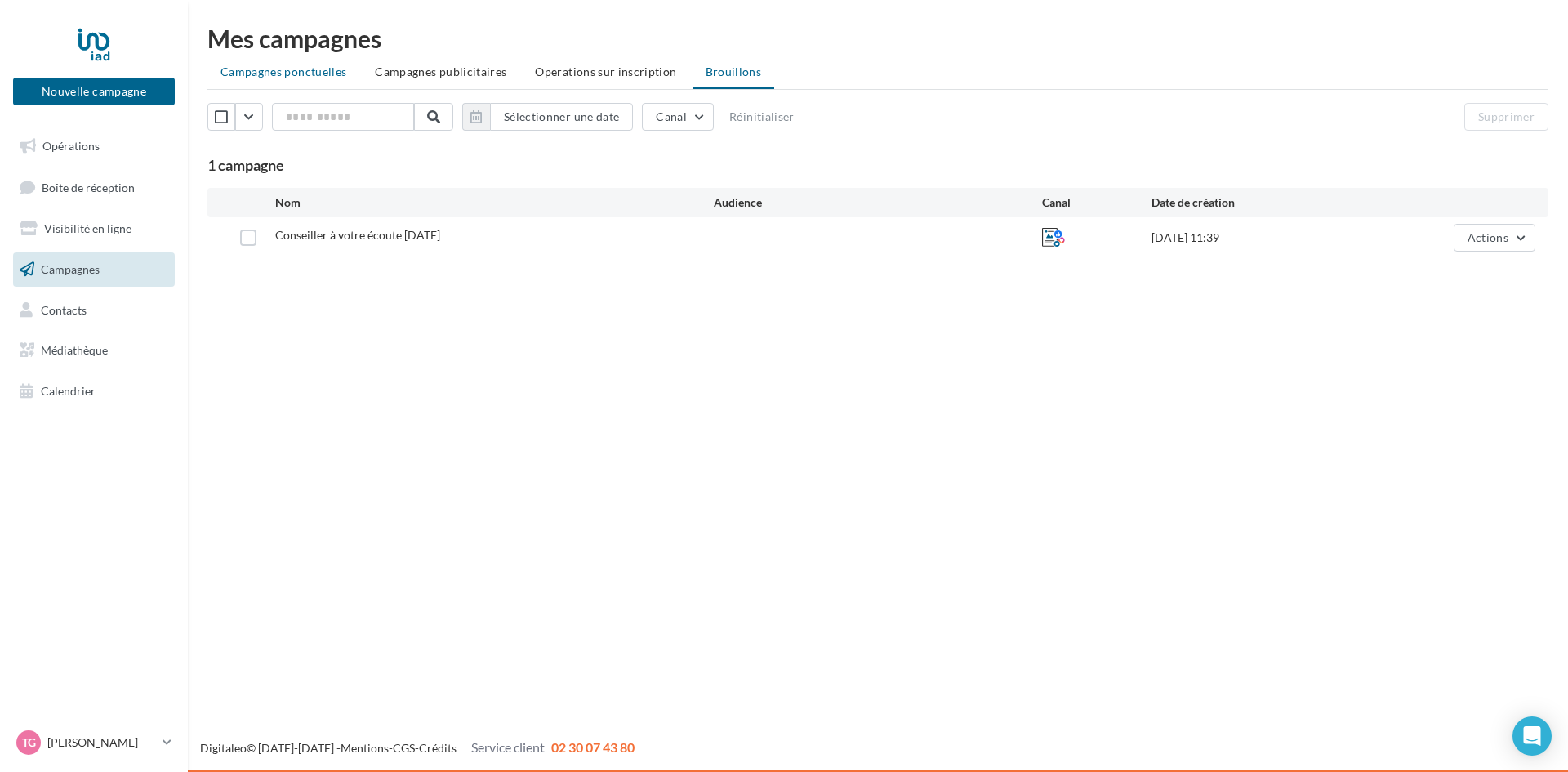
click at [281, 77] on span "Campagnes ponctuelles" at bounding box center [282, 71] width 125 height 14
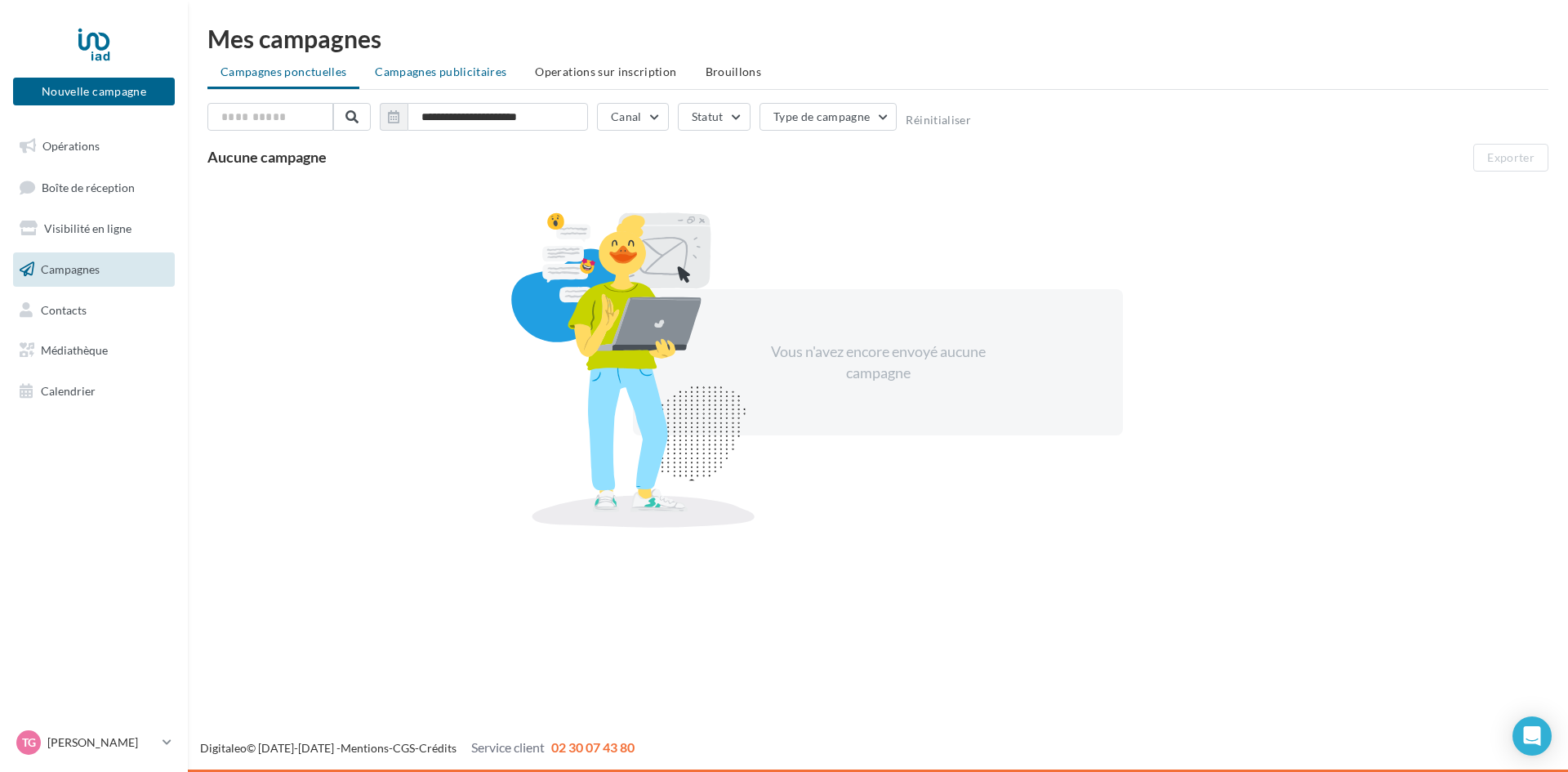
click at [437, 67] on span "Campagnes publicitaires" at bounding box center [440, 71] width 131 height 14
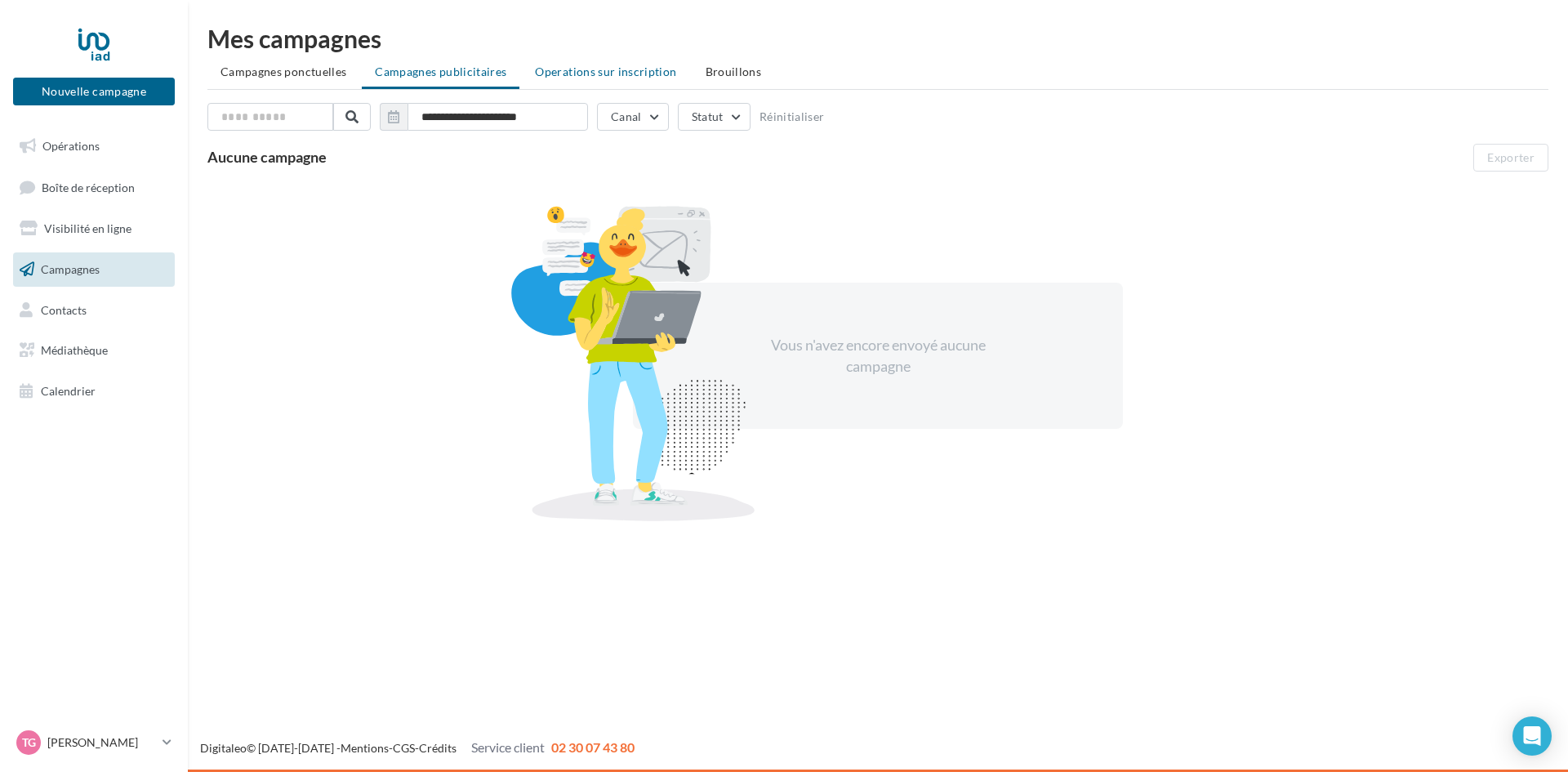
click at [596, 79] on li "Operations sur inscription" at bounding box center [605, 72] width 168 height 30
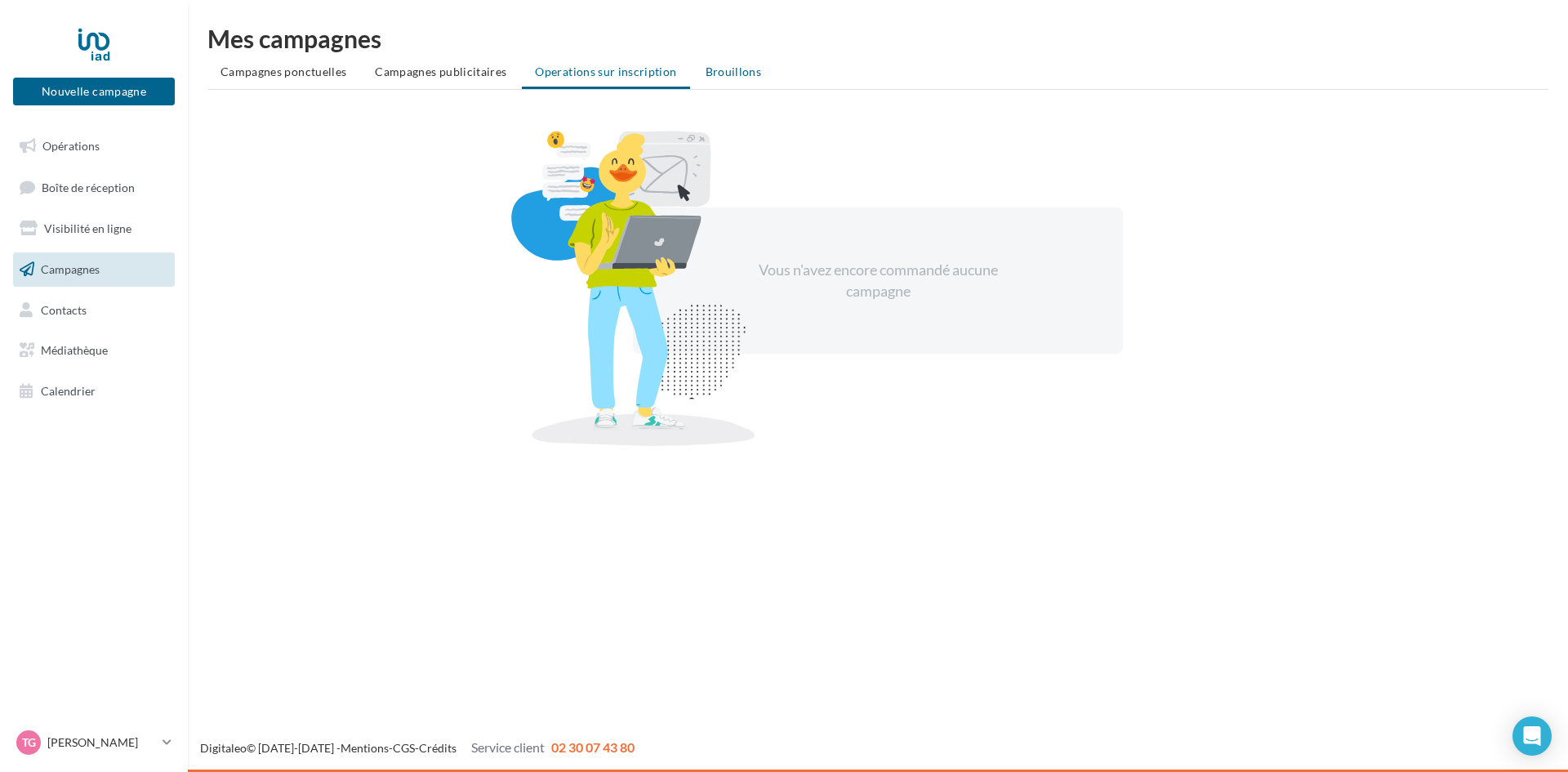
click at [720, 76] on span "Brouillons" at bounding box center [733, 71] width 56 height 14
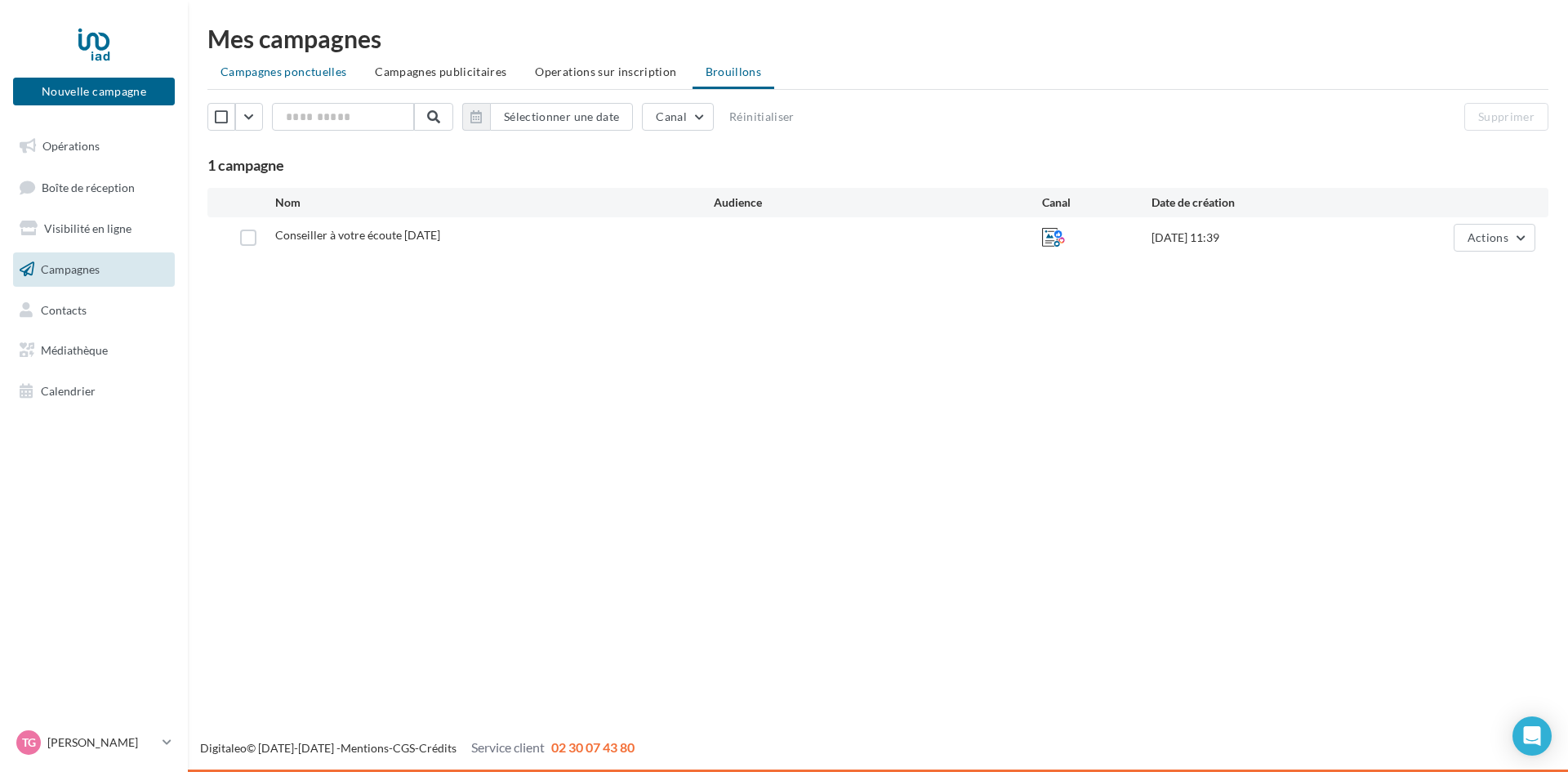
click at [303, 72] on span "Campagnes ponctuelles" at bounding box center [282, 71] width 125 height 14
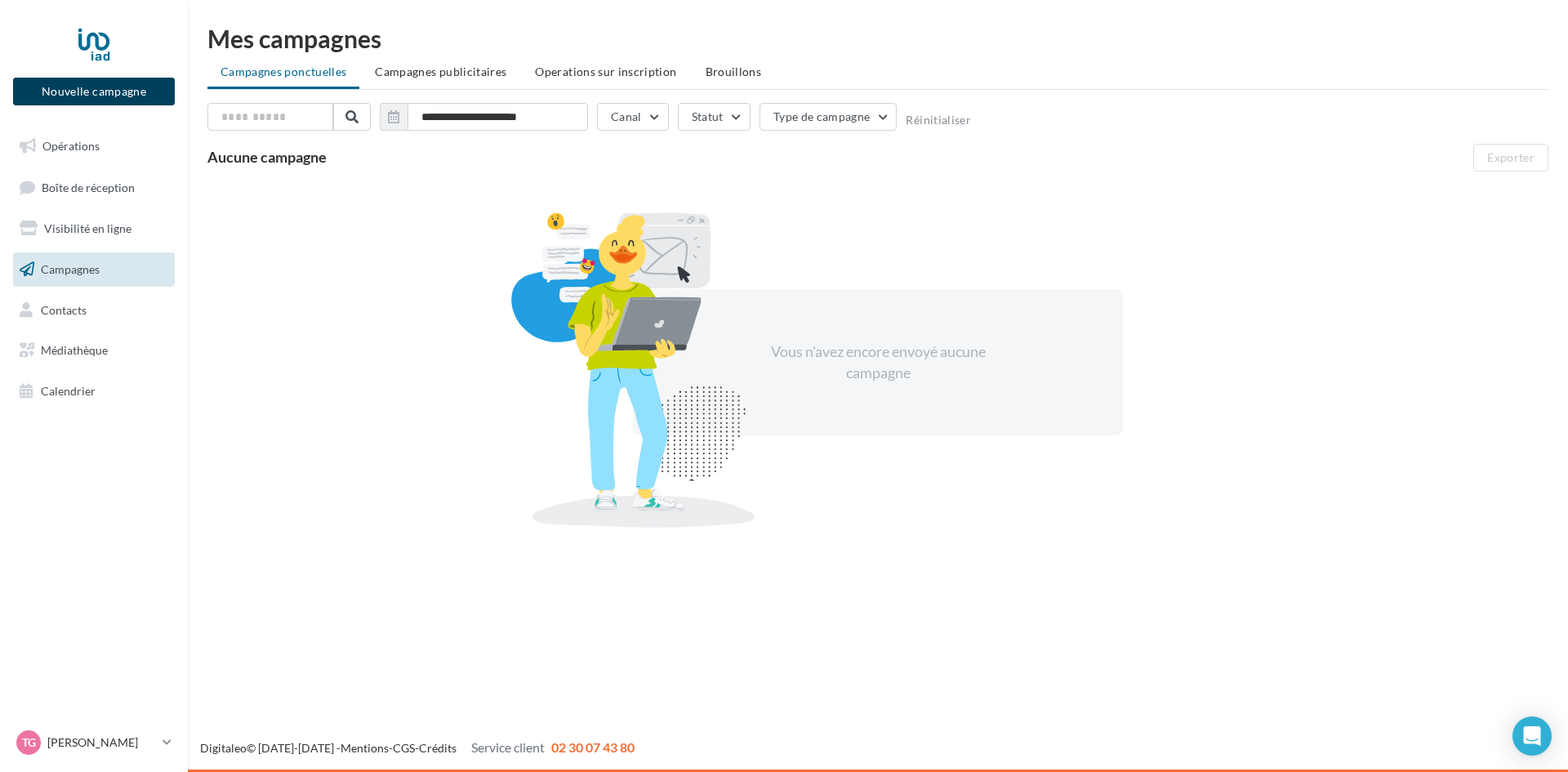
click at [75, 88] on button "Nouvelle campagne" at bounding box center [94, 91] width 162 height 28
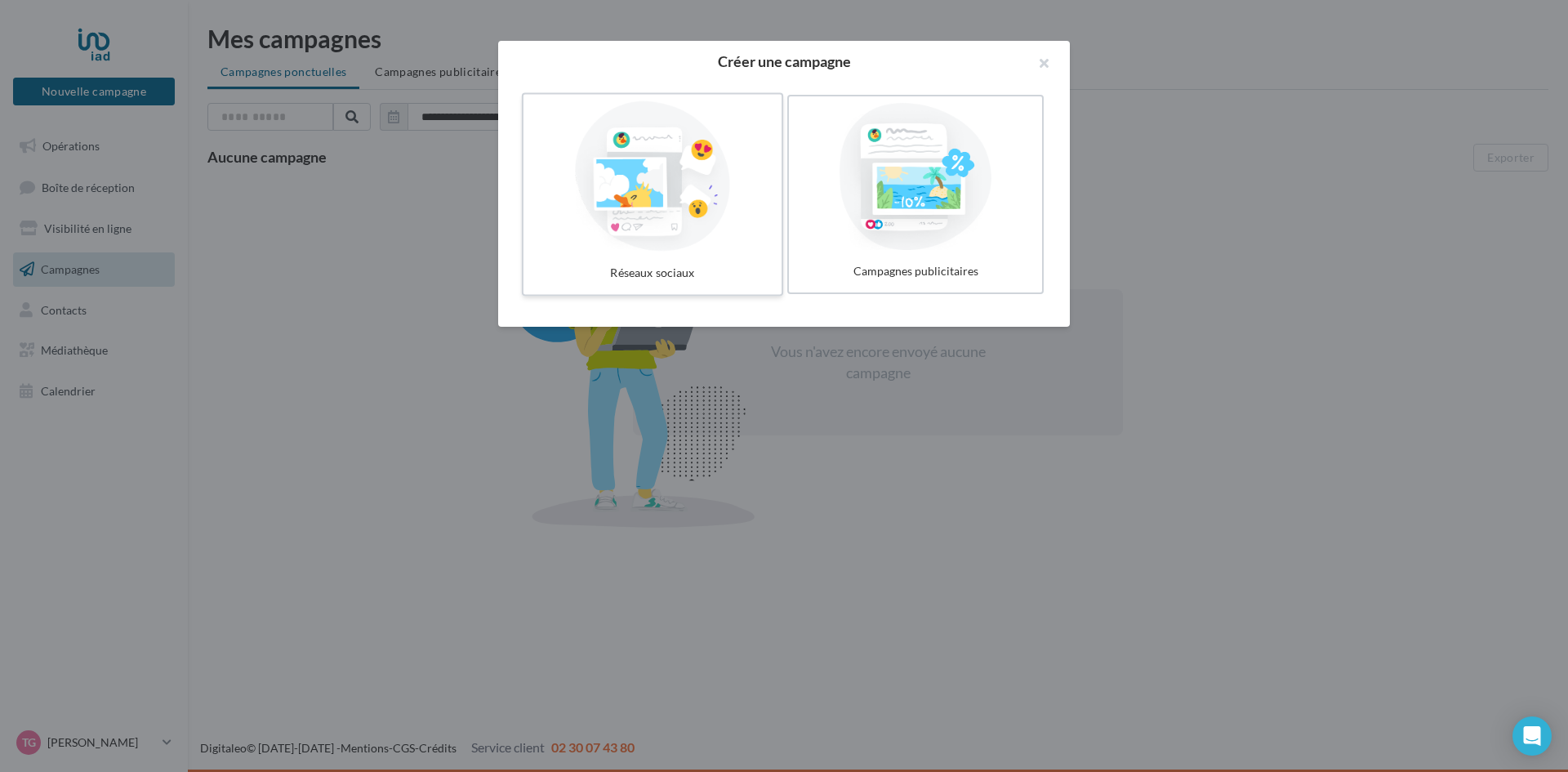
click at [661, 277] on div "Réseaux sociaux" at bounding box center [653, 274] width 245 height 31
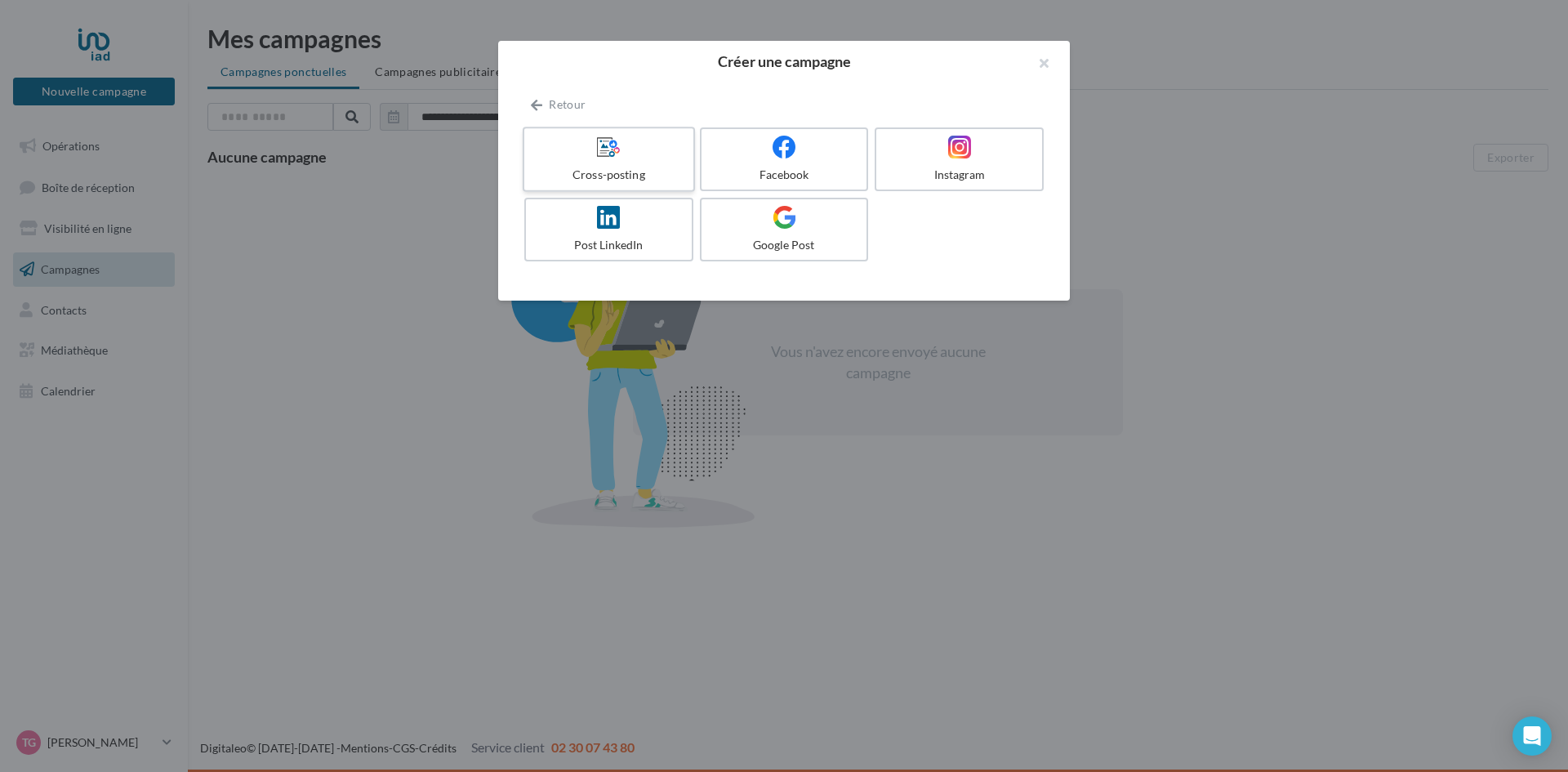
click at [675, 165] on label "Cross-posting" at bounding box center [609, 159] width 172 height 65
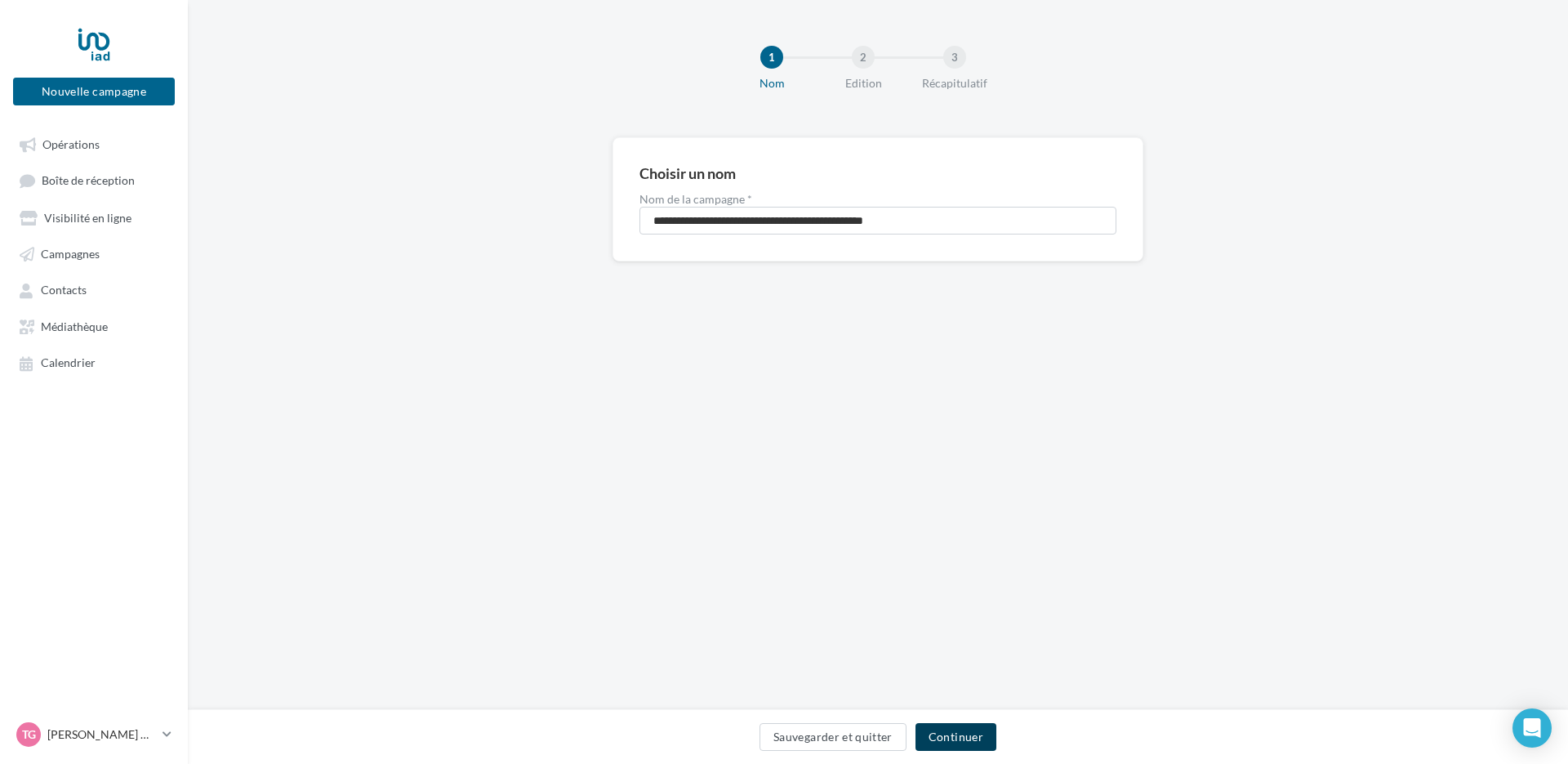
click at [988, 739] on button "Continuer" at bounding box center [956, 736] width 80 height 28
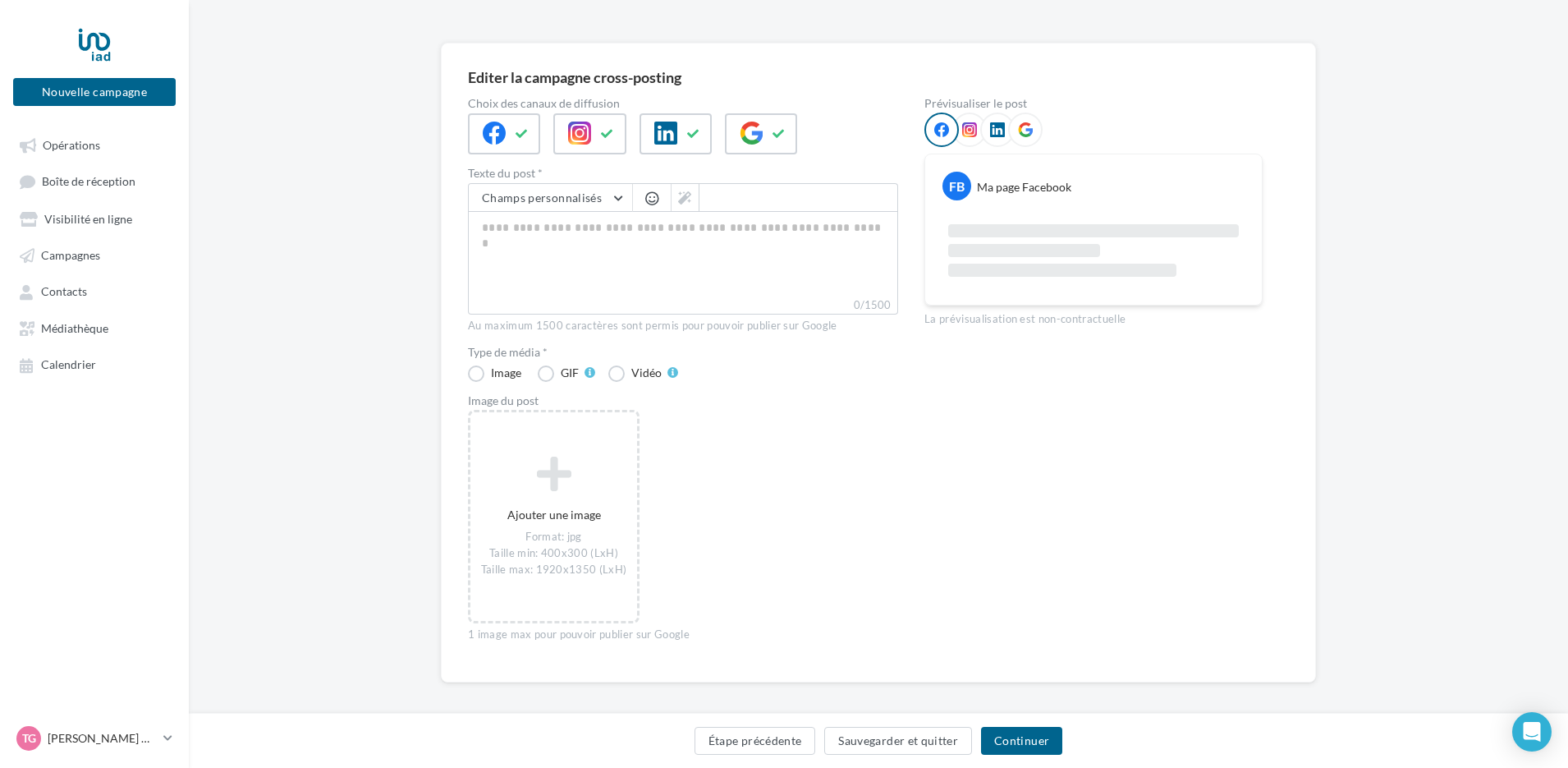
scroll to position [107, 0]
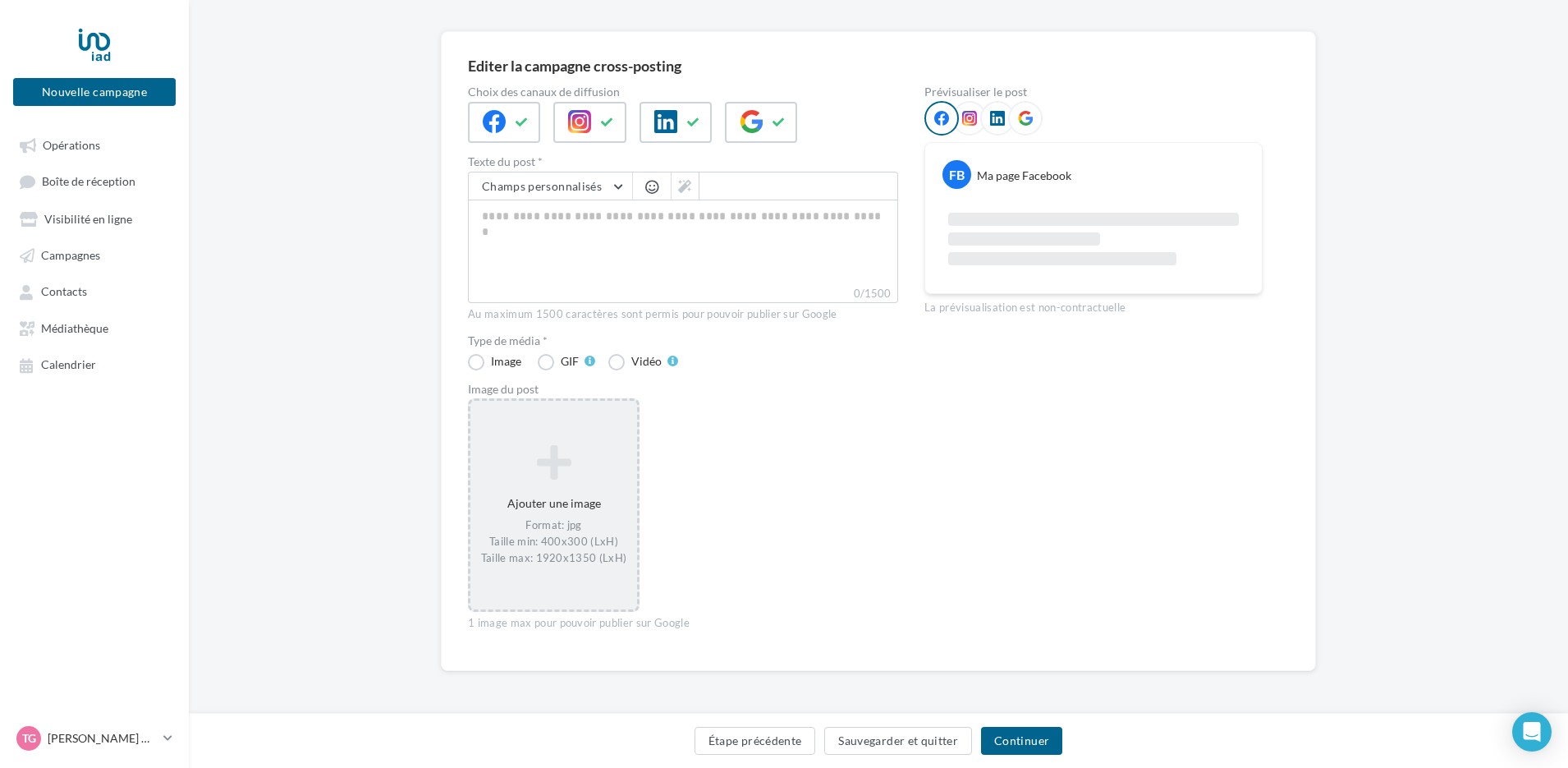
click at [555, 493] on div "Ajouter une image Format: jpg Taille min: 400x300 (LxH) Taille max: 1920x1350 (…" at bounding box center [553, 504] width 166 height 138
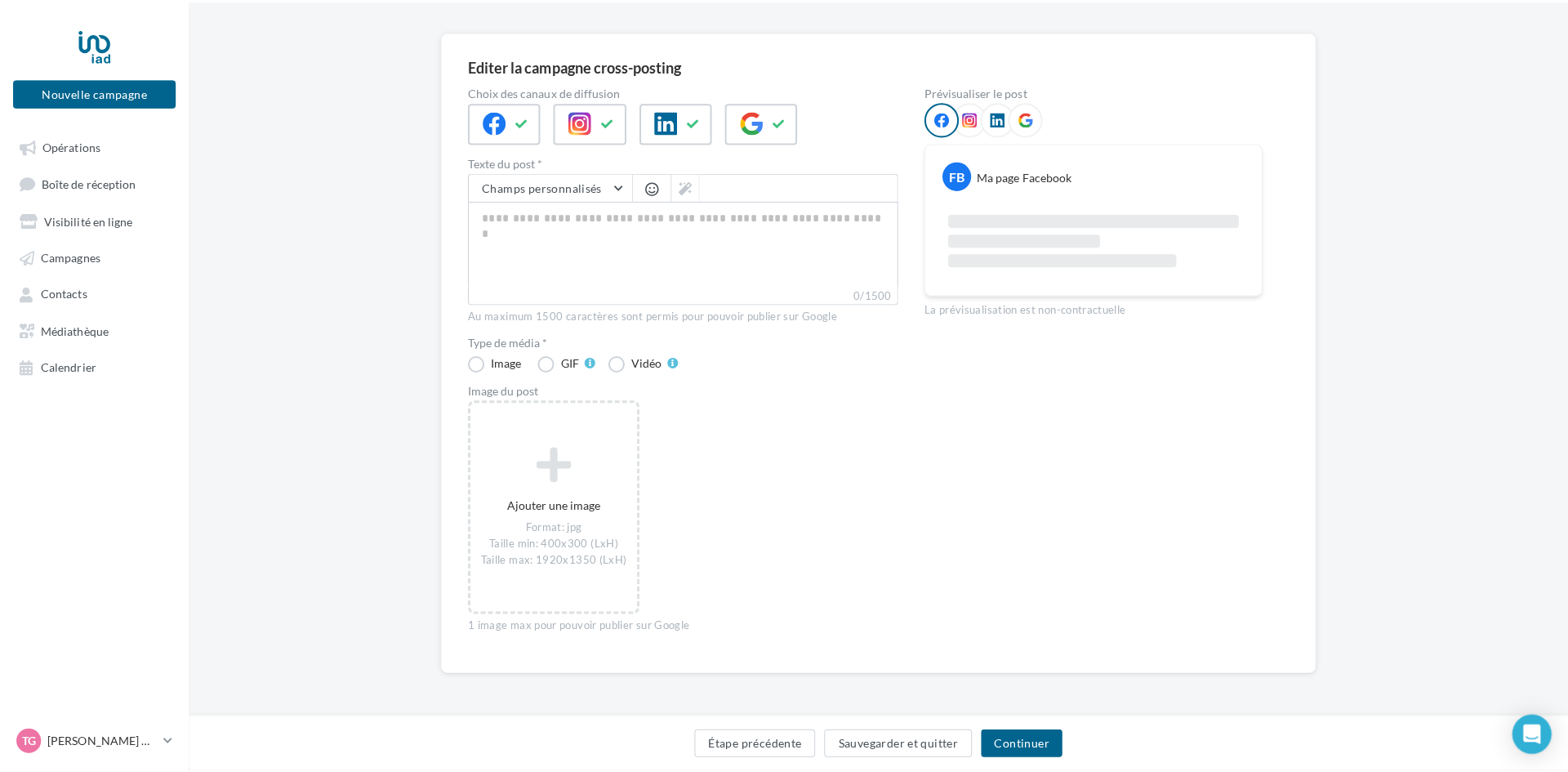
scroll to position [98, 0]
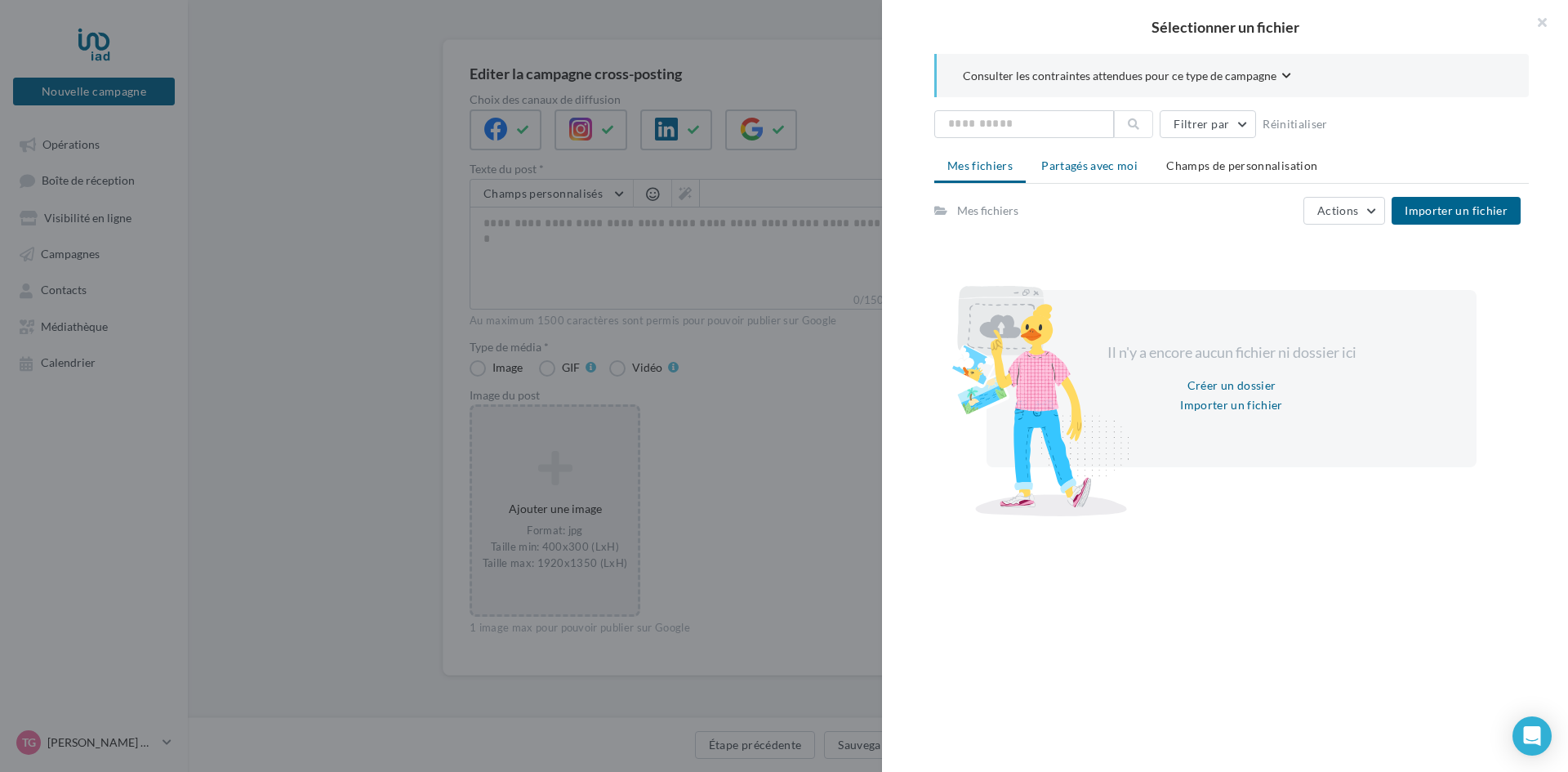
click at [1093, 170] on span "Partagés avec moi" at bounding box center [1089, 166] width 97 height 14
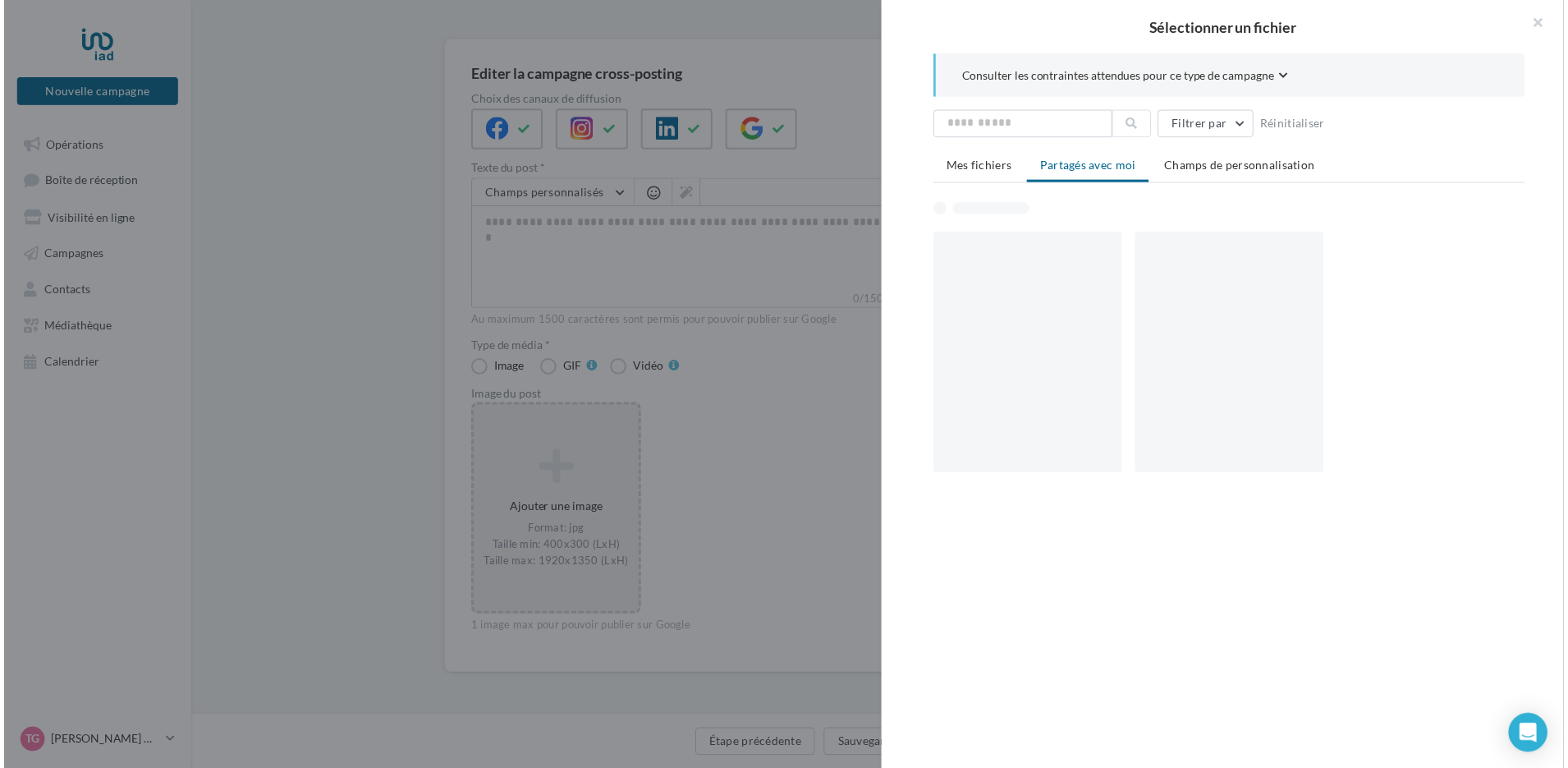
scroll to position [107, 0]
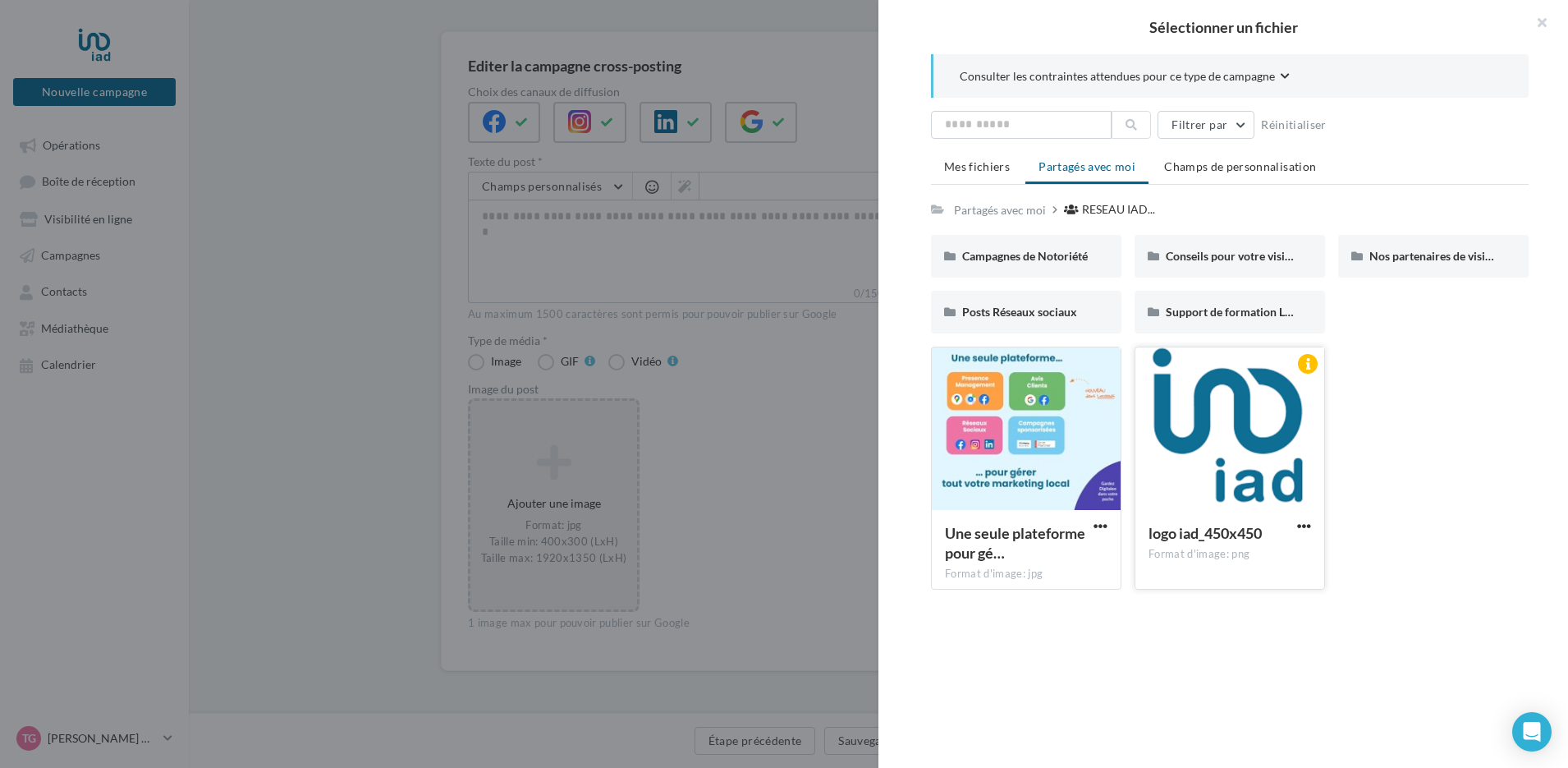
click at [1261, 441] on div at bounding box center [1229, 429] width 189 height 165
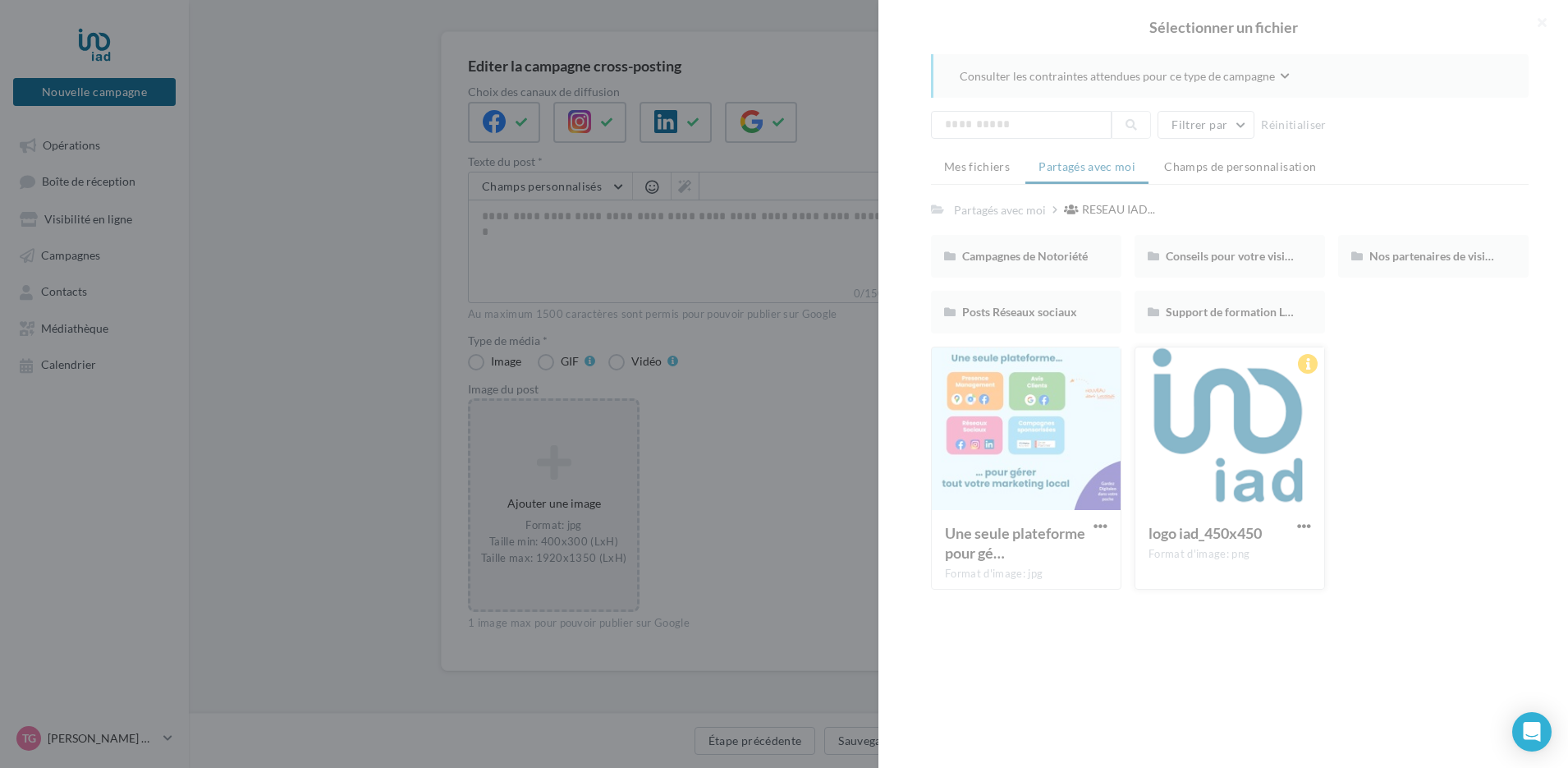
scroll to position [103, 0]
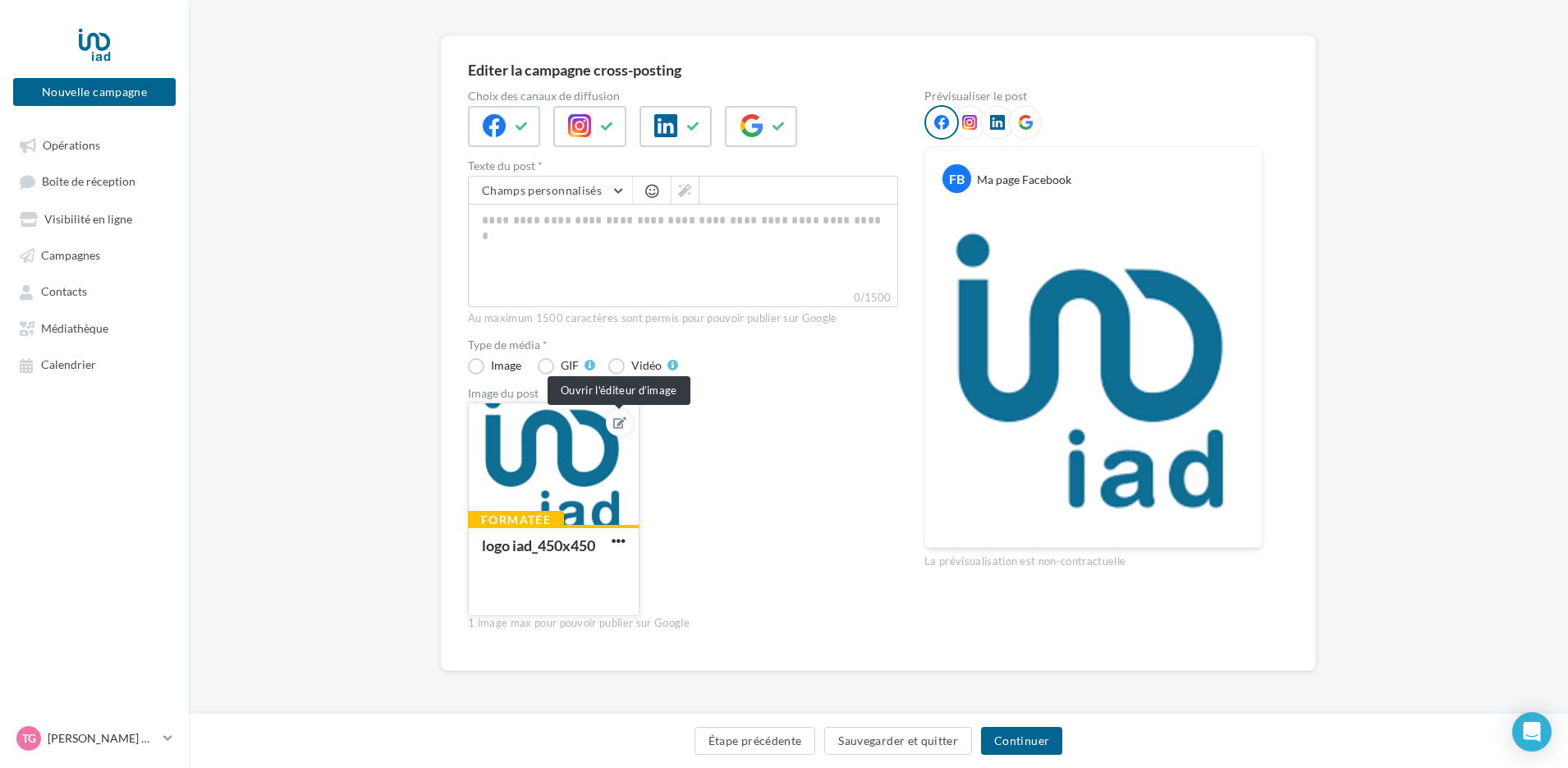
click at [619, 427] on icon at bounding box center [620, 422] width 13 height 12
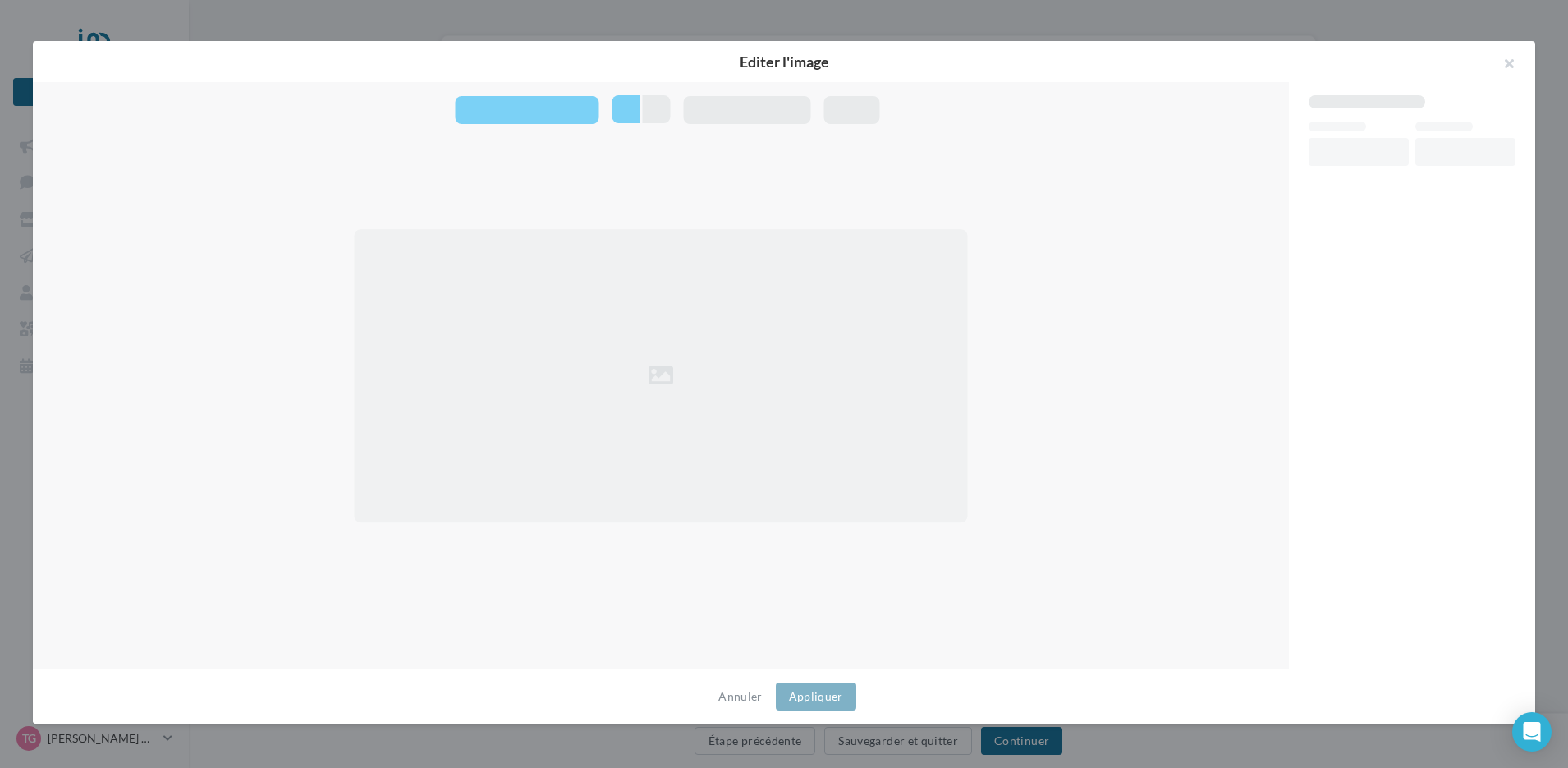
scroll to position [94, 0]
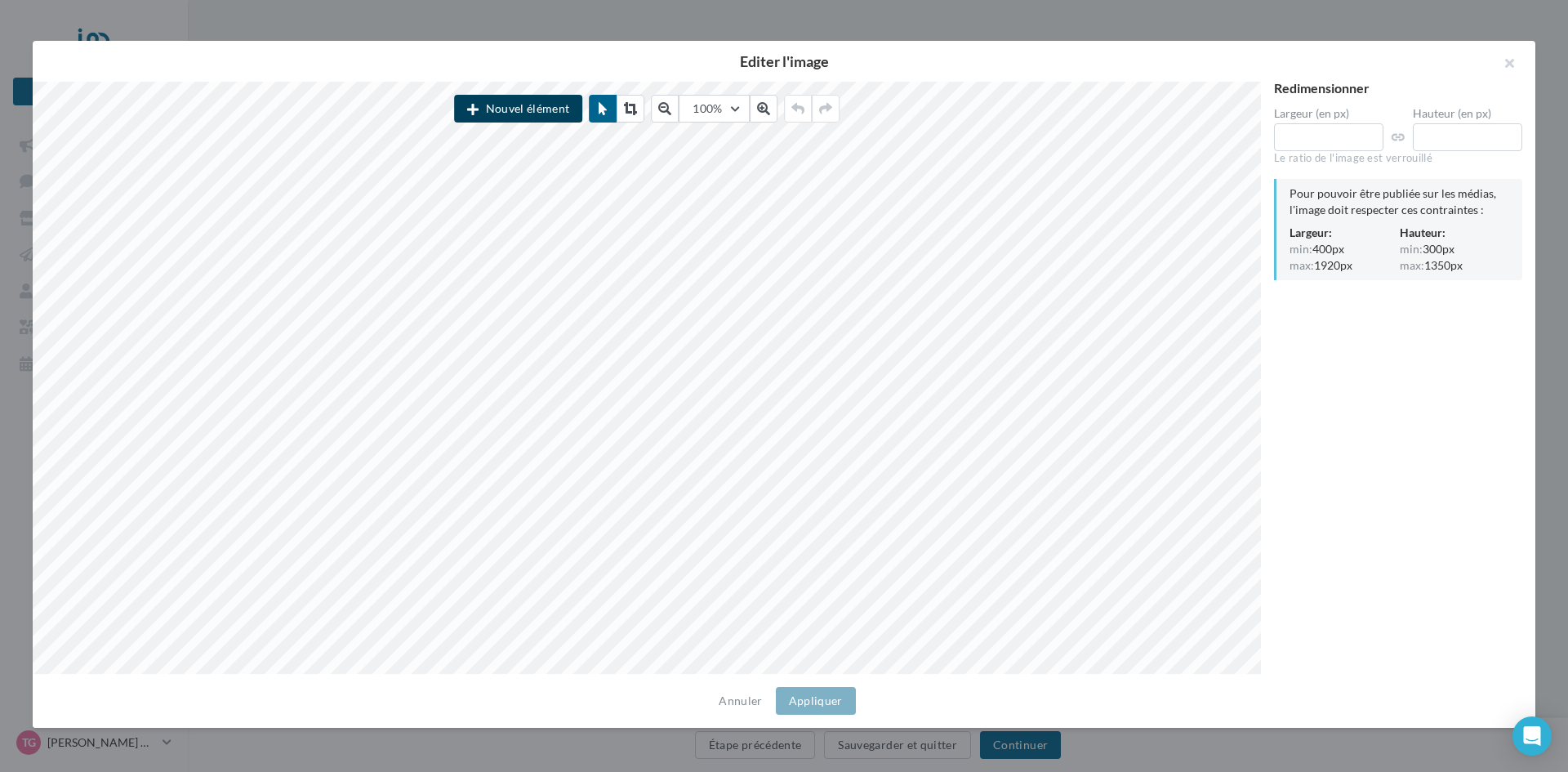
click at [542, 105] on button "Nouvel élément" at bounding box center [518, 108] width 128 height 28
click at [499, 105] on button "Nouvel élément" at bounding box center [518, 108] width 128 height 28
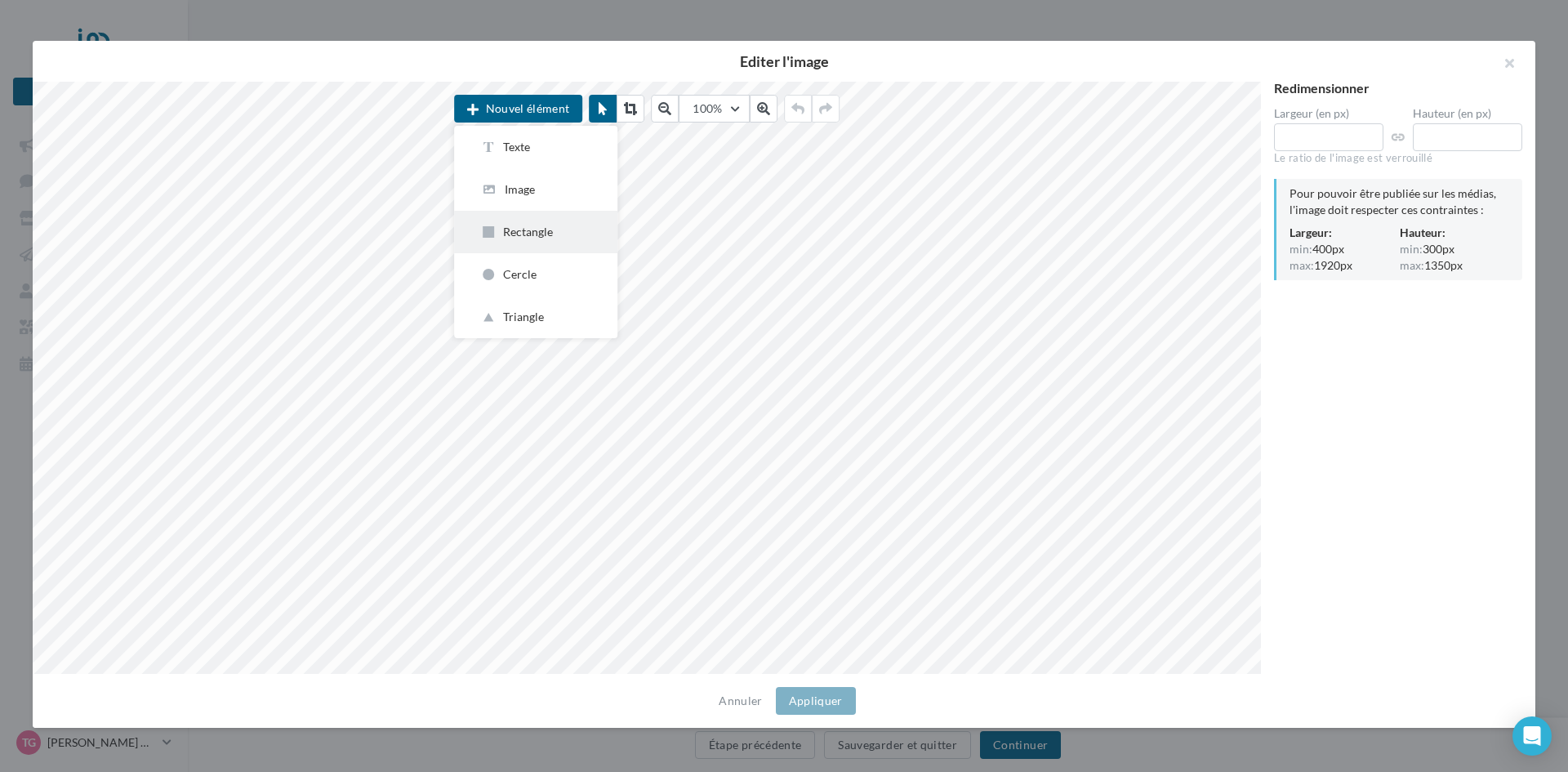
click at [534, 237] on div "Rectangle" at bounding box center [536, 232] width 111 height 16
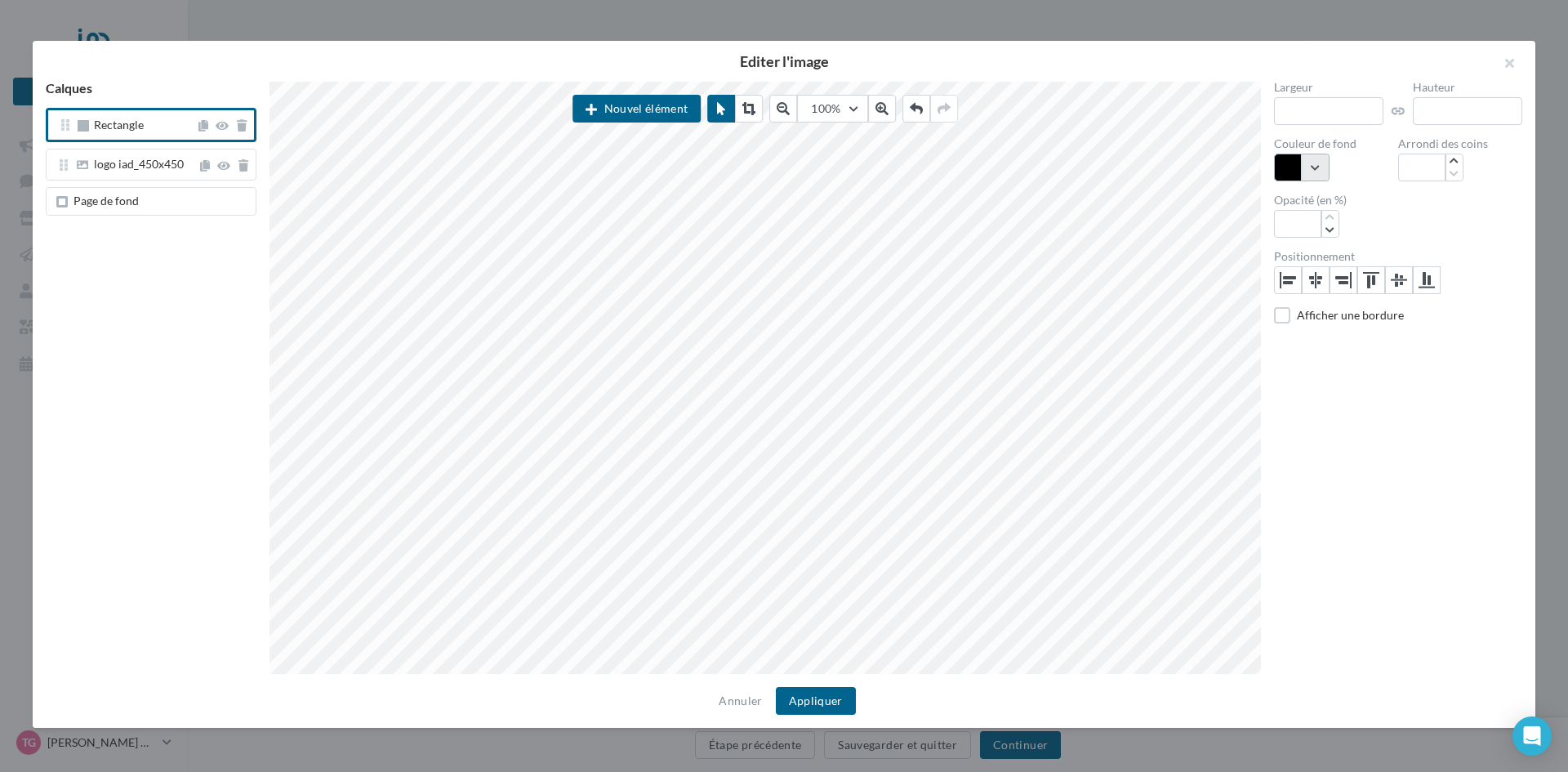
click at [1320, 169] on button "button" at bounding box center [1302, 167] width 56 height 28
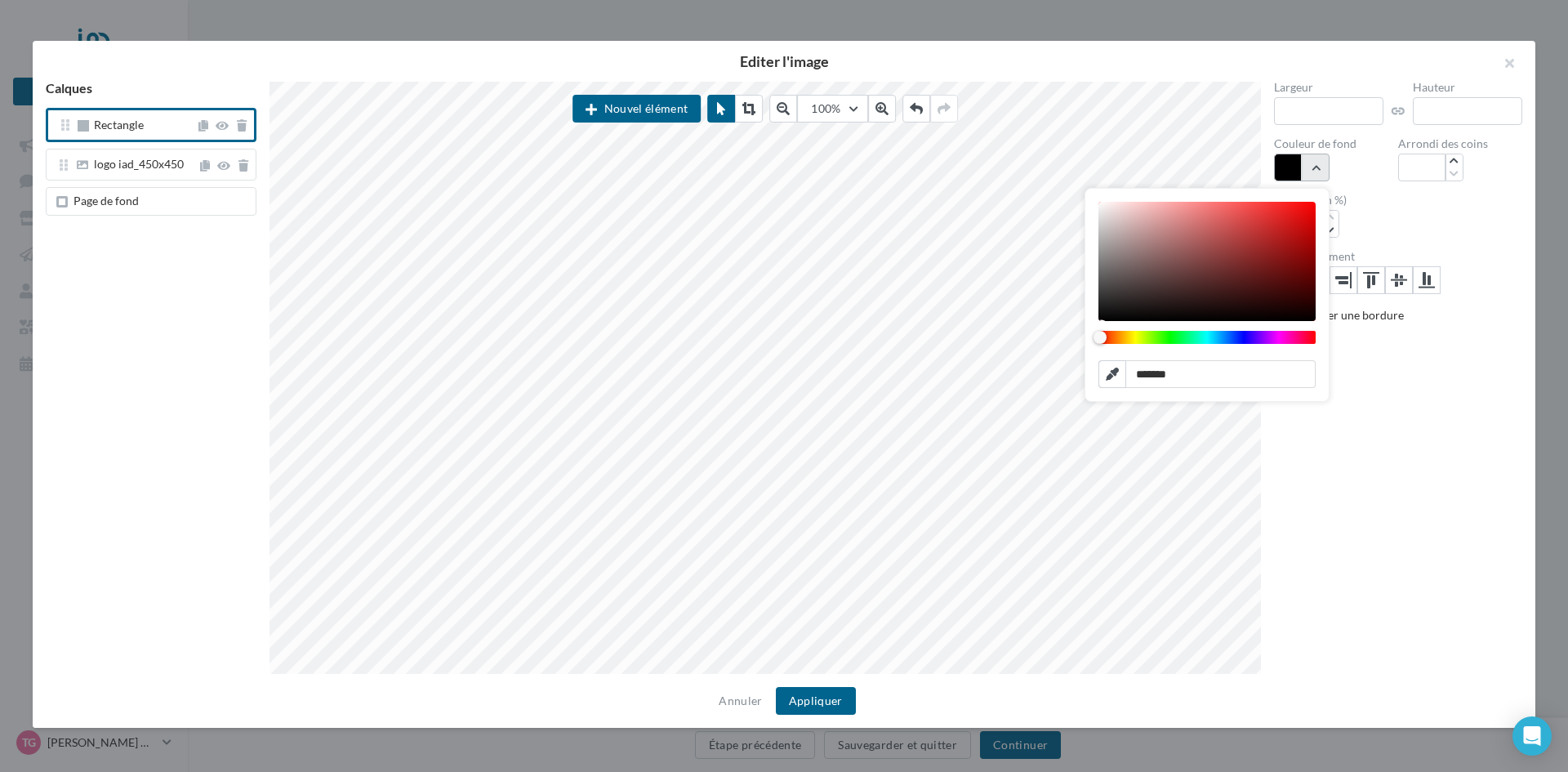
click at [1320, 169] on button "button" at bounding box center [1302, 167] width 56 height 28
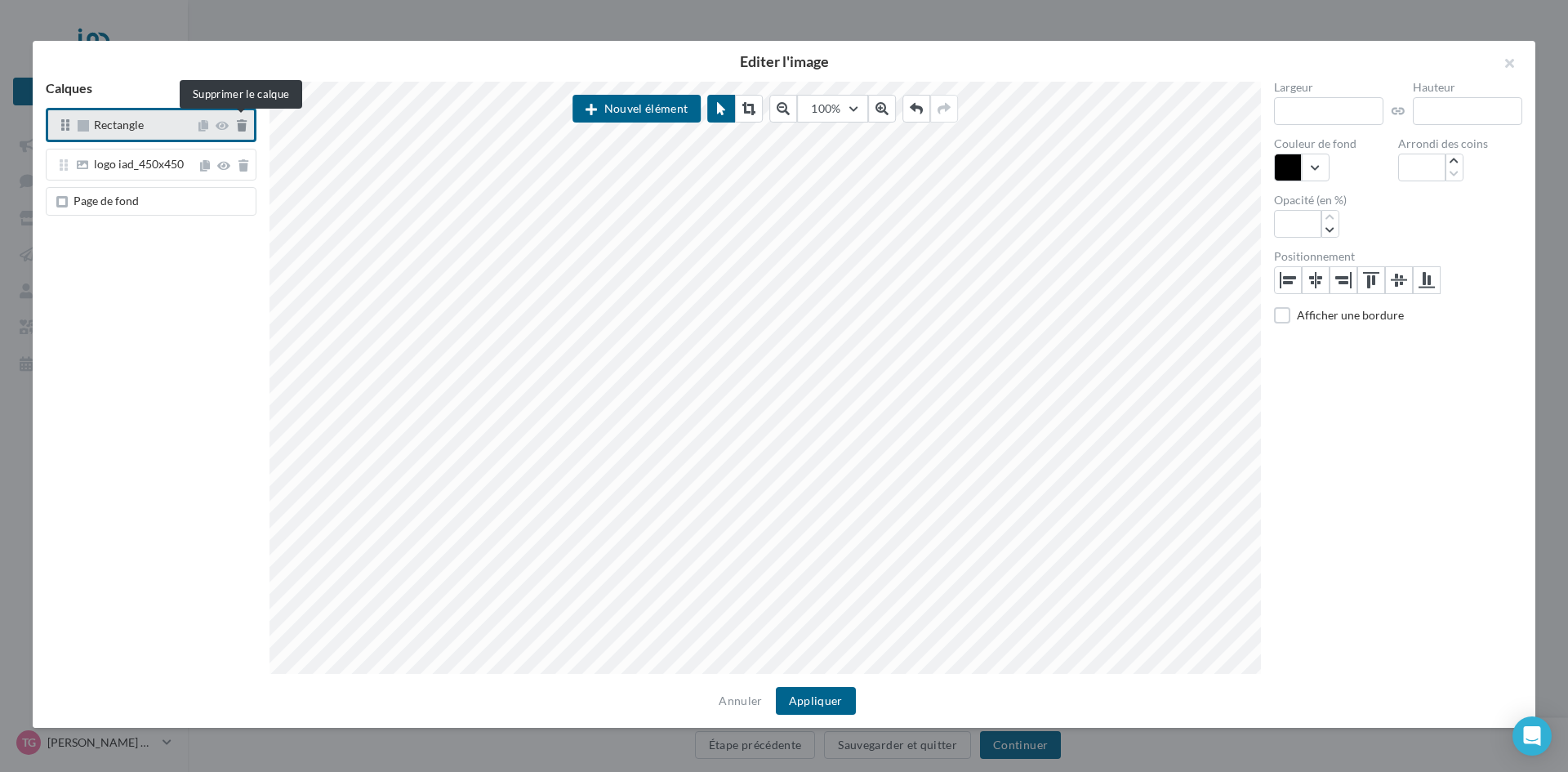
click at [237, 125] on icon at bounding box center [241, 125] width 10 height 11
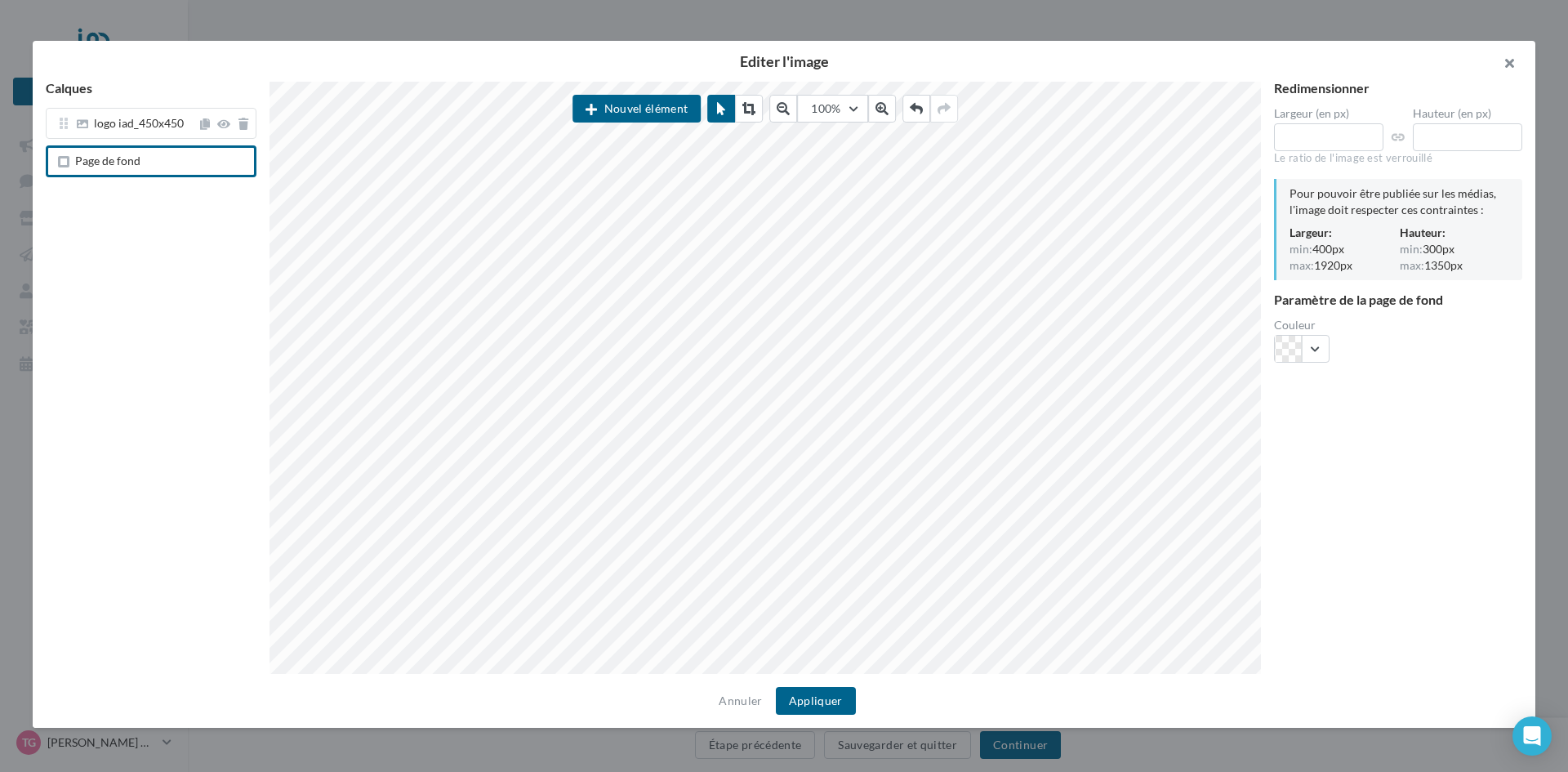
click at [1514, 64] on button "button" at bounding box center [1503, 65] width 65 height 49
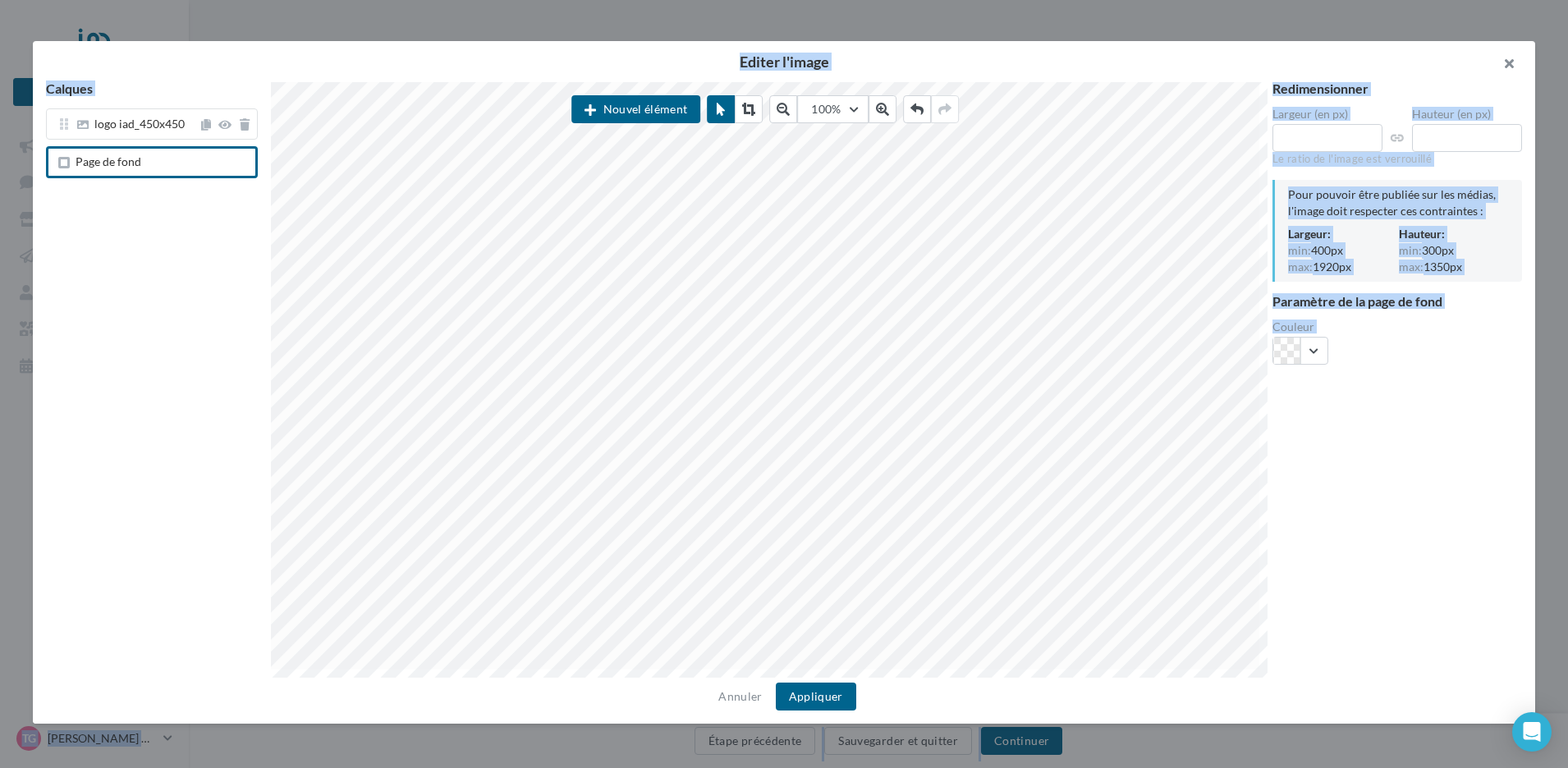
click at [1522, 64] on div at bounding box center [784, 359] width 1568 height 768
click at [1516, 64] on button "button" at bounding box center [1502, 65] width 65 height 49
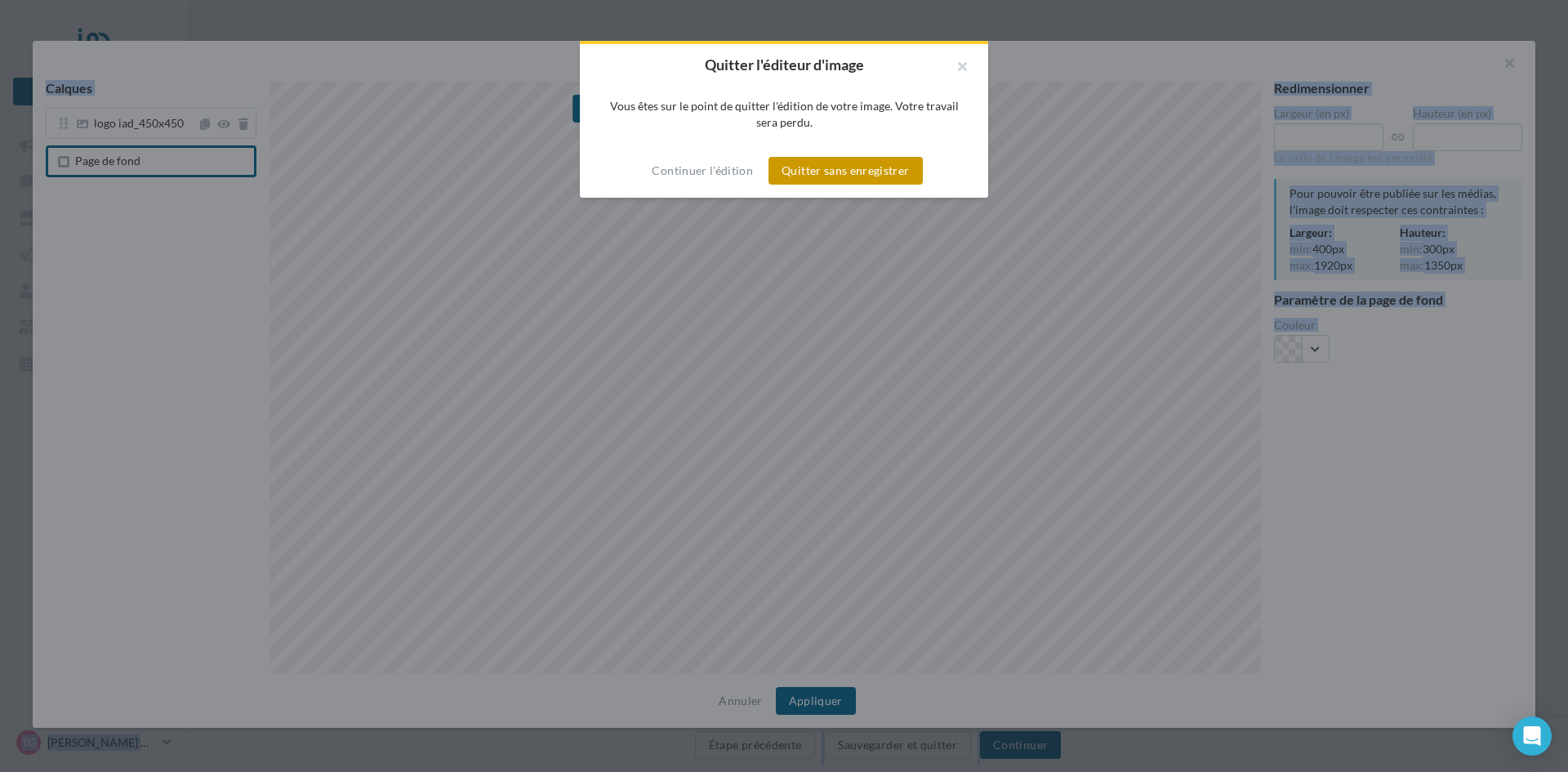
click at [795, 159] on button "Quitter sans enregistrer" at bounding box center [845, 170] width 153 height 28
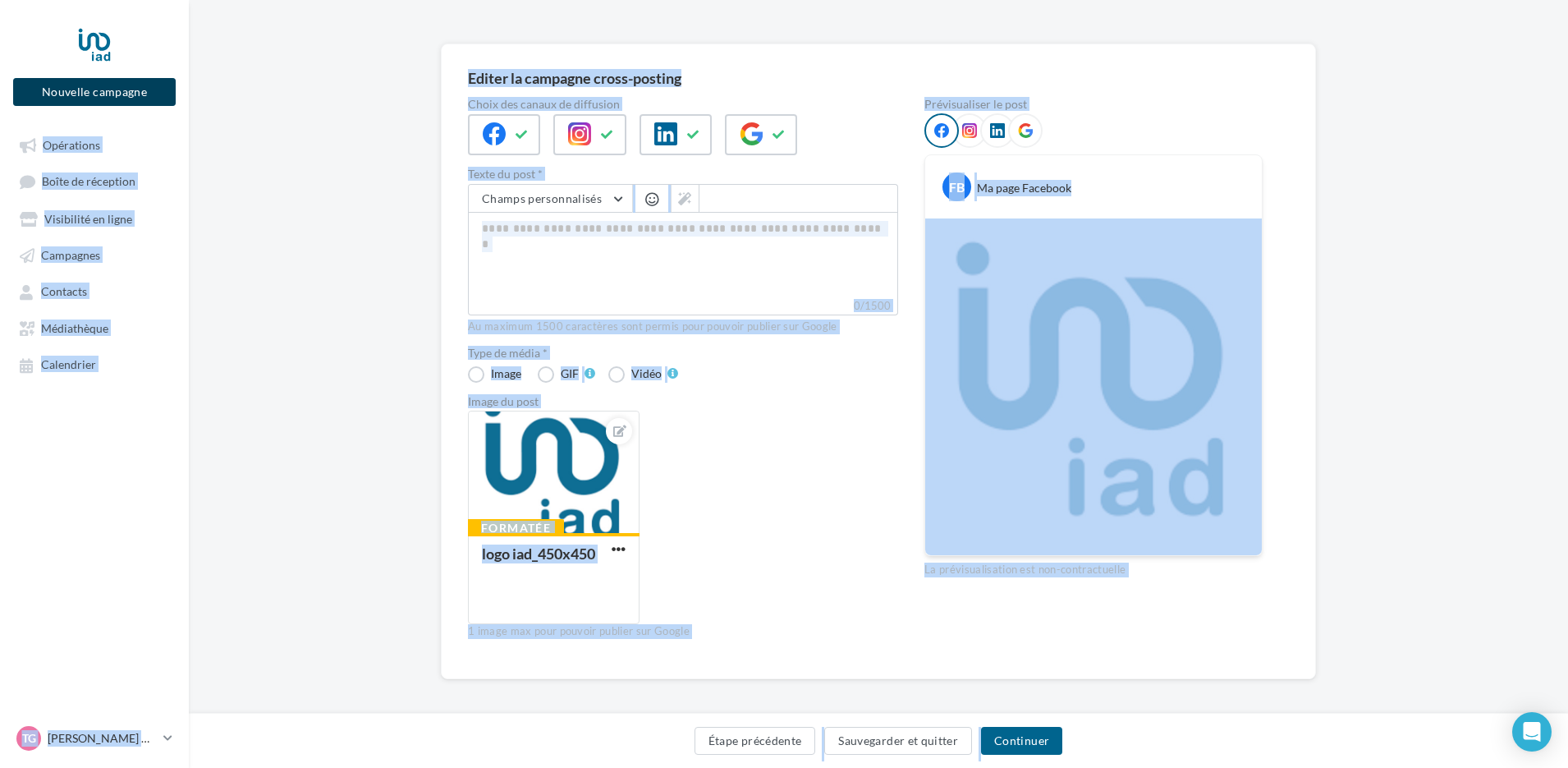
click at [98, 102] on button "Nouvelle campagne" at bounding box center [94, 91] width 163 height 28
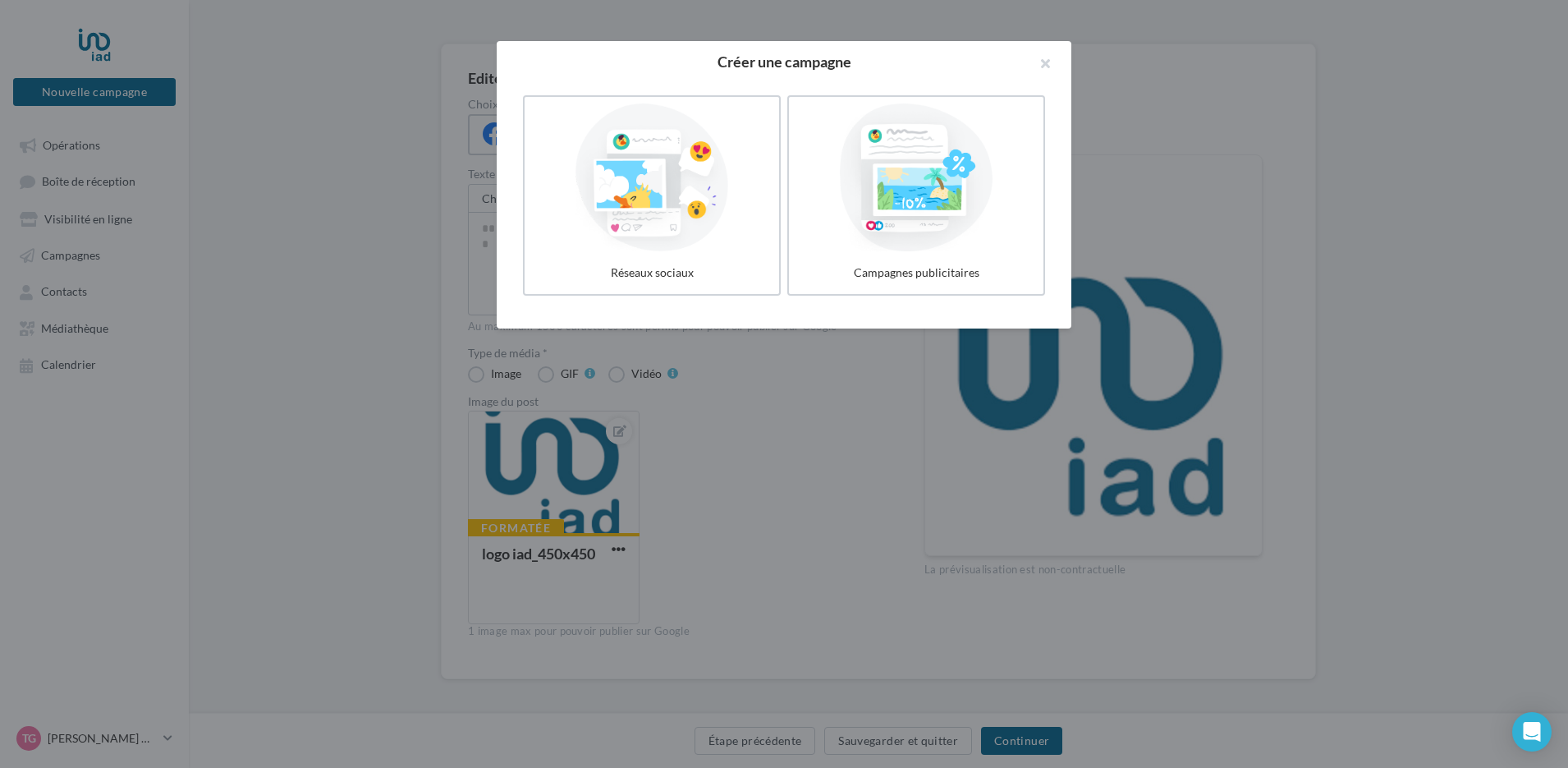
click at [256, 320] on div at bounding box center [784, 384] width 1568 height 768
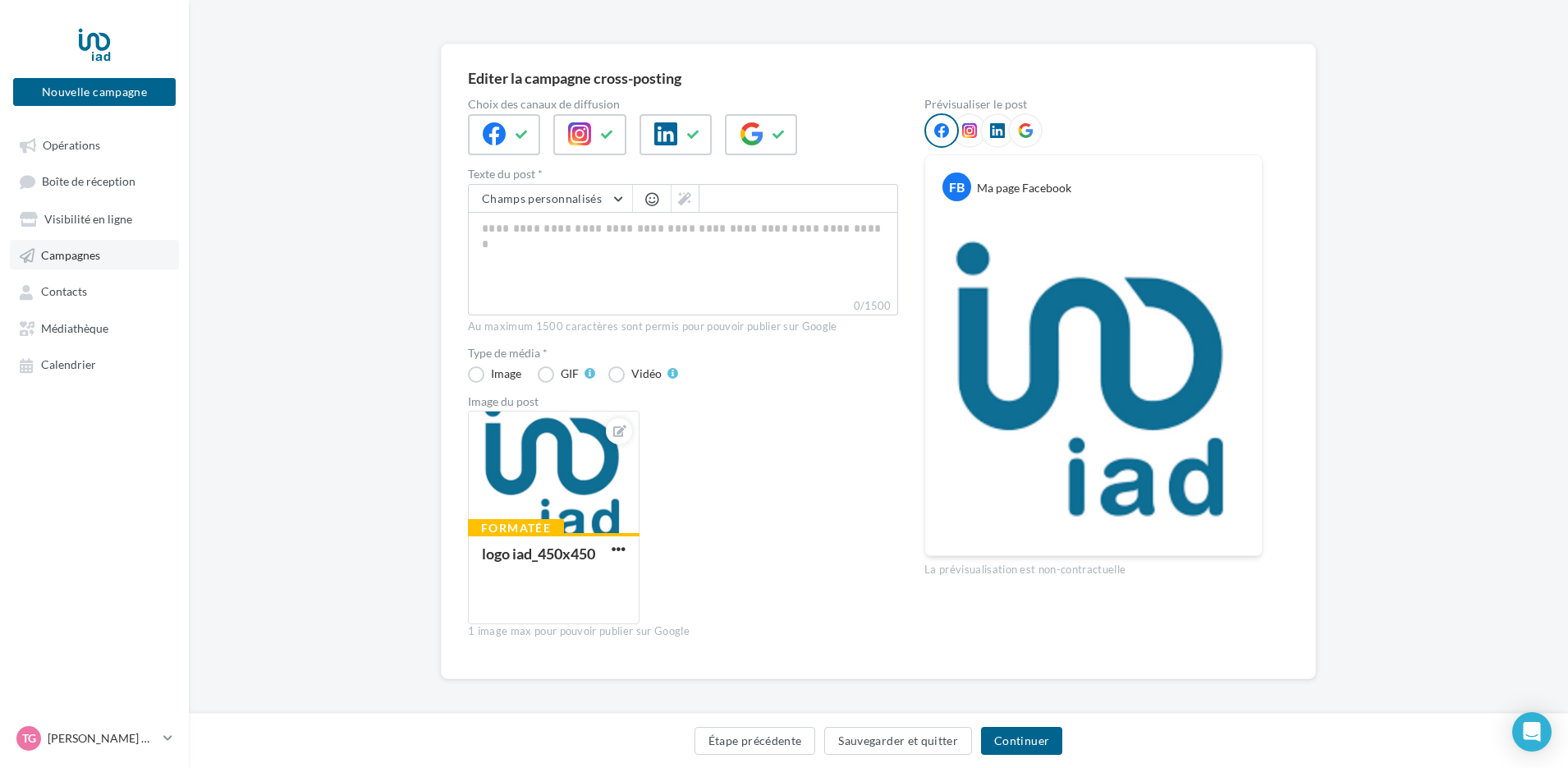
click at [92, 263] on link "Campagnes" at bounding box center [94, 254] width 169 height 30
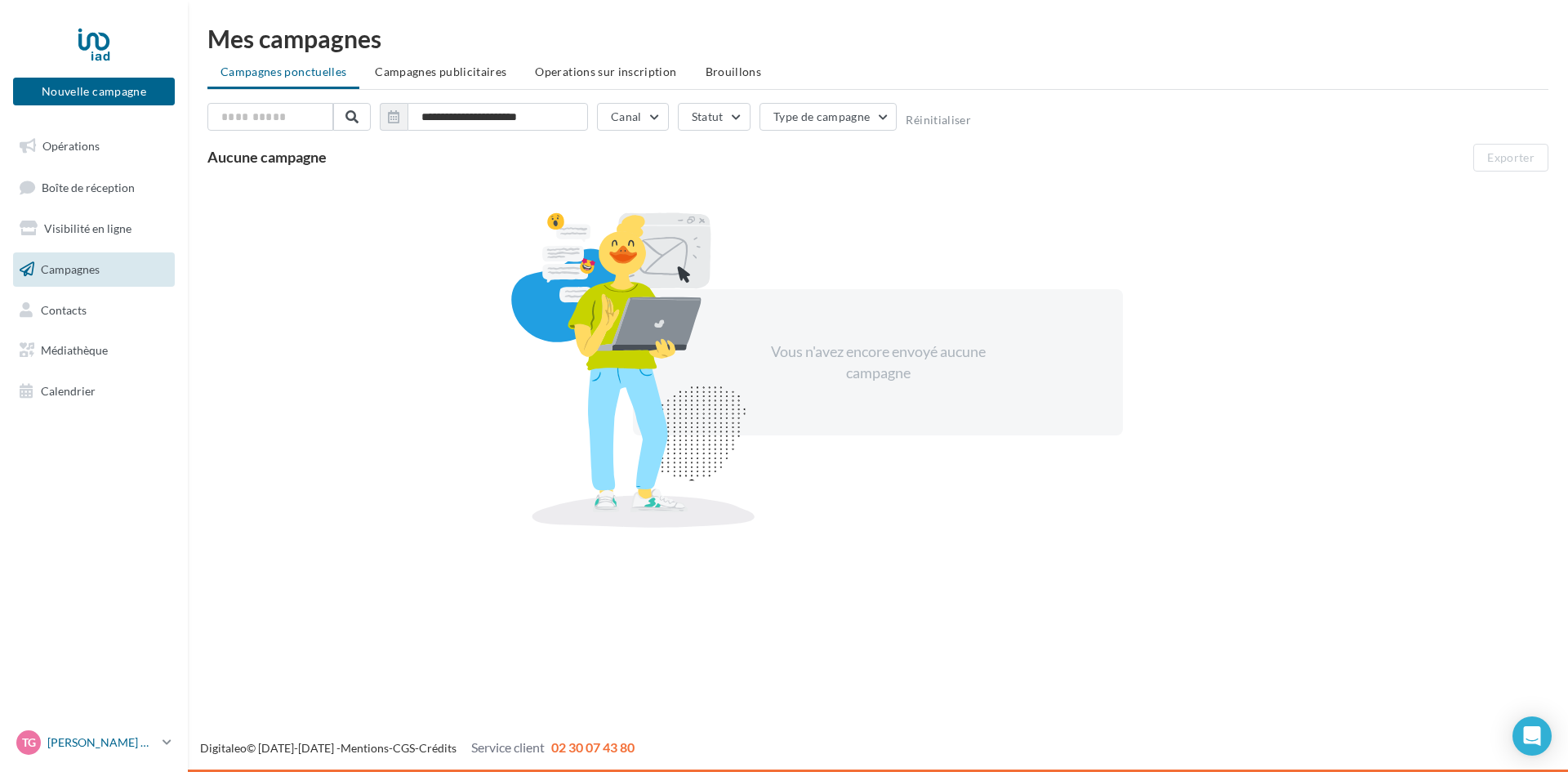
click at [88, 741] on p "[PERSON_NAME]" at bounding box center [101, 742] width 108 height 16
click at [116, 542] on link "Gérer mon compte" at bounding box center [136, 550] width 243 height 36
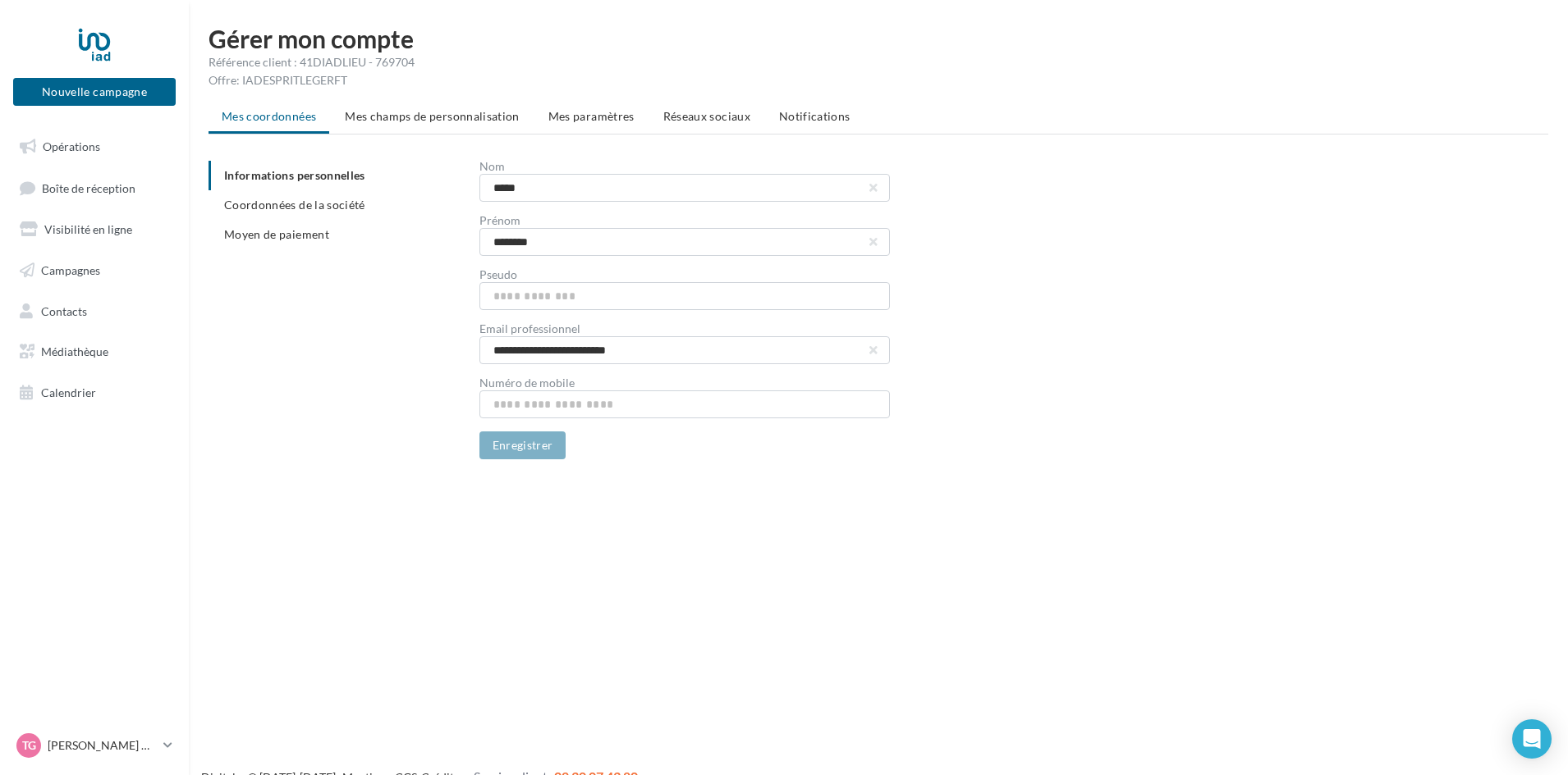
drag, startPoint x: 347, startPoint y: 82, endPoint x: 334, endPoint y: 85, distance: 13.3
click at [334, 85] on div "Offre: IADESPRITLEGERFT" at bounding box center [878, 80] width 1340 height 16
drag, startPoint x: 241, startPoint y: 86, endPoint x: 329, endPoint y: 87, distance: 88.0
click at [329, 87] on div "Offre: IADESPRITLEGERFT" at bounding box center [878, 80] width 1340 height 16
click at [482, 76] on div "Offre: IADESPRITLEGERFT" at bounding box center [878, 80] width 1340 height 16
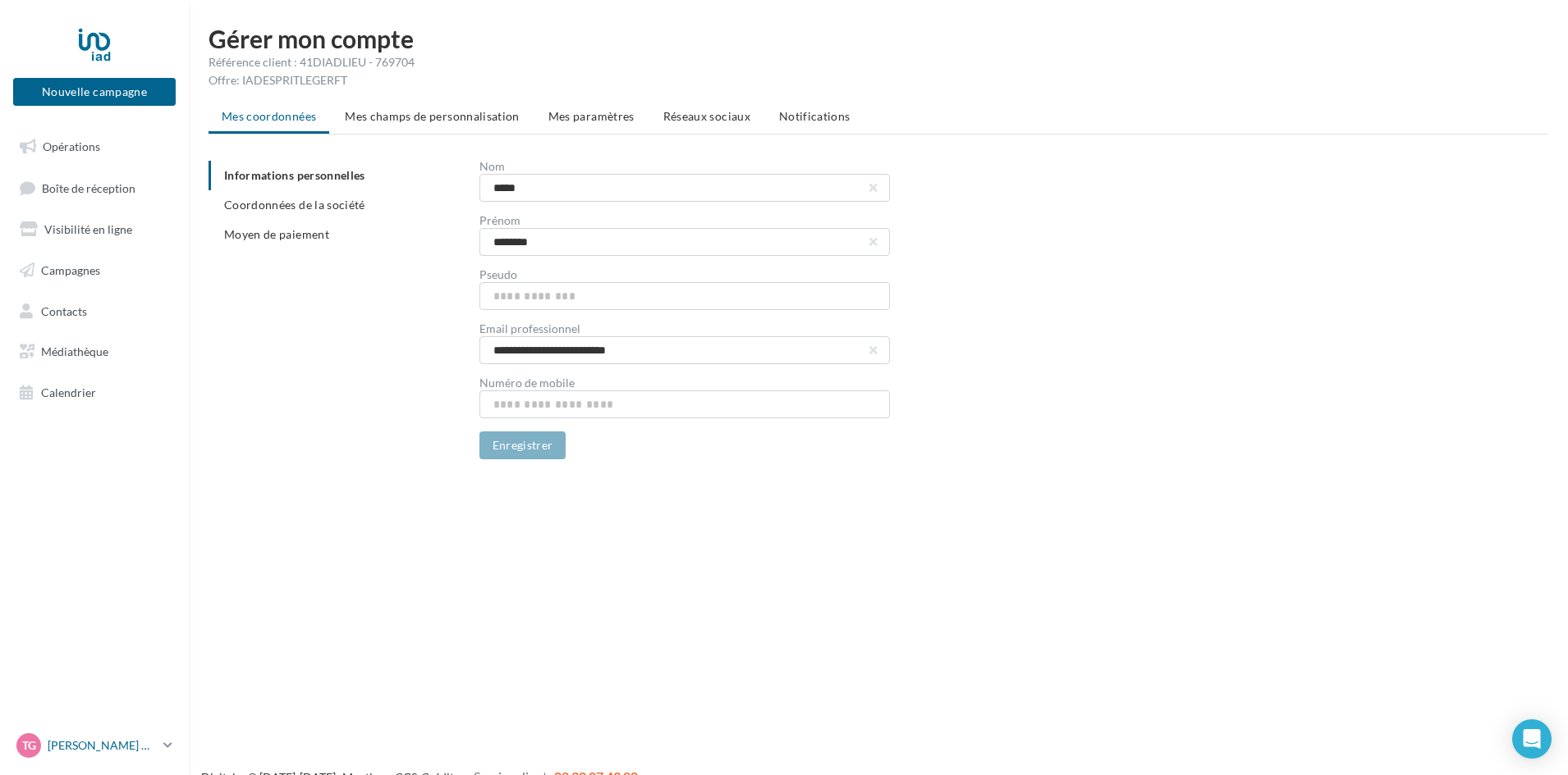
click at [158, 744] on link "[PERSON_NAME] GELLY [PERSON_NAME][EMAIL_ADDRESS][DOMAIN_NAME]" at bounding box center [94, 745] width 163 height 31
click at [90, 152] on span "Opérations" at bounding box center [71, 146] width 58 height 14
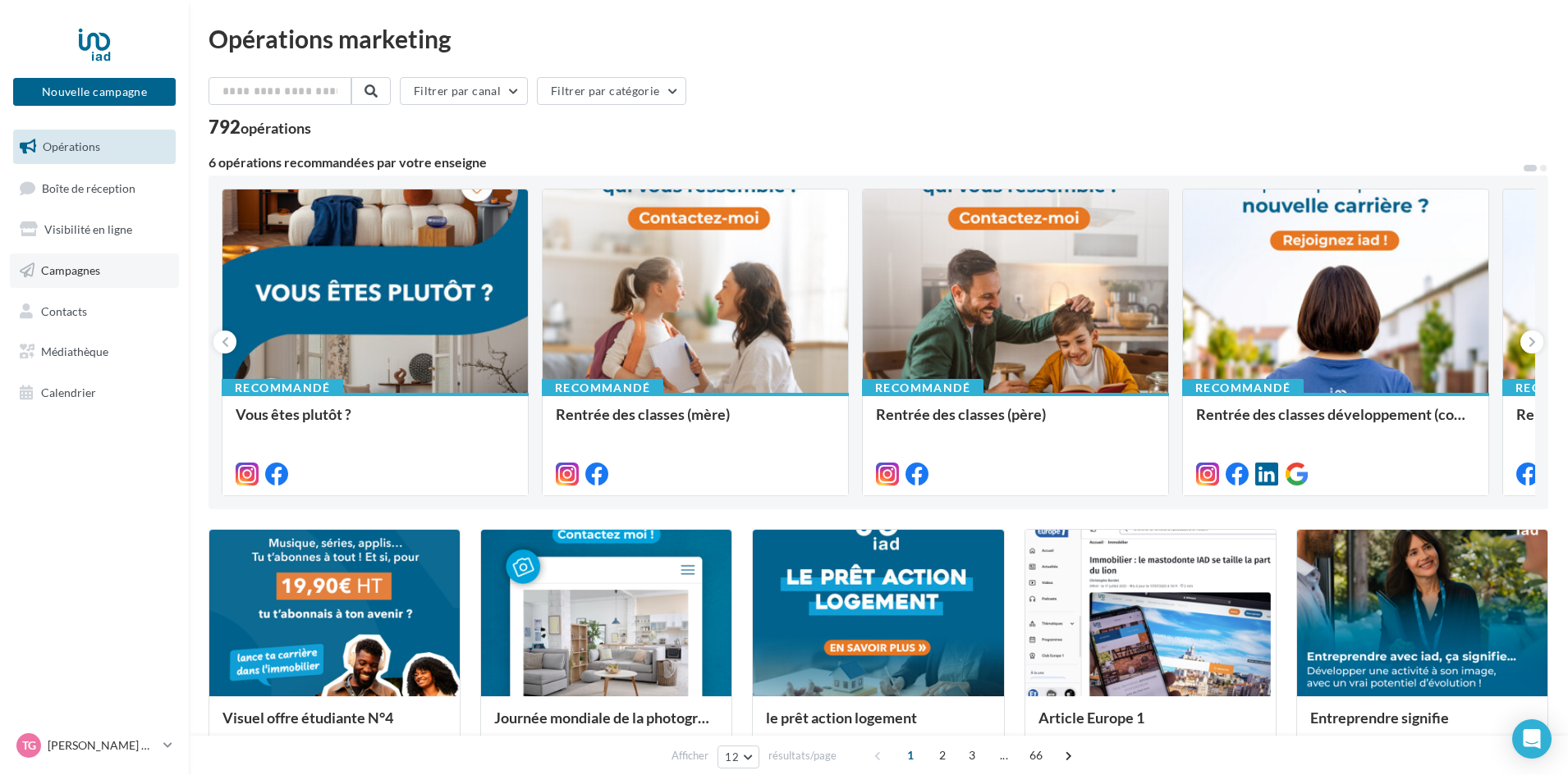
click at [32, 262] on icon at bounding box center [26, 271] width 14 height 21
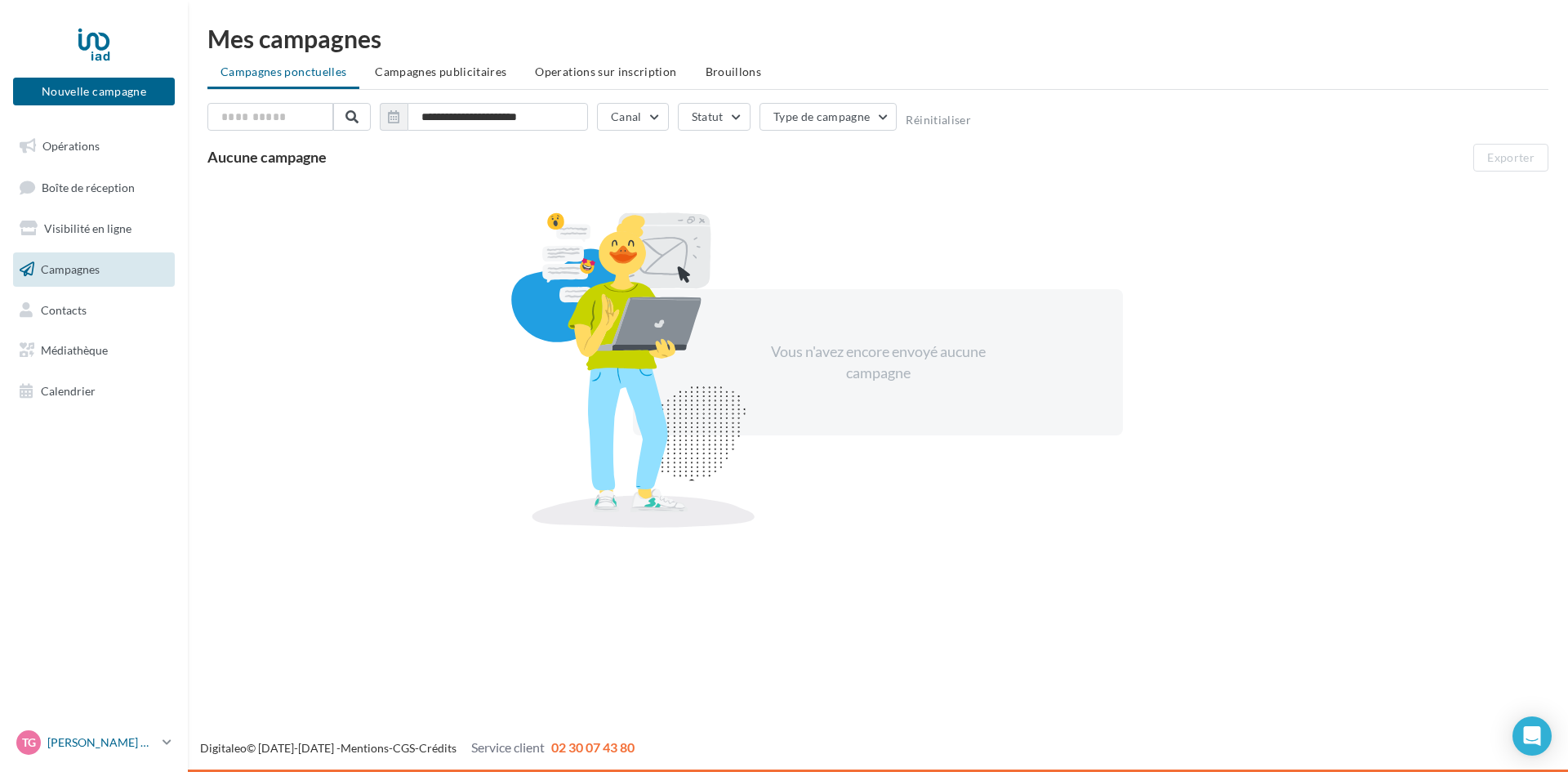
click at [160, 738] on link "[PERSON_NAME] GELLY [PERSON_NAME][EMAIL_ADDRESS][DOMAIN_NAME]" at bounding box center [94, 742] width 162 height 31
